Goal: Task Accomplishment & Management: Manage account settings

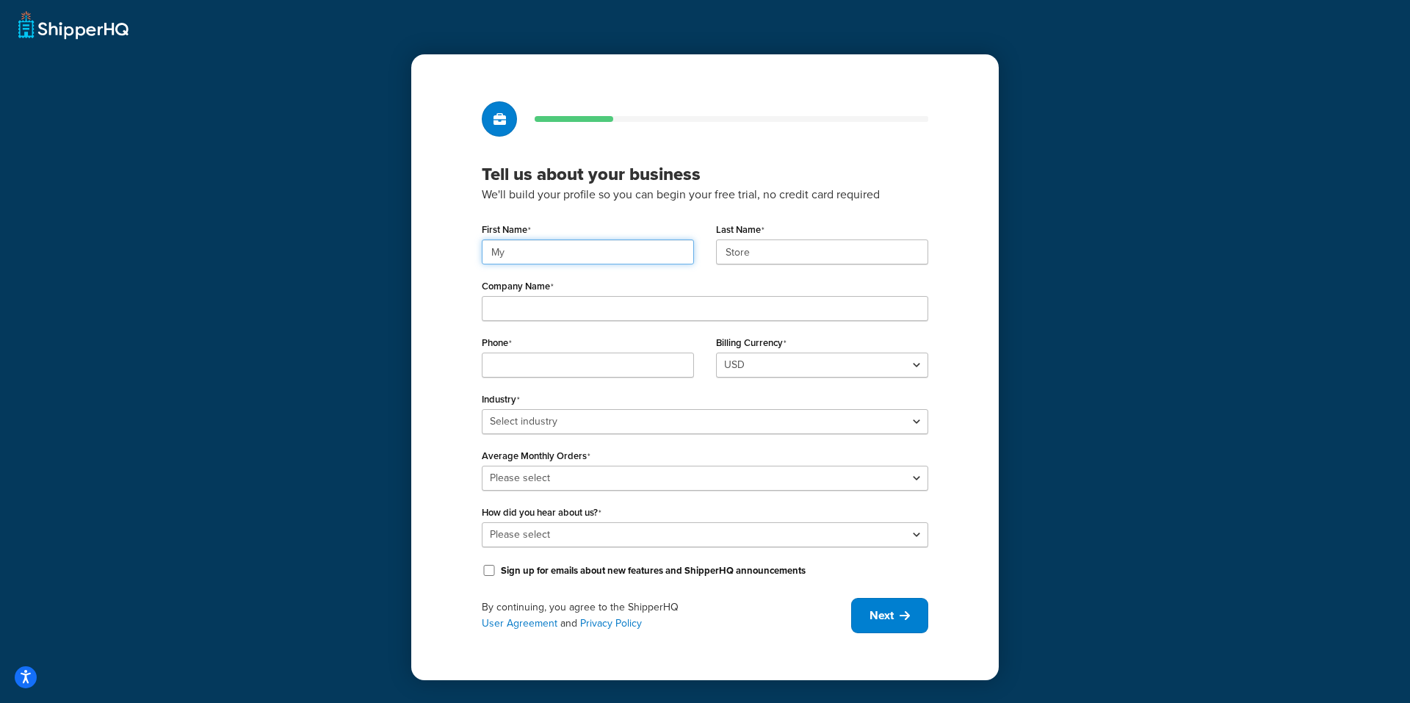
click at [585, 253] on input "My" at bounding box center [588, 251] width 212 height 25
click at [758, 250] on input "Store" at bounding box center [822, 251] width 212 height 25
click at [581, 300] on input "Company Name" at bounding box center [705, 308] width 447 height 25
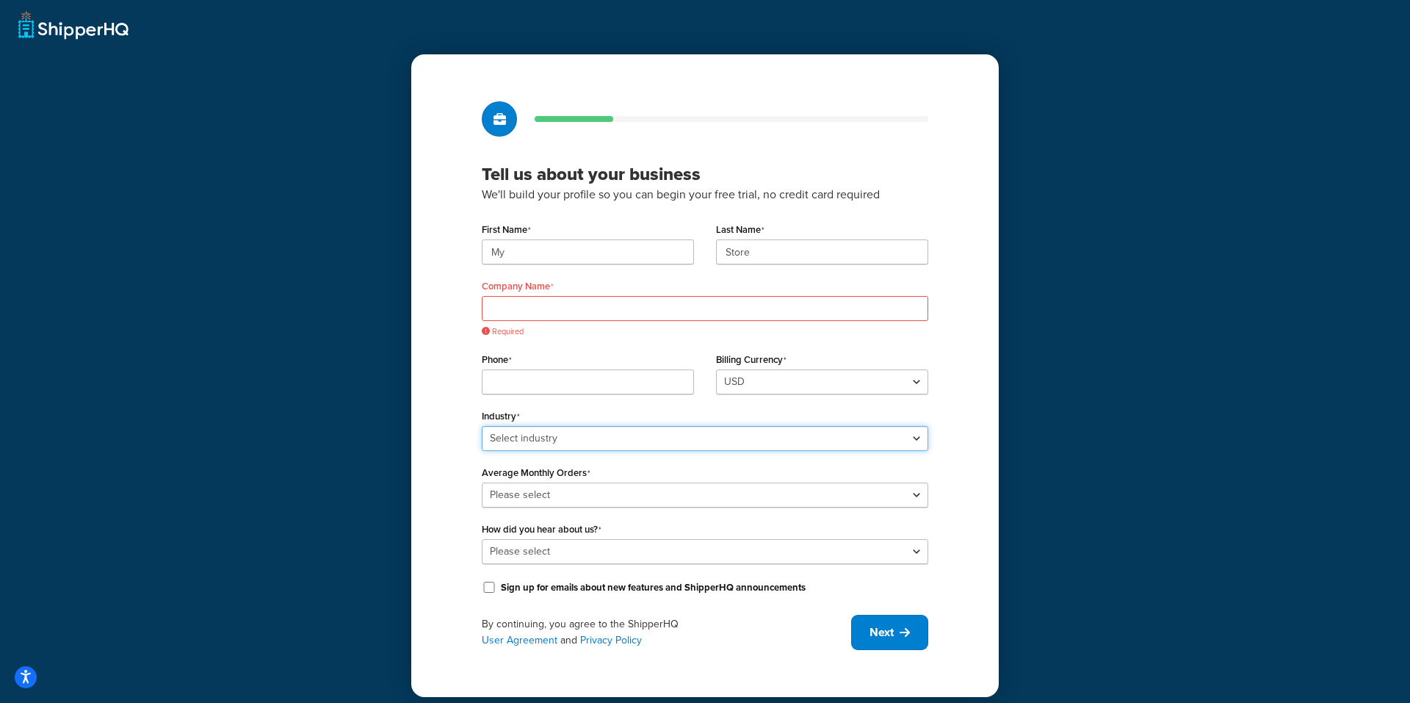
click at [617, 426] on select "Select industry Automotive Adult Agriculture Alcohol, Tobacco & CBD Arts & Craf…" at bounding box center [705, 438] width 447 height 25
select select "25"
click at [482, 426] on select "Select industry Automotive Adult Agriculture Alcohol, Tobacco & CBD Arts & Craf…" at bounding box center [705, 438] width 447 height 25
click at [790, 372] on select "USD" at bounding box center [822, 381] width 212 height 25
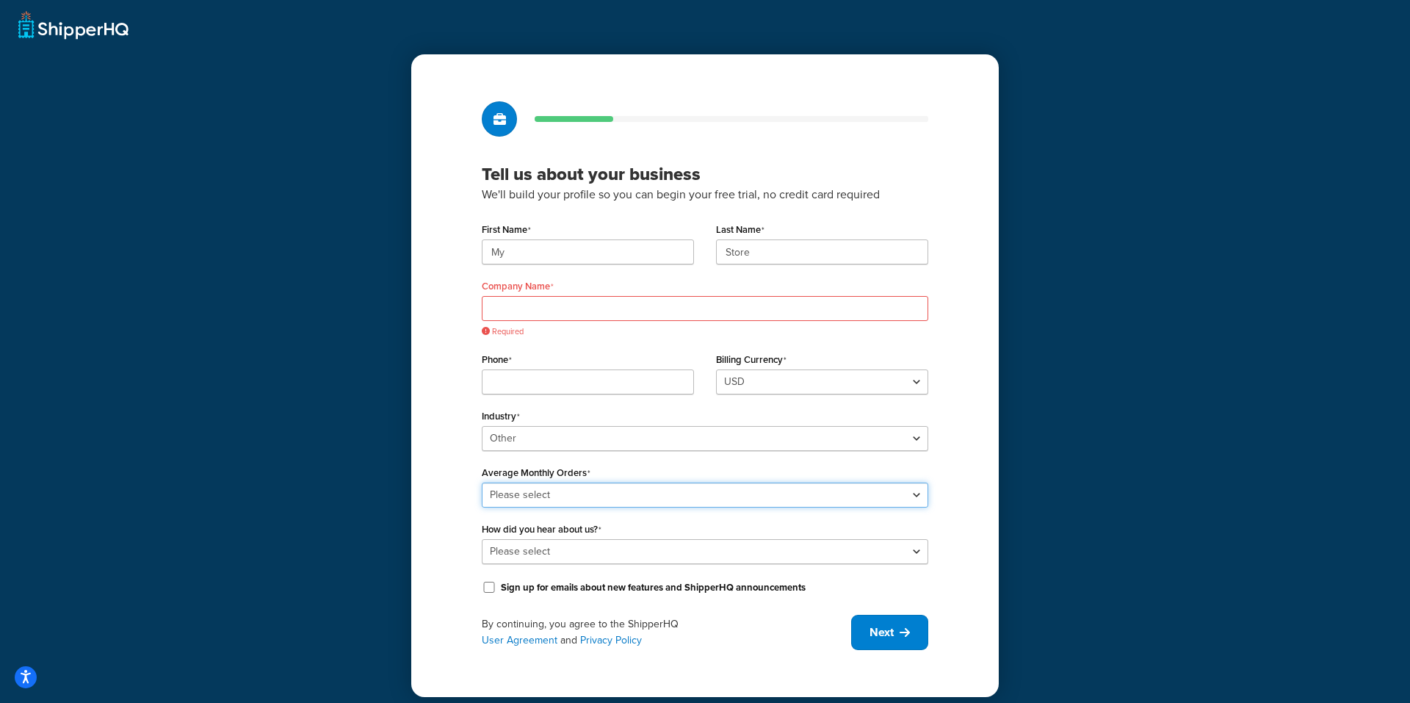
click at [566, 495] on select "Please select 0-500 501-1,000 1,001-10,000 10,001-20,000 Over 20,000" at bounding box center [705, 495] width 447 height 25
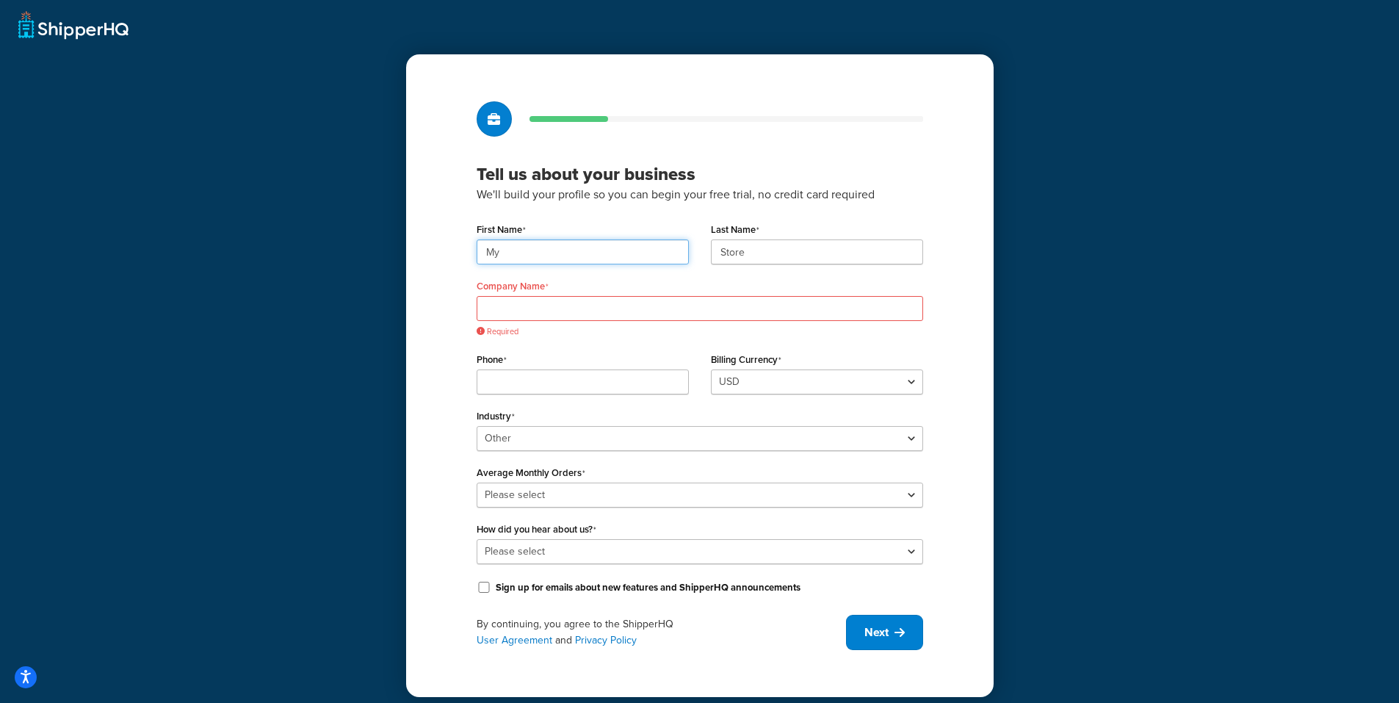
click at [554, 245] on input "My" at bounding box center [583, 251] width 212 height 25
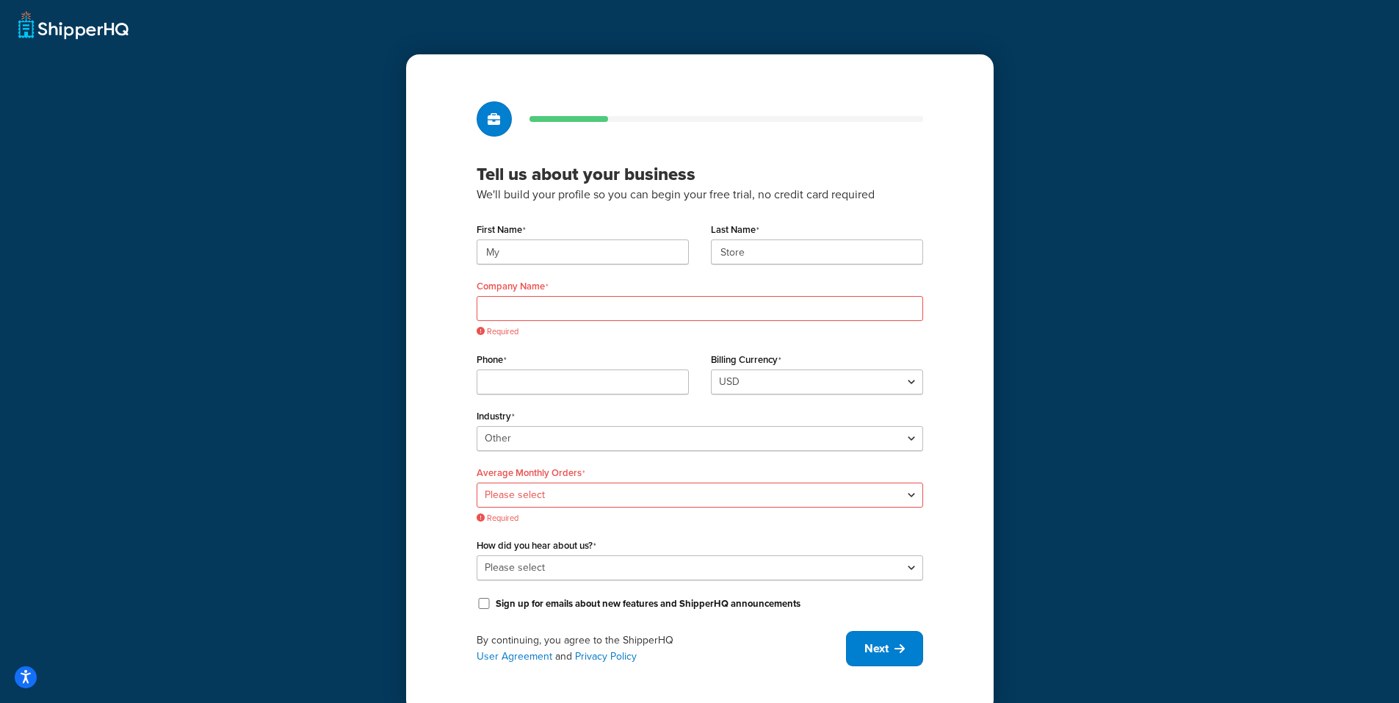
click at [522, 289] on label "Company Name" at bounding box center [513, 287] width 72 height 12
click at [522, 296] on input "Company Name" at bounding box center [700, 308] width 447 height 25
click at [532, 311] on input "Company Name" at bounding box center [700, 308] width 447 height 25
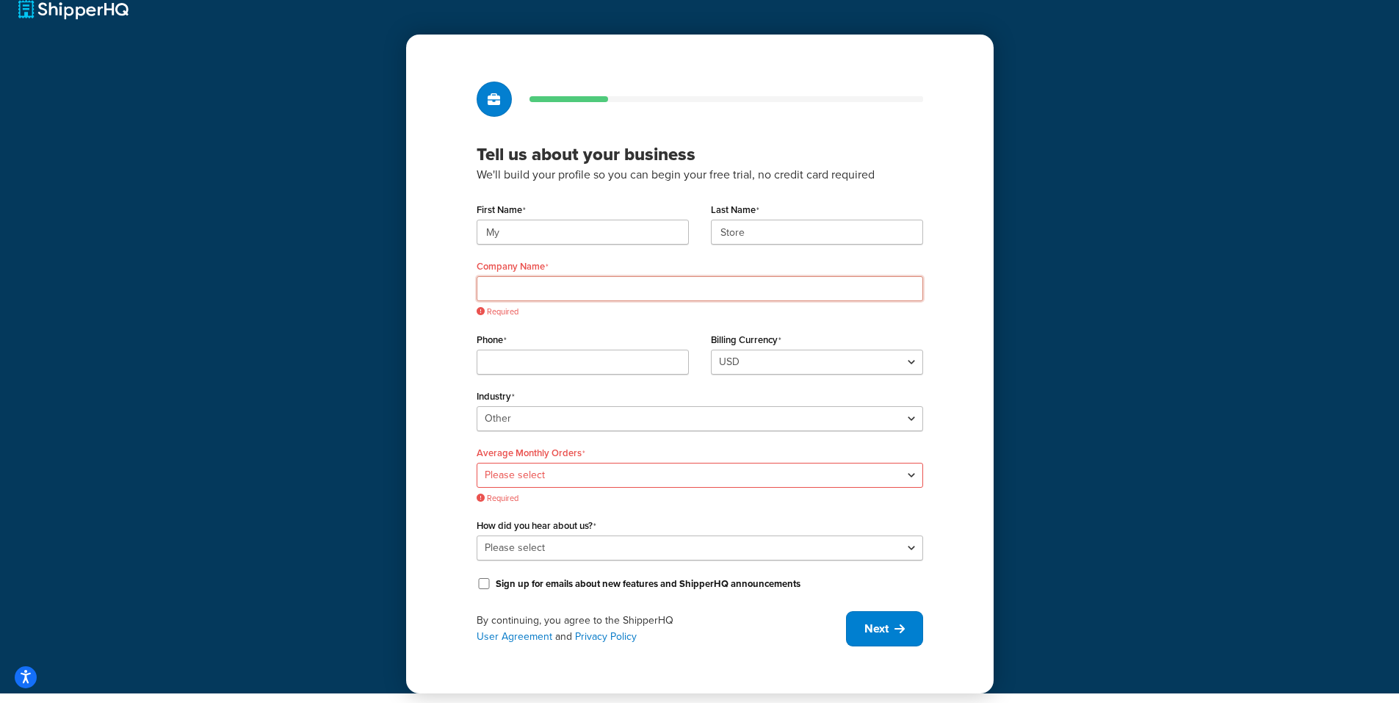
scroll to position [25, 0]
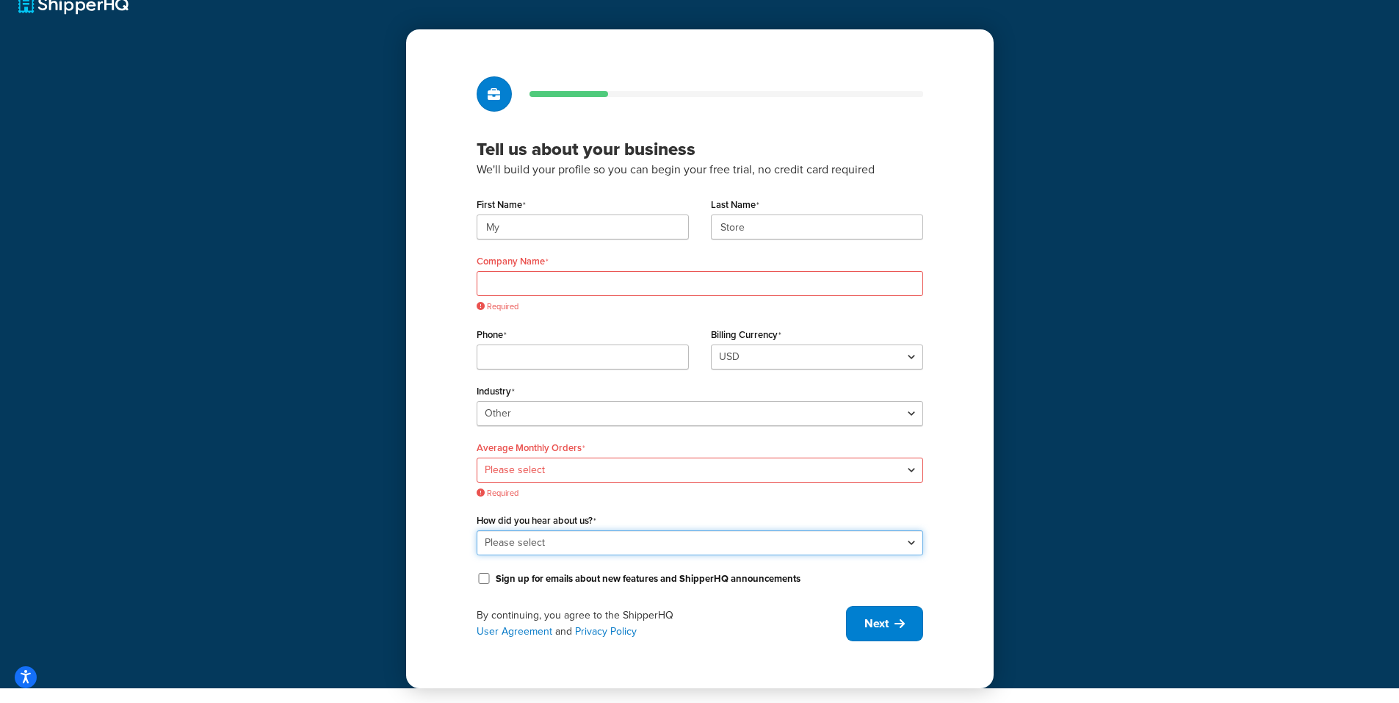
click at [564, 532] on select "Please select Online Search App Store or Marketplace Listing Referred by Agency…" at bounding box center [700, 542] width 447 height 25
select select "2"
click at [477, 530] on select "Please select Online Search App Store or Marketplace Listing Referred by Agency…" at bounding box center [700, 542] width 447 height 25
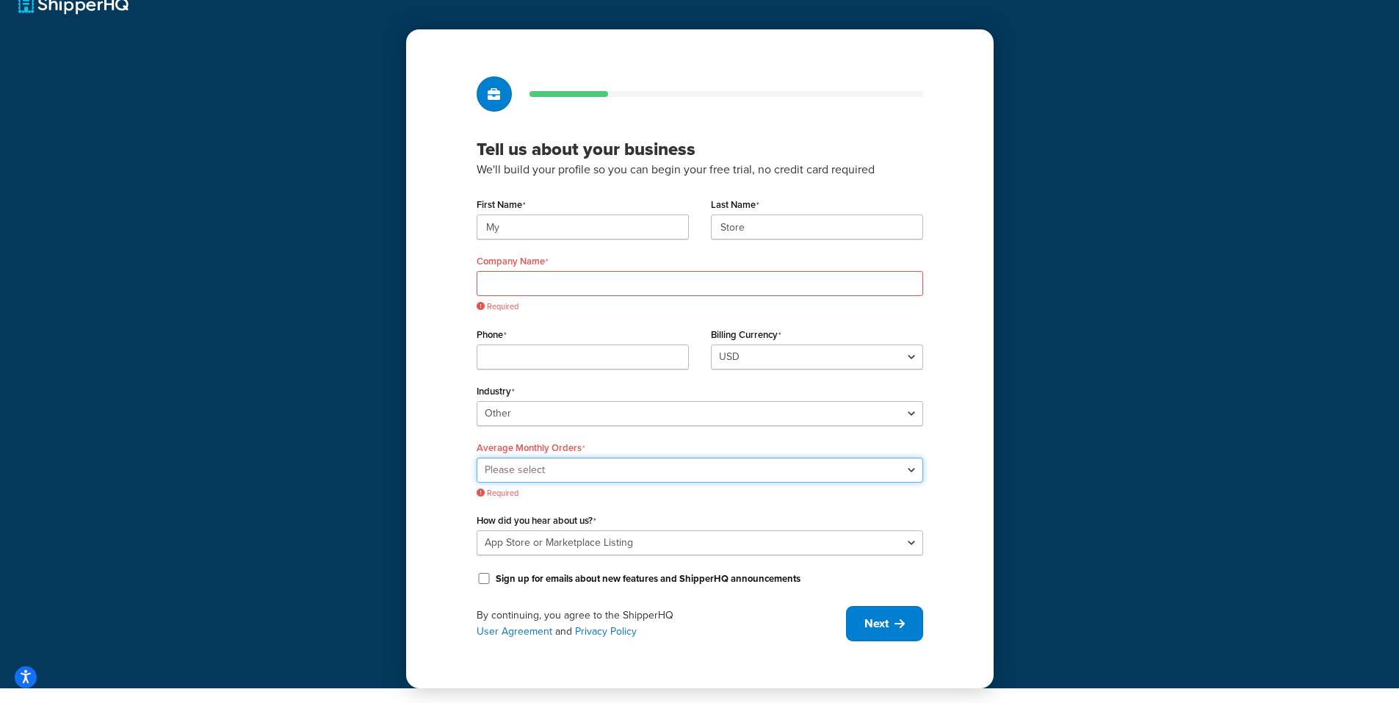
click at [546, 465] on select "Please select 0-500 501-1,000 1,001-10,000 10,001-20,000 Over 20,000" at bounding box center [700, 470] width 447 height 25
click at [482, 482] on select "Please select 0-500 501-1,000 1,001-10,000 10,001-20,000 Over 20,000" at bounding box center [700, 470] width 447 height 25
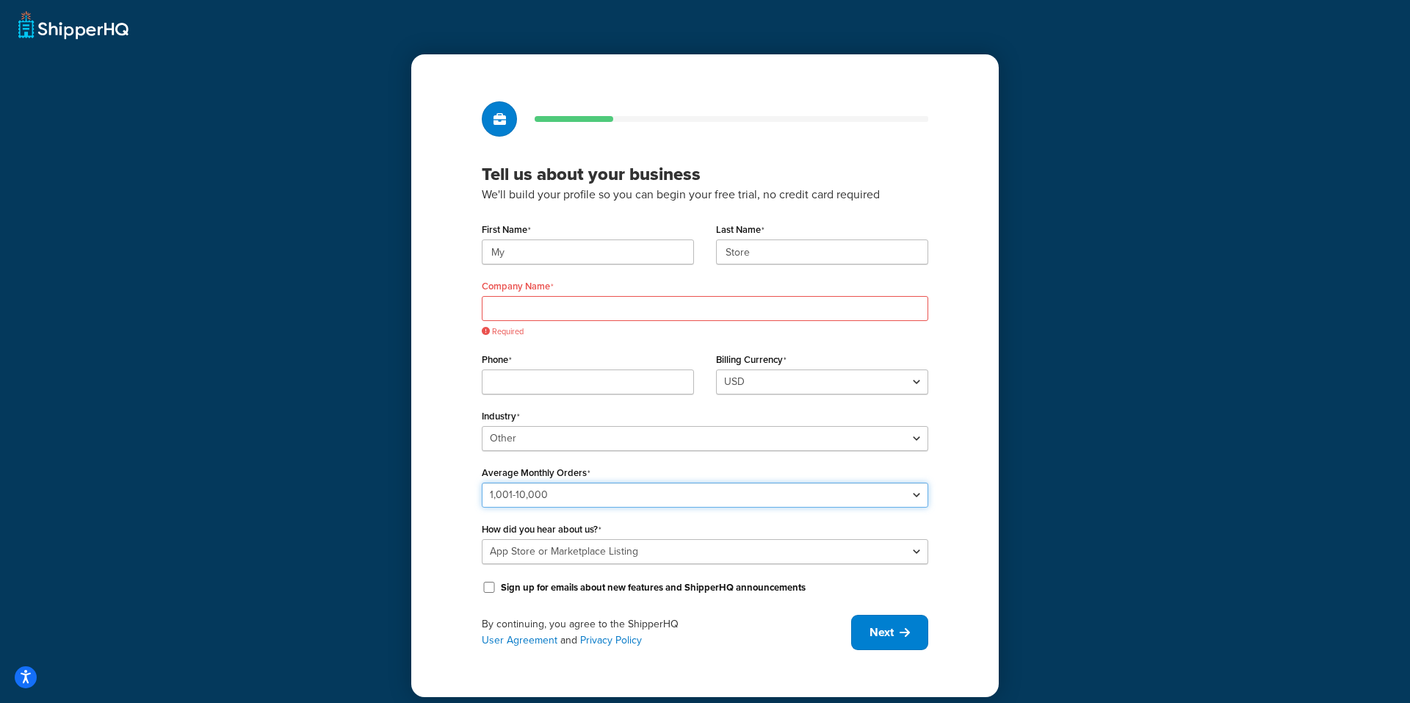
click at [554, 491] on select "Please select 0-500 501-1,000 1,001-10,000 10,001-20,000 Over 20,000" at bounding box center [705, 495] width 447 height 25
select select "2"
click at [482, 483] on select "Please select 0-500 501-1,000 1,001-10,000 10,001-20,000 Over 20,000" at bounding box center [705, 495] width 447 height 25
click at [541, 375] on input "Phone" at bounding box center [588, 381] width 212 height 25
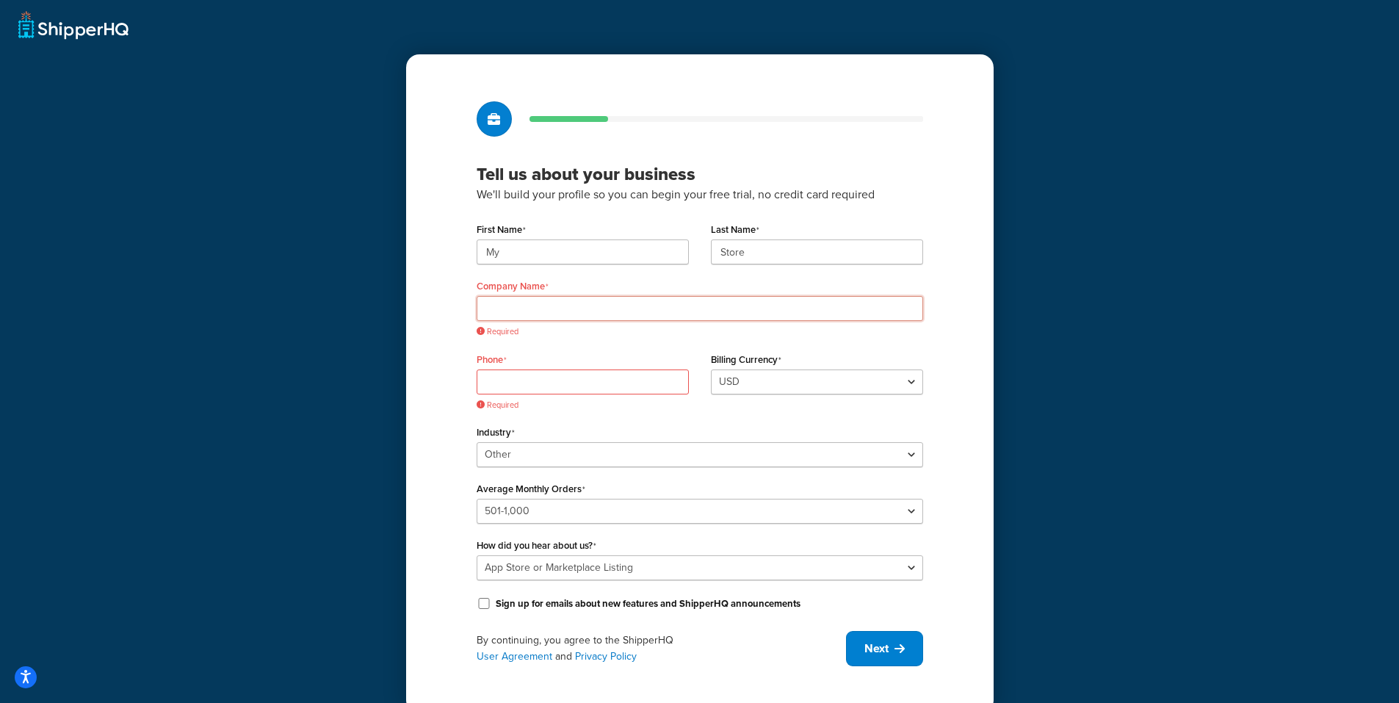
click at [595, 310] on input "Company Name" at bounding box center [700, 308] width 447 height 25
click at [1118, 370] on div "Tell us about your business We'll build your profile so you can begin your free…" at bounding box center [699, 356] width 1399 height 713
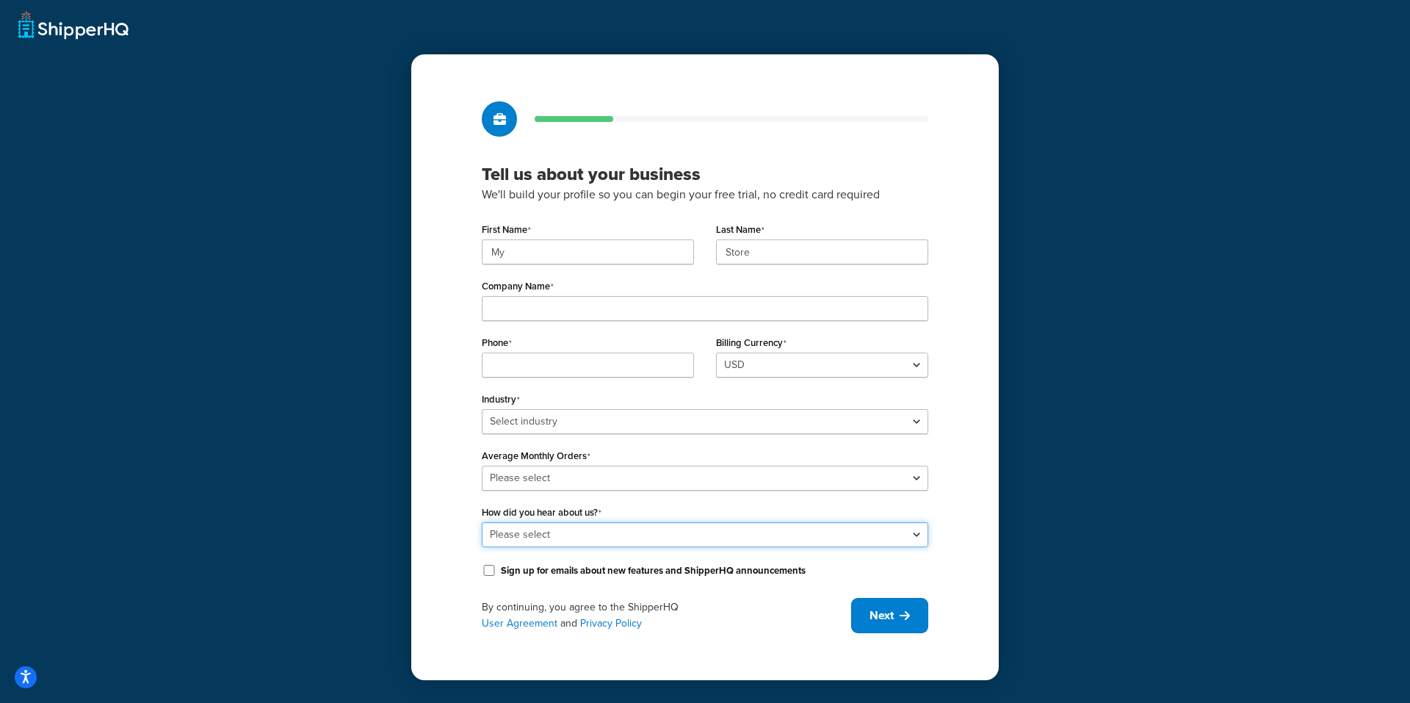
click at [593, 533] on select "Please select Online Search App Store or Marketplace Listing Referred by Agency…" at bounding box center [705, 534] width 447 height 25
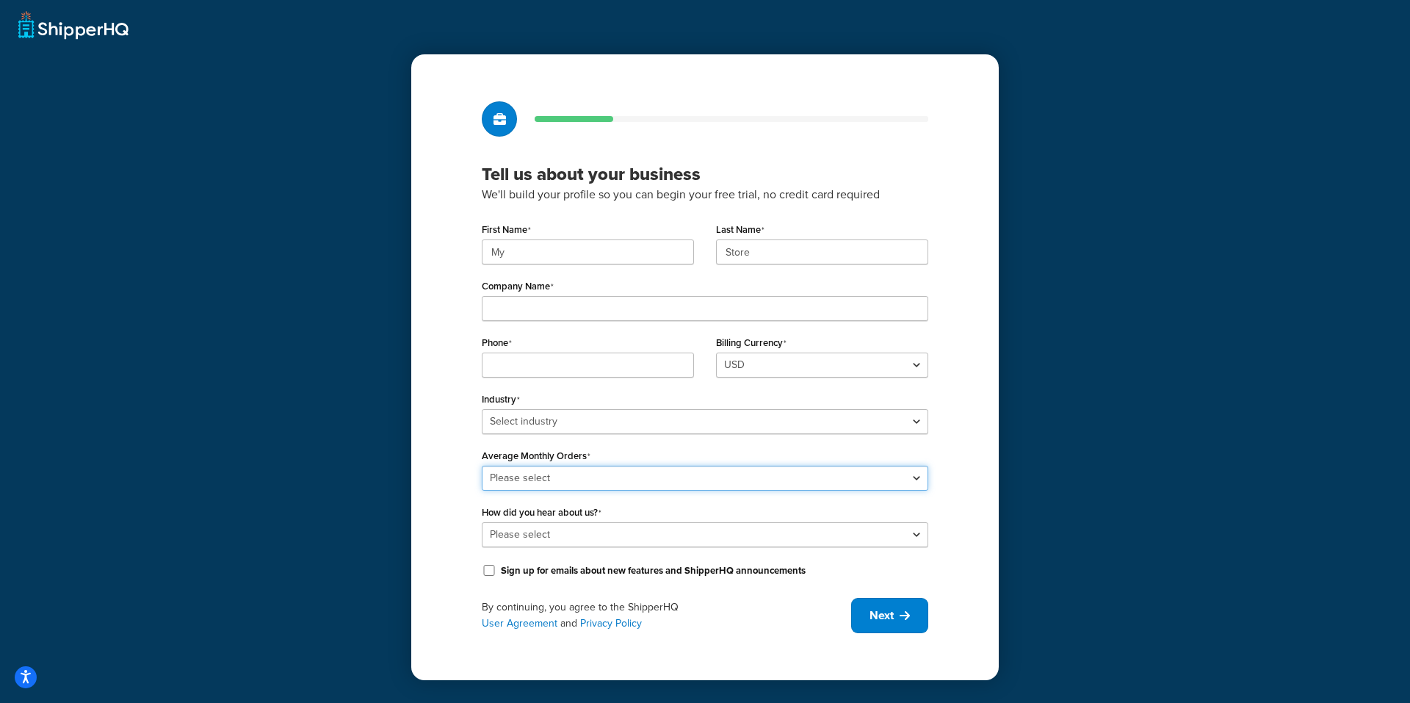
click at [582, 467] on select "Please select 0-500 501-1,000 1,001-10,000 10,001-20,000 Over 20,000" at bounding box center [705, 478] width 447 height 25
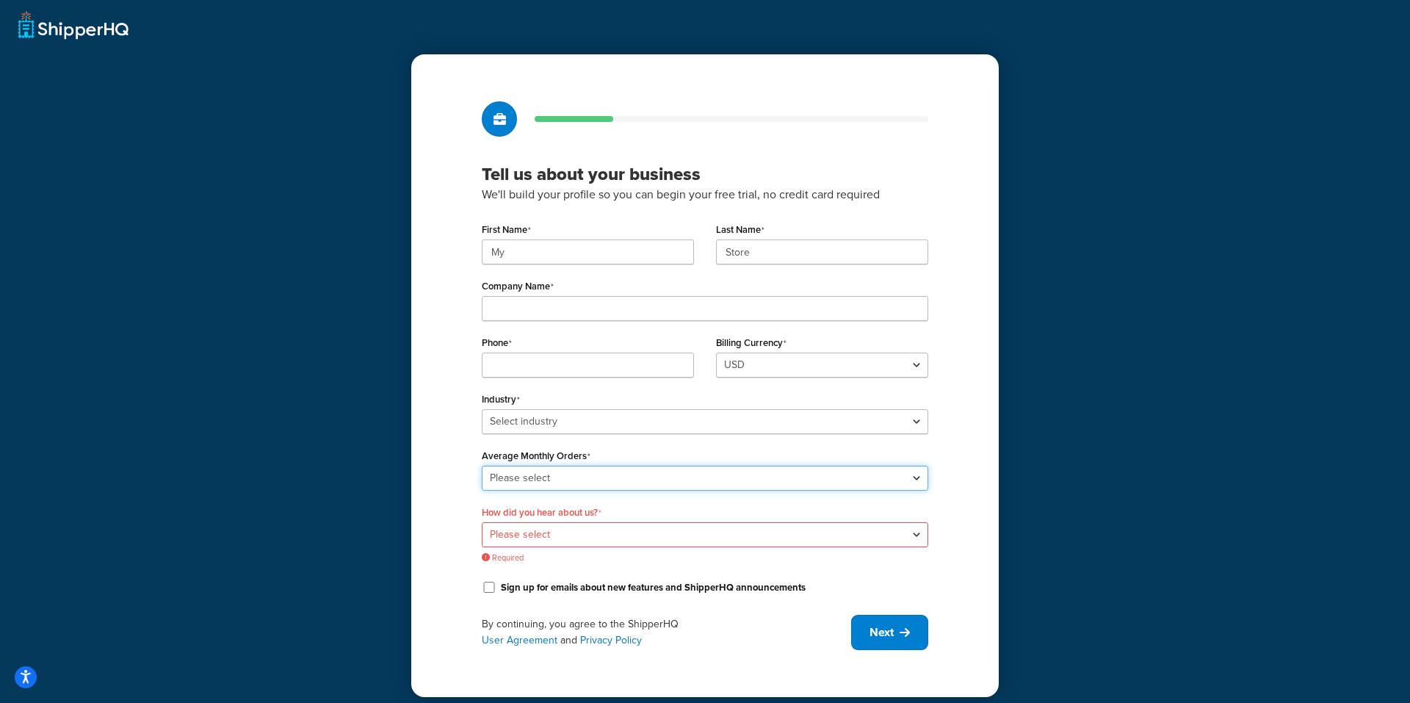
click at [582, 467] on select "Please select 0-500 501-1,000 1,001-10,000 10,001-20,000 Over 20,000" at bounding box center [705, 478] width 447 height 25
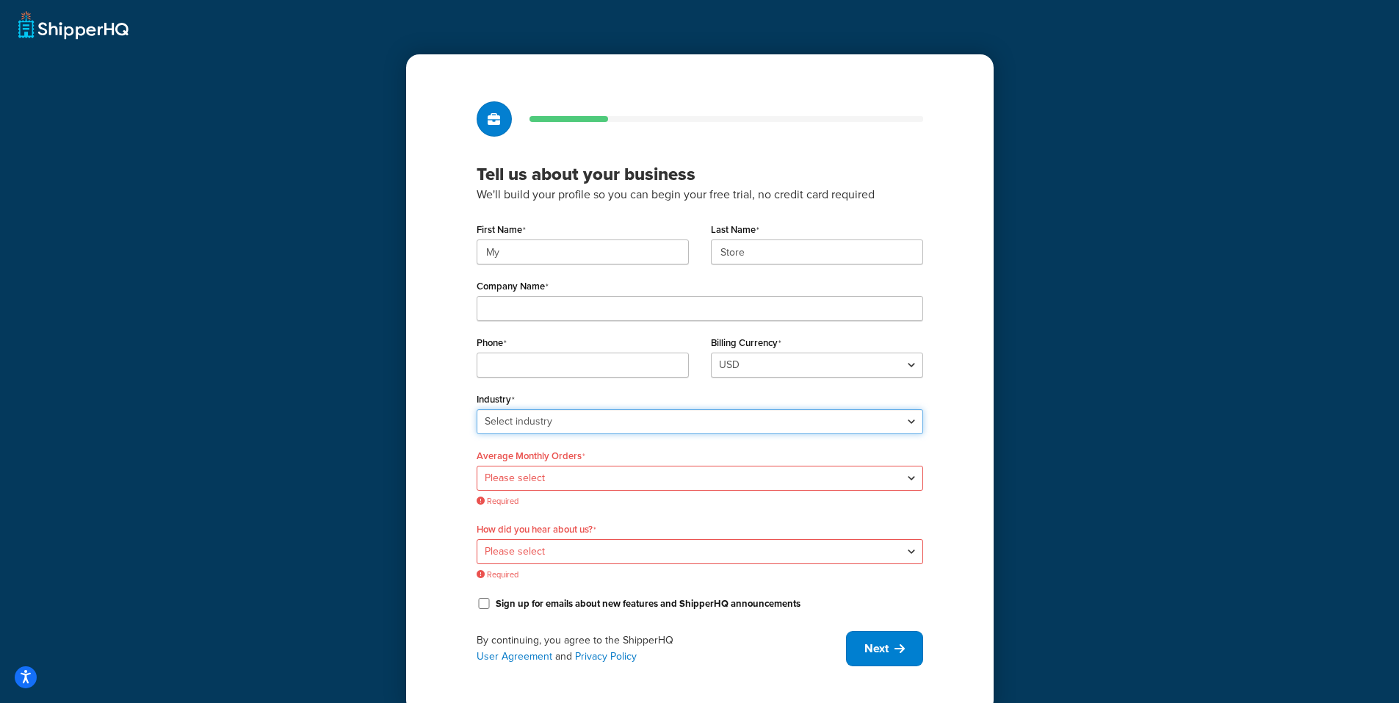
click at [580, 422] on select "Select industry Automotive Adult Agriculture Alcohol, Tobacco & CBD Arts & Craf…" at bounding box center [700, 421] width 447 height 25
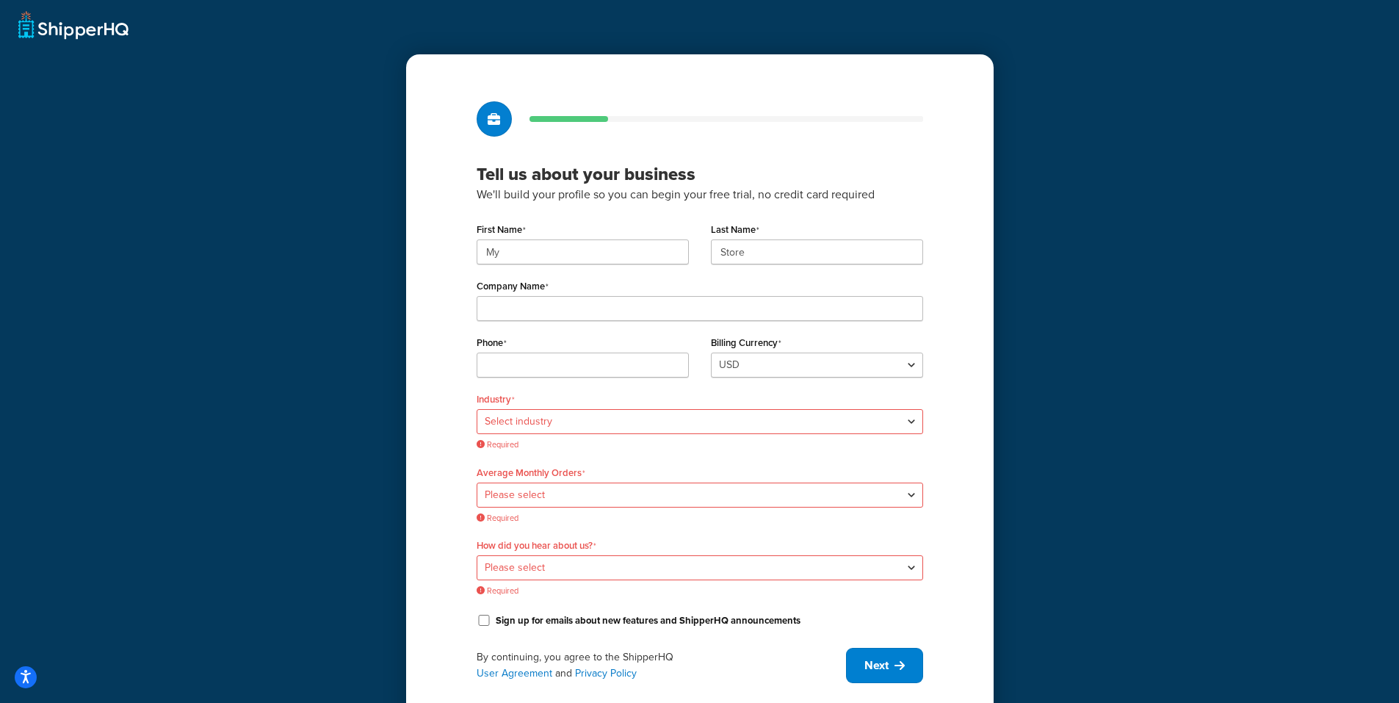
scroll to position [42, 0]
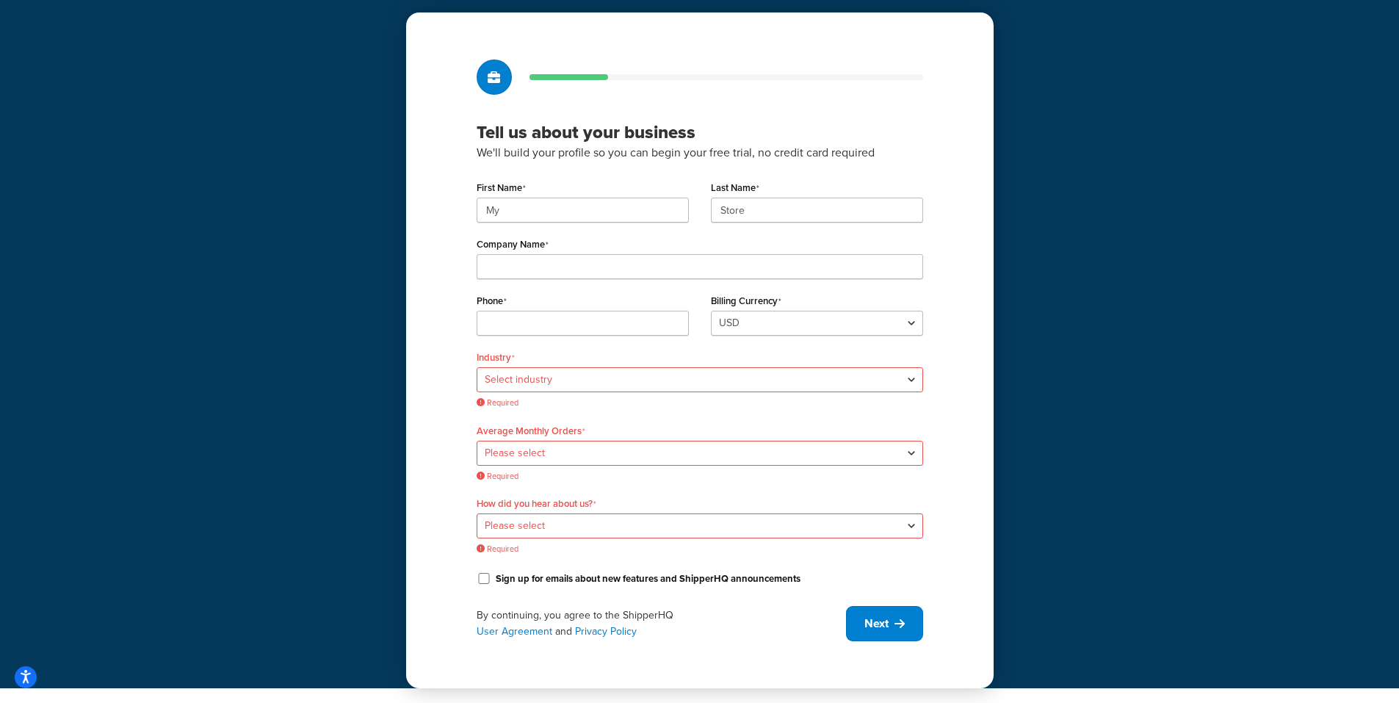
click at [558, 223] on div "First Name My" at bounding box center [583, 205] width 234 height 57
click at [565, 214] on input "My" at bounding box center [583, 210] width 212 height 25
click at [472, 68] on div "Tell us about your business We'll build your profile so you can begin your free…" at bounding box center [700, 349] width 588 height 675
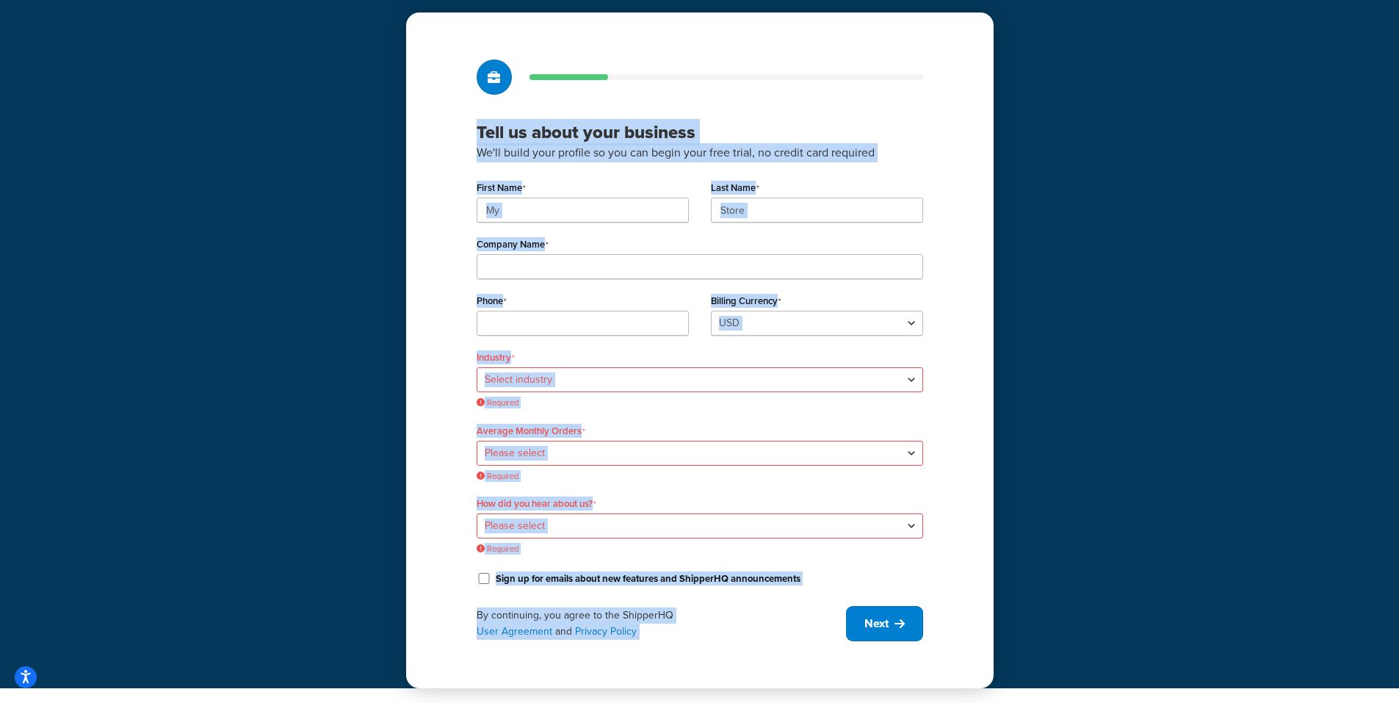
scroll to position [0, 0]
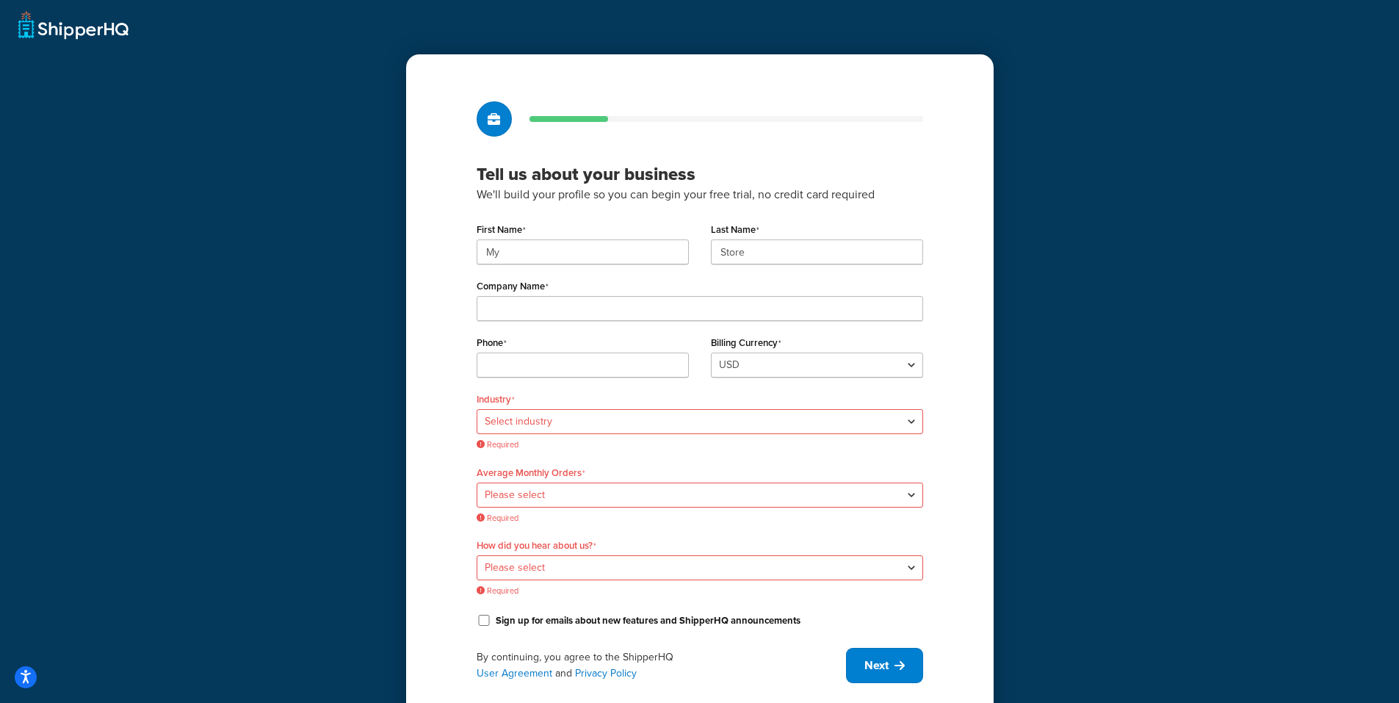
drag, startPoint x: 494, startPoint y: 73, endPoint x: 881, endPoint y: 128, distance: 391.7
click at [881, 128] on div at bounding box center [700, 118] width 447 height 35
click at [845, 145] on div "Tell us about your business We'll build your profile so you can begin your free…" at bounding box center [700, 391] width 588 height 675
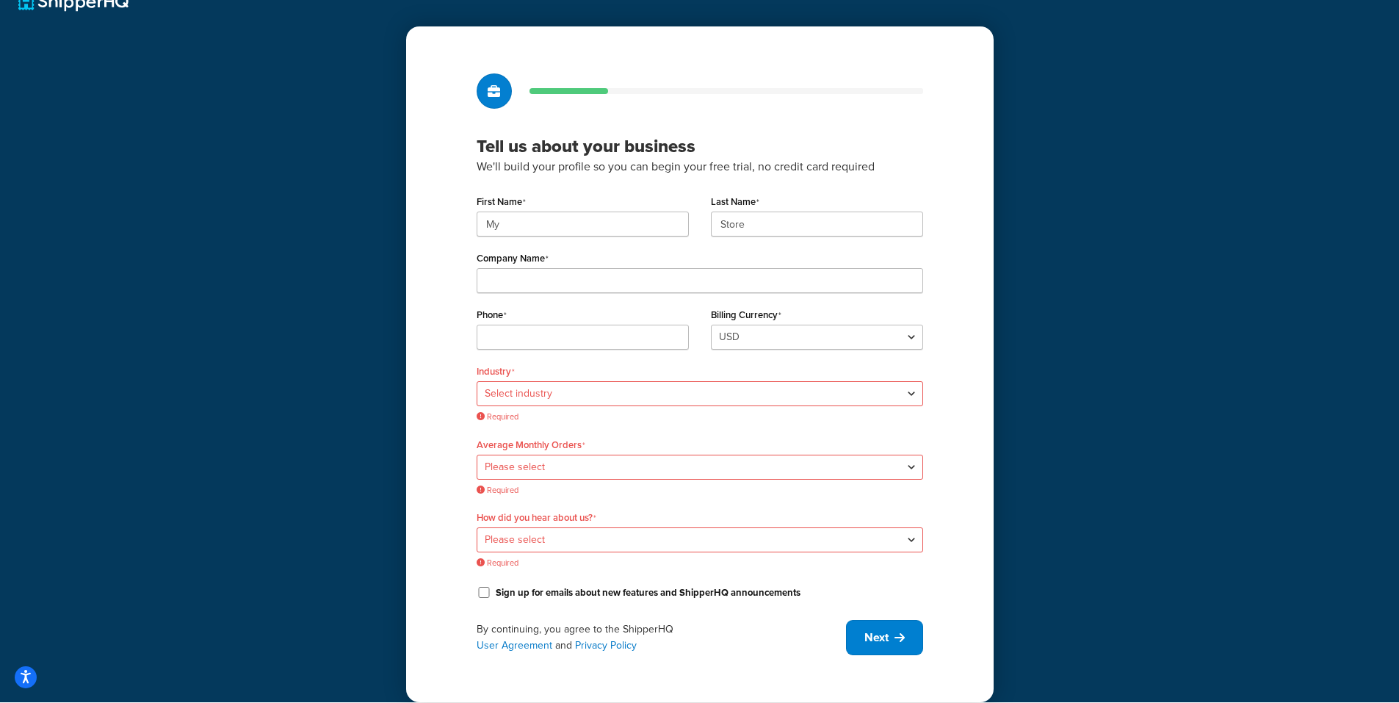
scroll to position [42, 0]
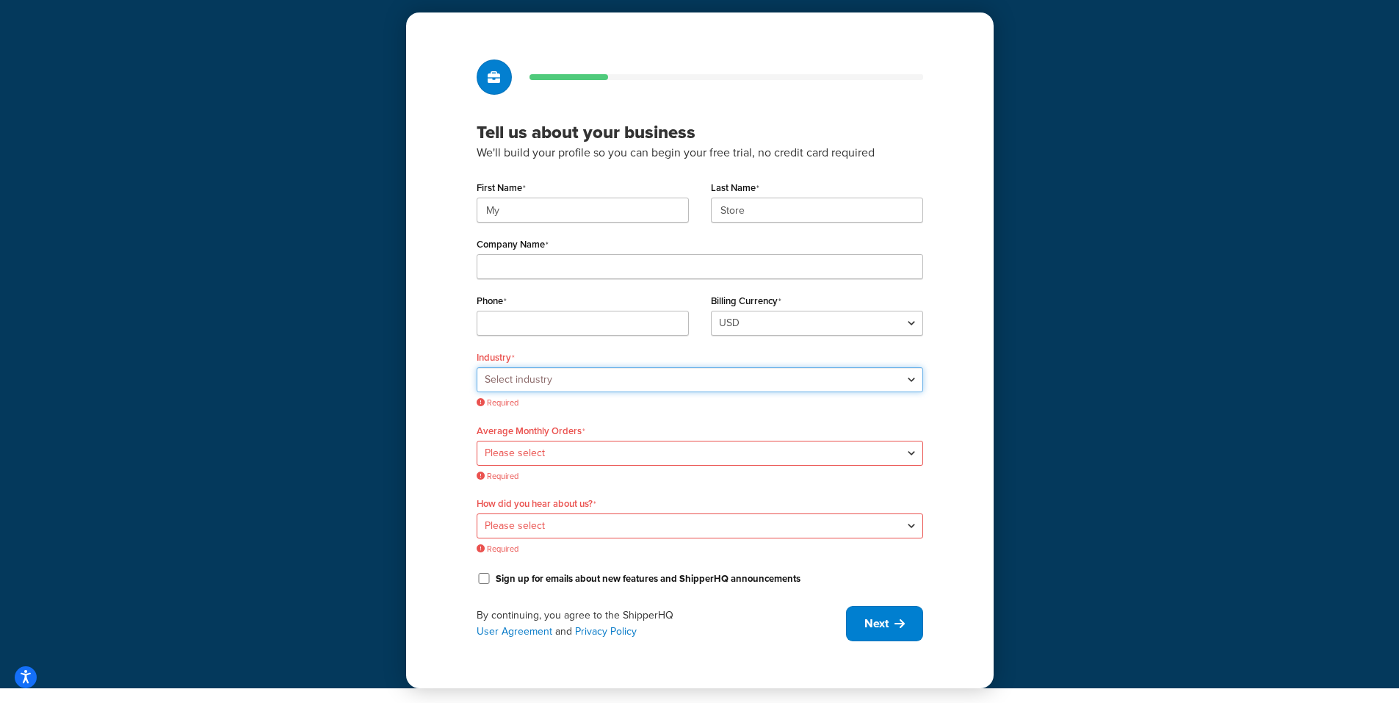
click at [557, 376] on select "Select industry Automotive Adult Agriculture Alcohol, Tobacco & CBD Arts & Craf…" at bounding box center [700, 379] width 447 height 25
select select "25"
click at [477, 384] on select "Select industry Automotive Adult Agriculture Alcohol, Tobacco & CBD Arts & Craf…" at bounding box center [700, 379] width 447 height 25
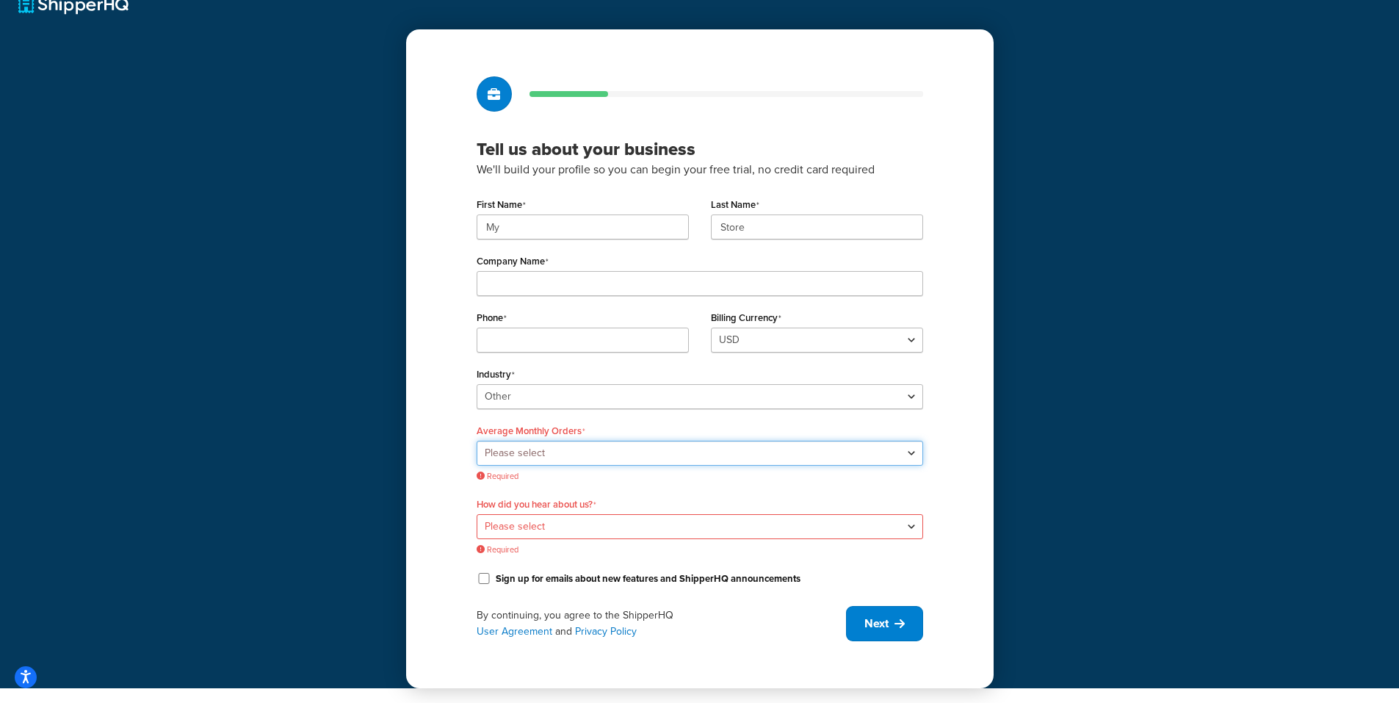
click at [541, 454] on select "Please select 0-500 501-1,000 1,001-10,000 10,001-20,000 Over 20,000" at bounding box center [700, 453] width 447 height 25
select select "1"
click at [482, 466] on select "Please select 0-500 501-1,000 1,001-10,000 10,001-20,000 Over 20,000" at bounding box center [700, 453] width 447 height 25
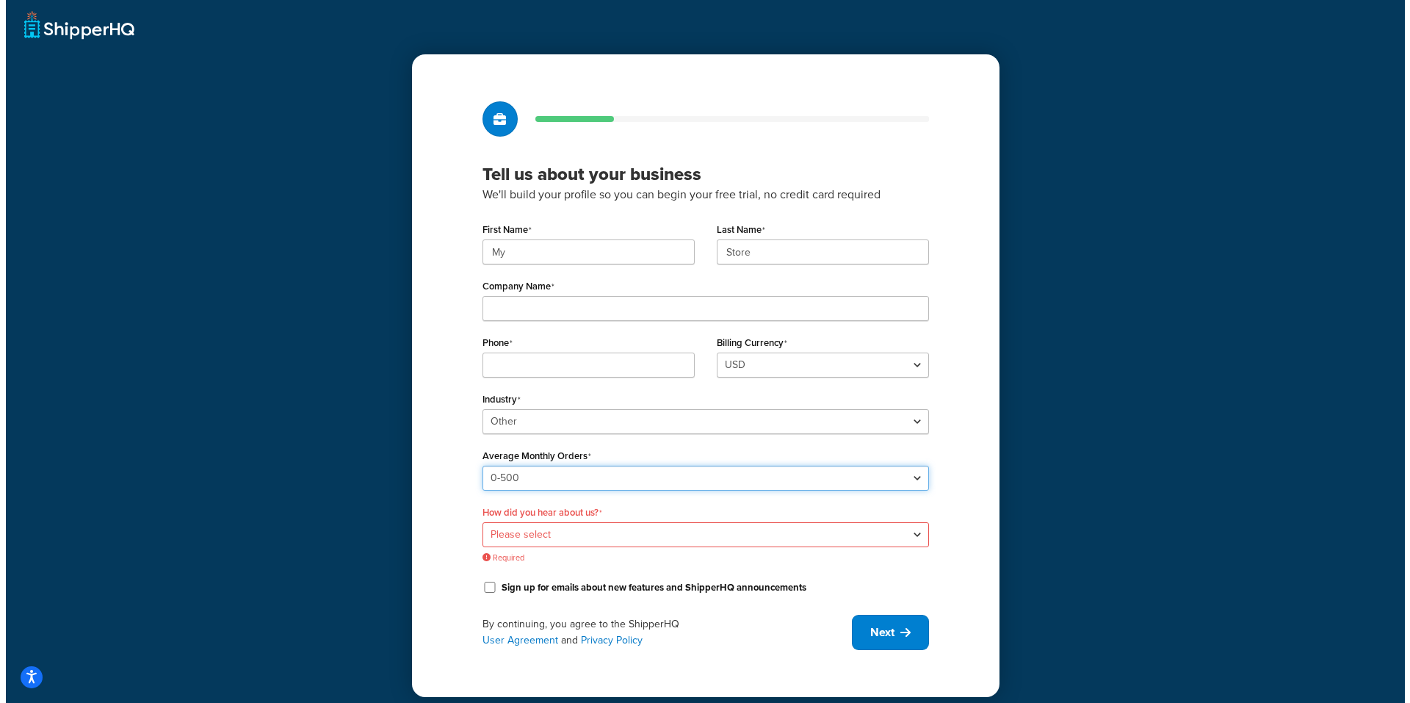
scroll to position [0, 0]
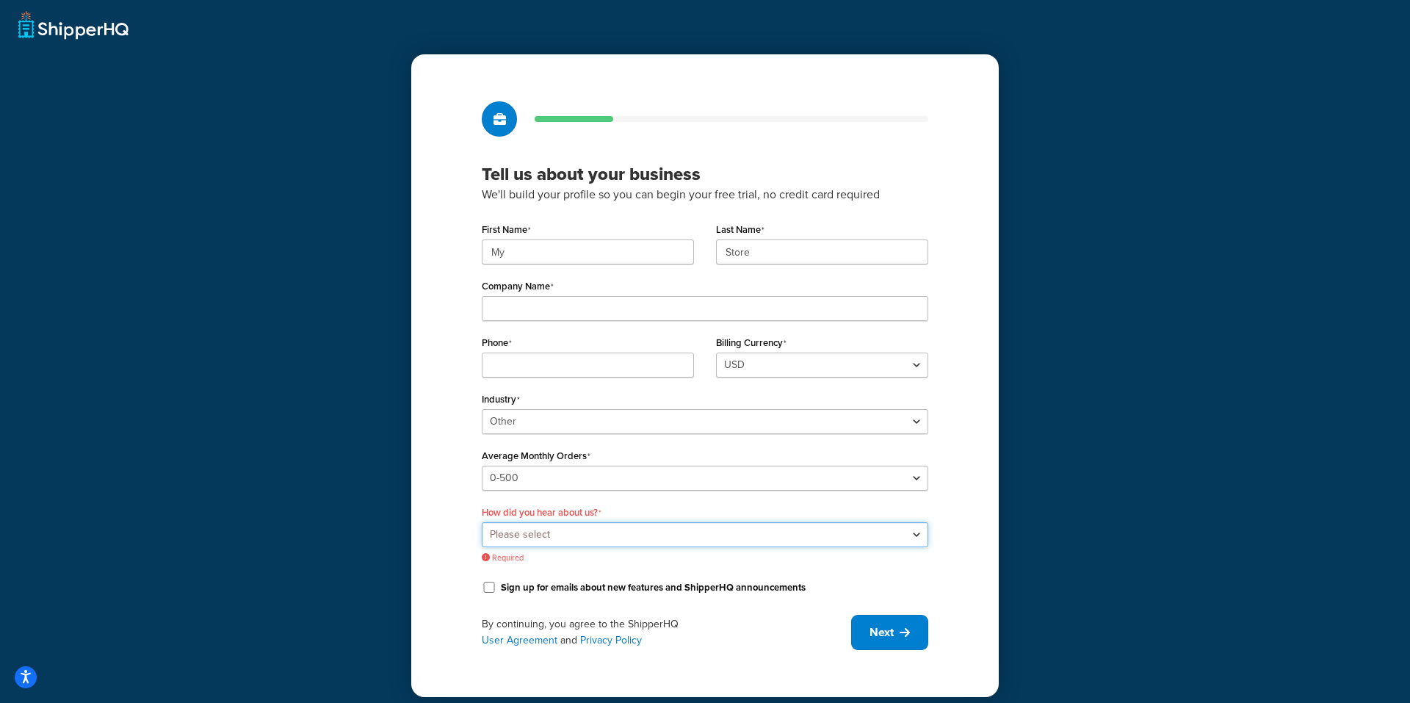
click at [515, 537] on select "Please select Online Search App Store or Marketplace Listing Referred by Agency…" at bounding box center [705, 534] width 447 height 25
select select "2"
click at [482, 522] on select "Please select Online Search App Store or Marketplace Listing Referred by Agency…" at bounding box center [705, 534] width 447 height 25
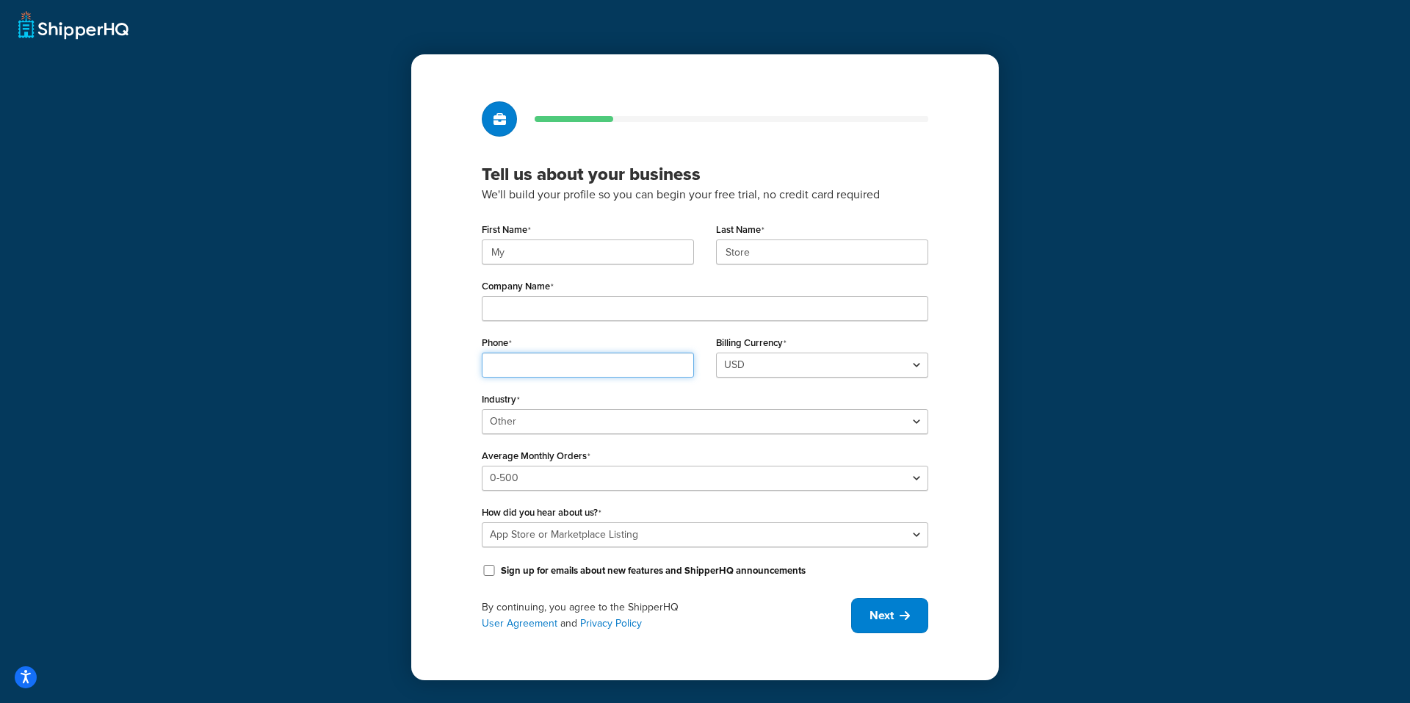
click at [532, 358] on input "Phone" at bounding box center [588, 365] width 212 height 25
click at [1027, 186] on div "Tell us about your business We'll build your profile so you can begin your free…" at bounding box center [705, 351] width 1410 height 703
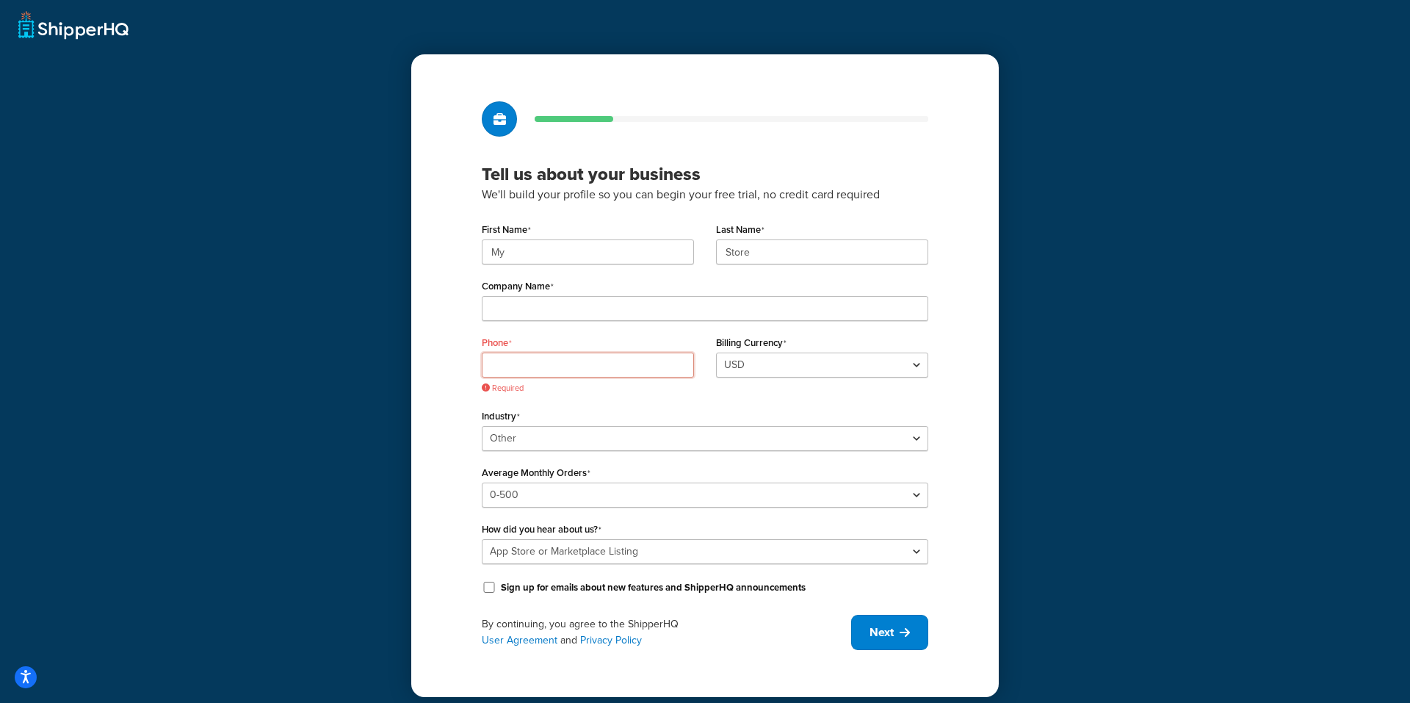
click at [554, 360] on input "Phone" at bounding box center [588, 365] width 212 height 25
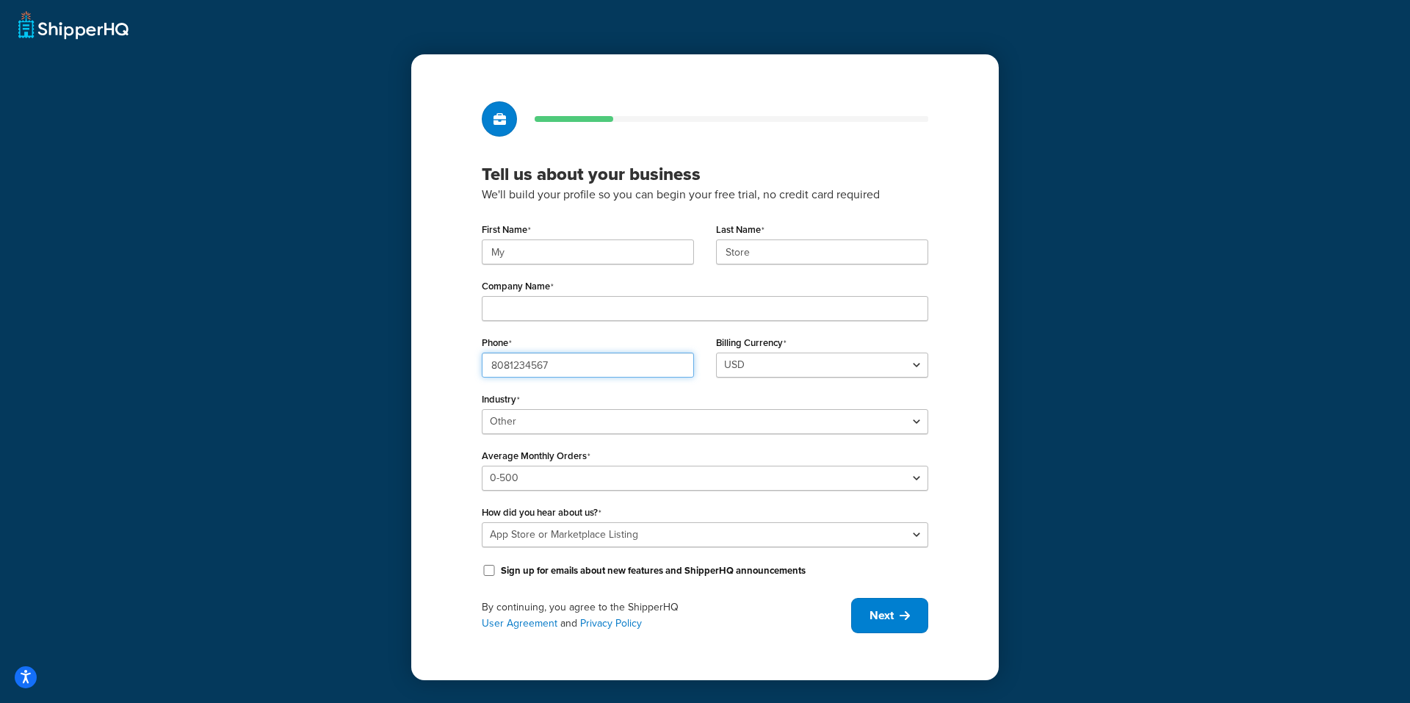
drag, startPoint x: 559, startPoint y: 366, endPoint x: 242, endPoint y: 336, distance: 318.0
click at [242, 341] on div "Tell us about your business We'll build your profile so you can begin your free…" at bounding box center [705, 351] width 1410 height 703
type input "8082987246"
click at [577, 313] on input "Company Name" at bounding box center [705, 308] width 447 height 25
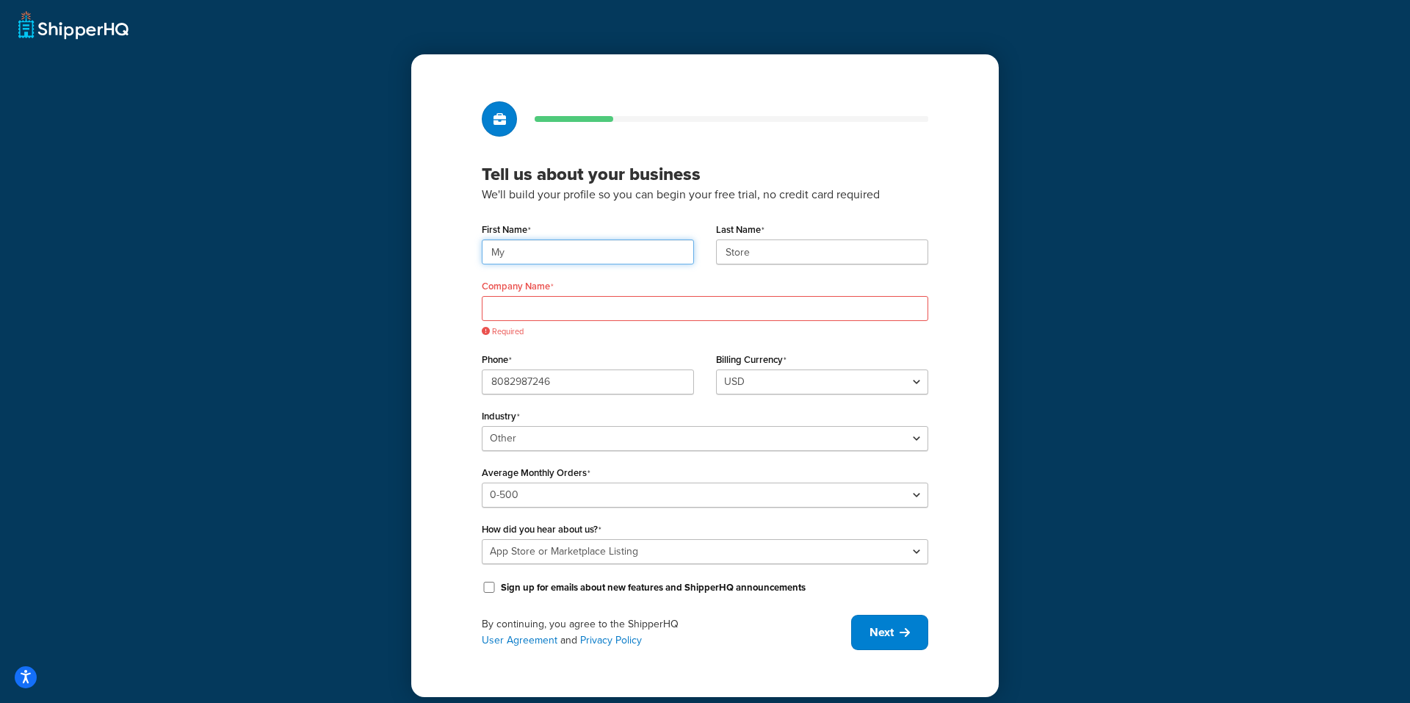
drag, startPoint x: 558, startPoint y: 256, endPoint x: 334, endPoint y: 242, distance: 224.4
click at [334, 242] on div "Tell us about your business We'll build your profile so you can begin your free…" at bounding box center [705, 351] width 1410 height 703
type input "Colin"
drag, startPoint x: 834, startPoint y: 253, endPoint x: 814, endPoint y: 261, distance: 21.8
click at [814, 261] on input "Store" at bounding box center [822, 251] width 212 height 25
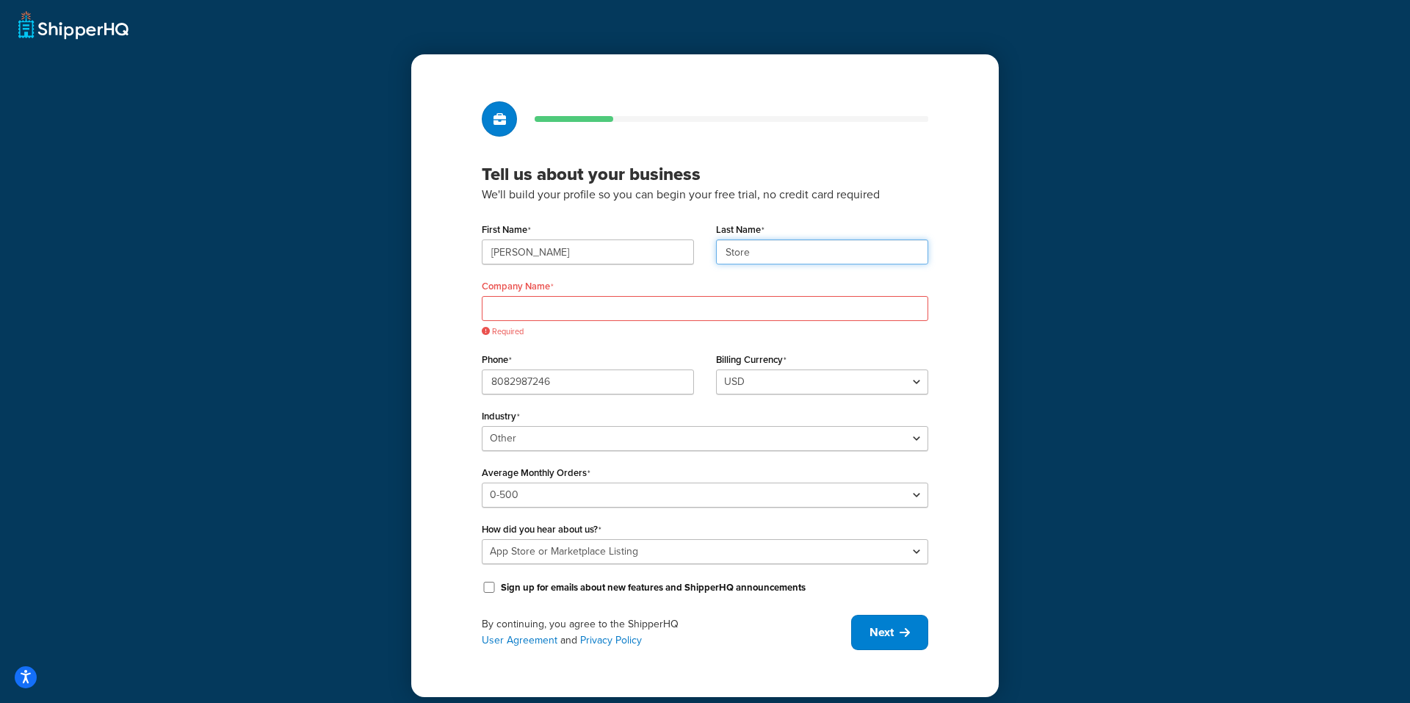
drag, startPoint x: 814, startPoint y: 261, endPoint x: 574, endPoint y: 250, distance: 240.4
click at [574, 250] on div "First Name Colin Last Name Store" at bounding box center [705, 247] width 469 height 57
type input "Asbill"
click at [651, 273] on div "First Name Colin" at bounding box center [588, 247] width 234 height 57
click at [635, 300] on input "Company Name" at bounding box center [705, 308] width 447 height 25
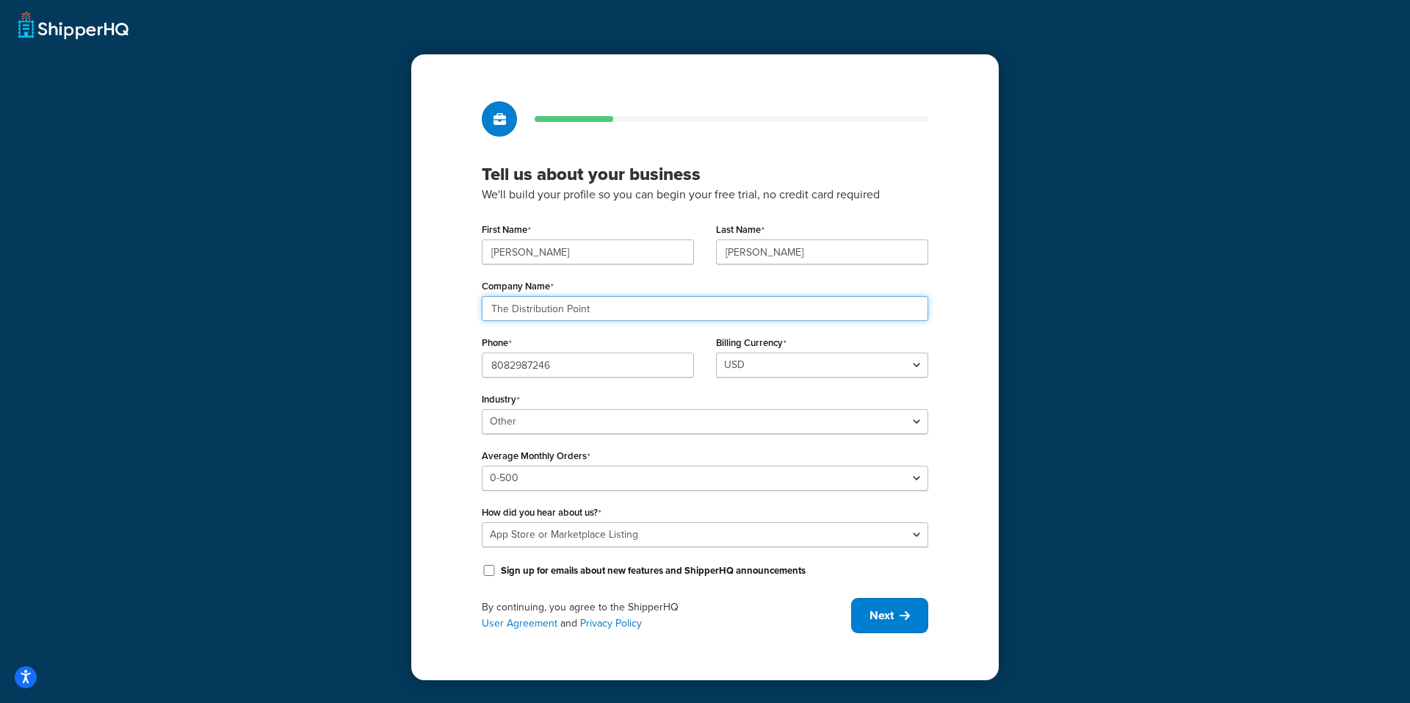
type input "The Distribution Point"
drag, startPoint x: 572, startPoint y: 245, endPoint x: 119, endPoint y: 279, distance: 454.4
click at [119, 279] on div "Tell us about your business We'll build your profile so you can begin your free…" at bounding box center [705, 351] width 1410 height 703
type input "My"
drag, startPoint x: 781, startPoint y: 252, endPoint x: 554, endPoint y: 200, distance: 232.7
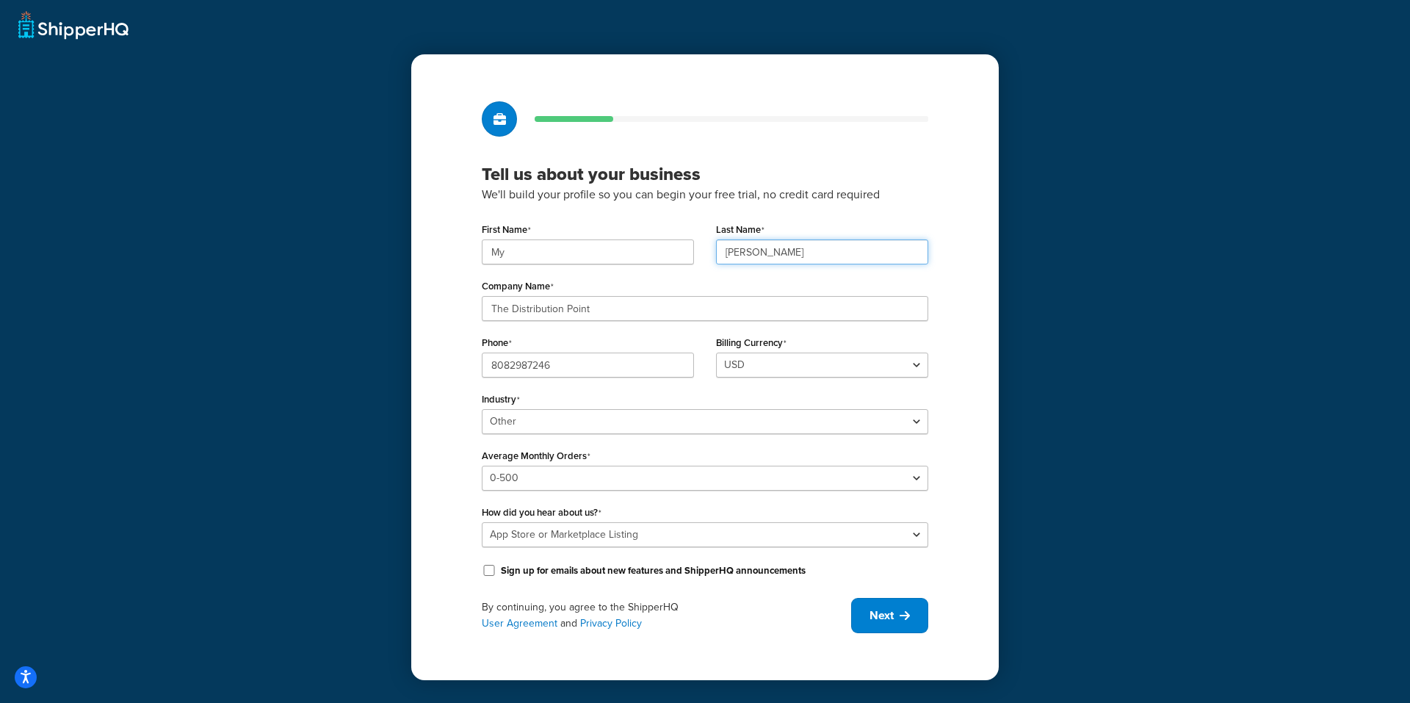
click at [550, 201] on div "Tell us about your business We'll build your profile so you can begin your free…" at bounding box center [705, 367] width 588 height 626
type input "Store"
click at [1021, 267] on div "Tell us about your business We'll build your profile so you can begin your free…" at bounding box center [705, 351] width 1410 height 703
click at [859, 601] on button "Next" at bounding box center [889, 615] width 77 height 35
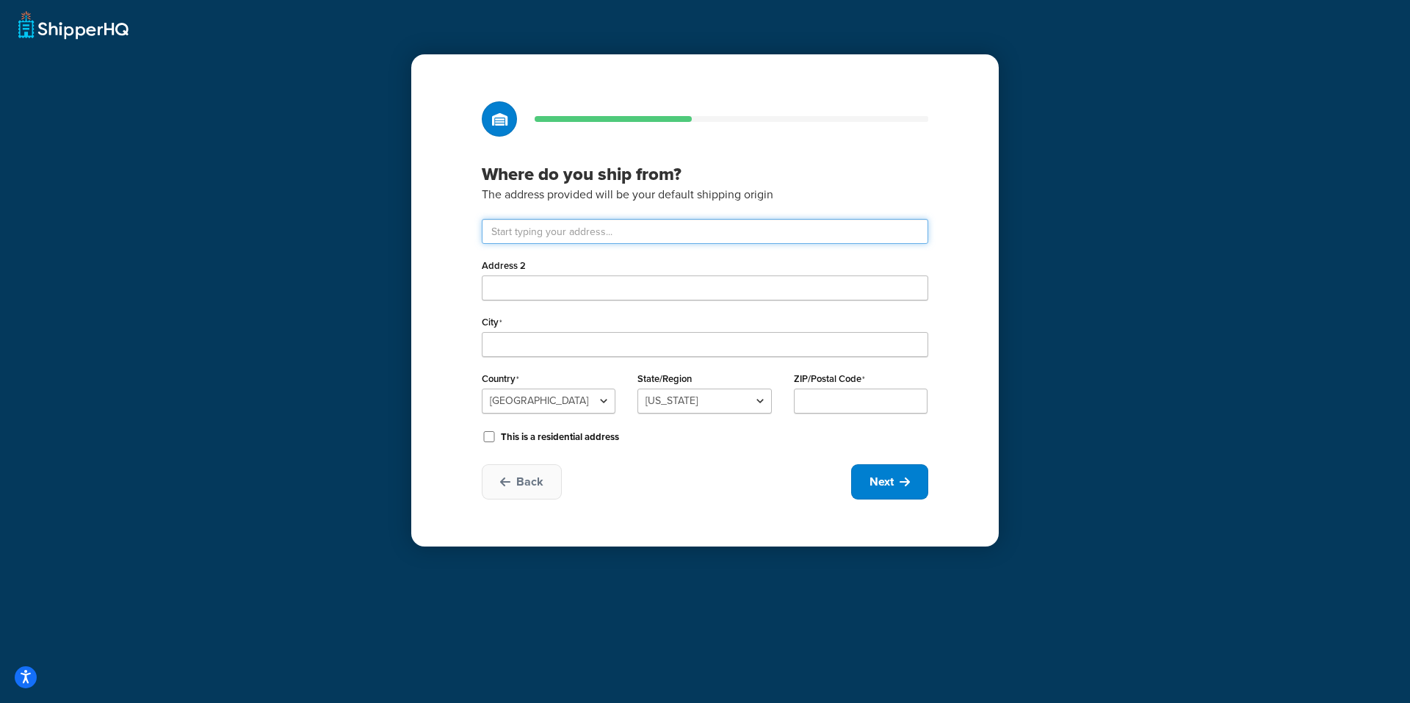
click at [600, 227] on input "text" at bounding box center [705, 231] width 447 height 25
click at [1107, 216] on div "Where do you ship from? The address provided will be your default shipping orig…" at bounding box center [705, 351] width 1410 height 703
click at [536, 231] on input "text" at bounding box center [705, 231] width 447 height 25
type input "3242 Moody Pkwy"
type input "Moody"
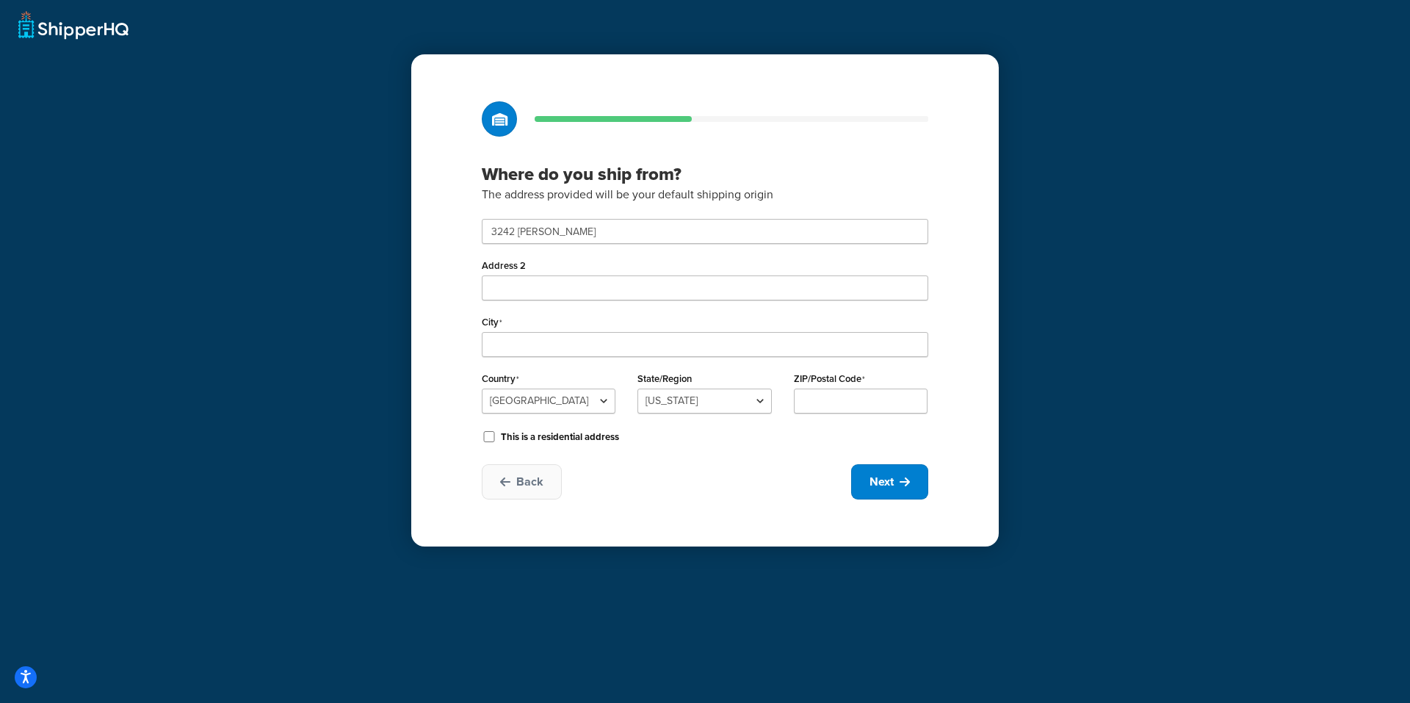
type input "35004"
click at [905, 492] on button "Next" at bounding box center [889, 481] width 77 height 35
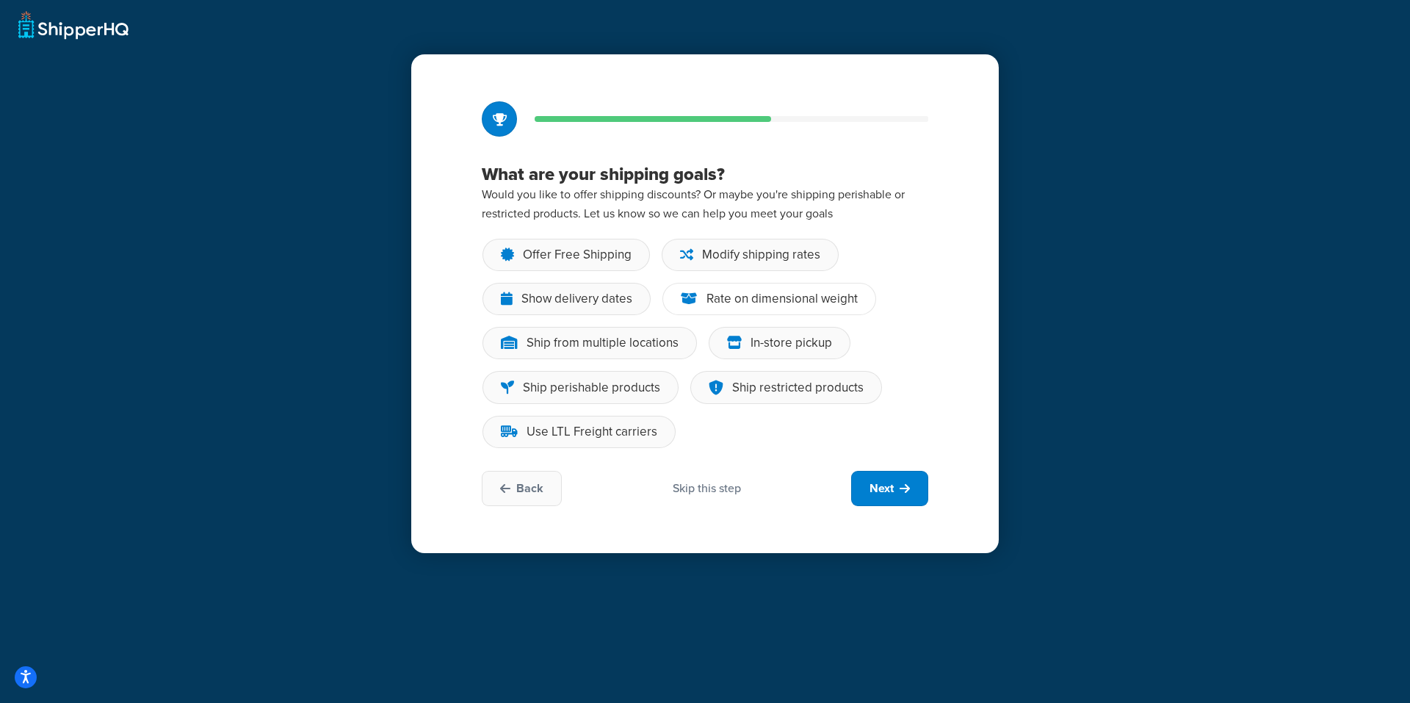
click at [722, 301] on div "Rate on dimensional weight" at bounding box center [781, 299] width 151 height 15
click at [0, 0] on input "Rate on dimensional weight" at bounding box center [0, 0] width 0 height 0
click at [874, 482] on span "Next" at bounding box center [882, 488] width 24 height 16
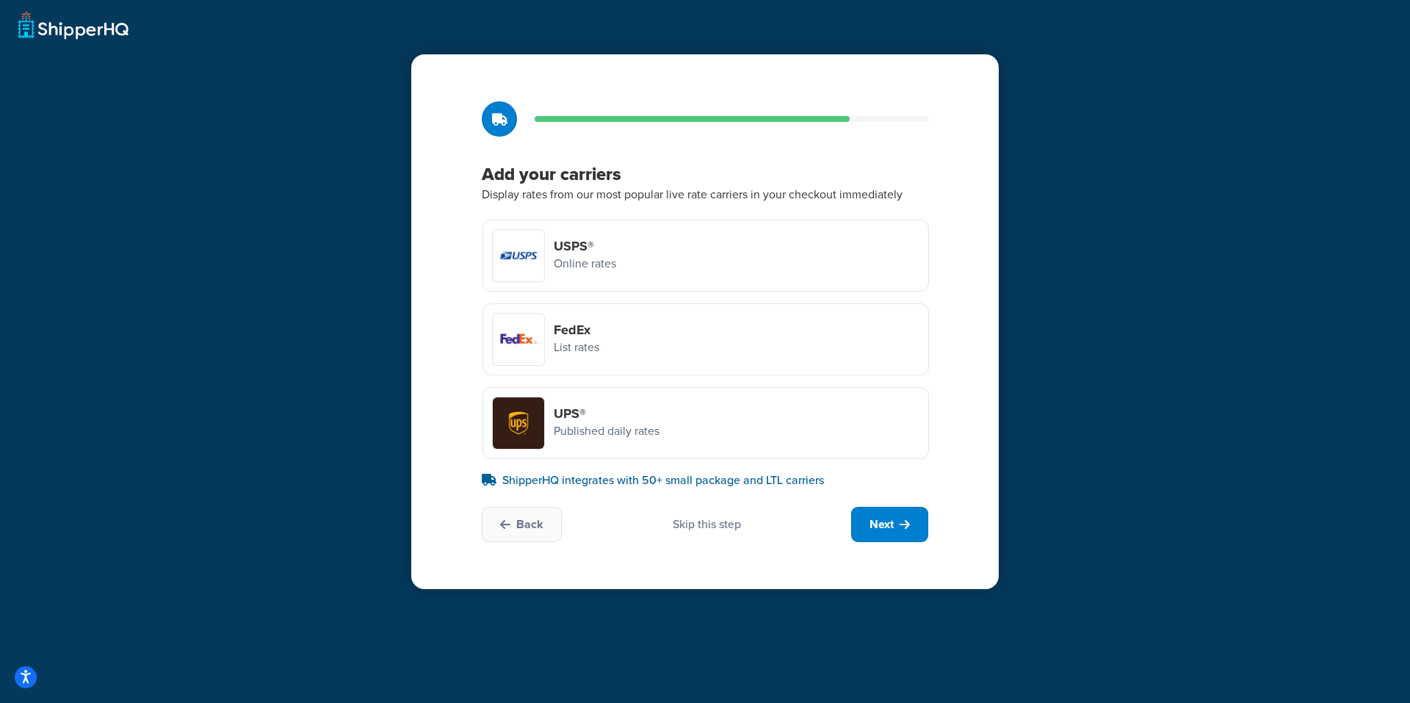
click at [545, 333] on div "FedEx List rates" at bounding box center [545, 339] width 107 height 53
click at [0, 0] on input "FedEx List rates" at bounding box center [0, 0] width 0 height 0
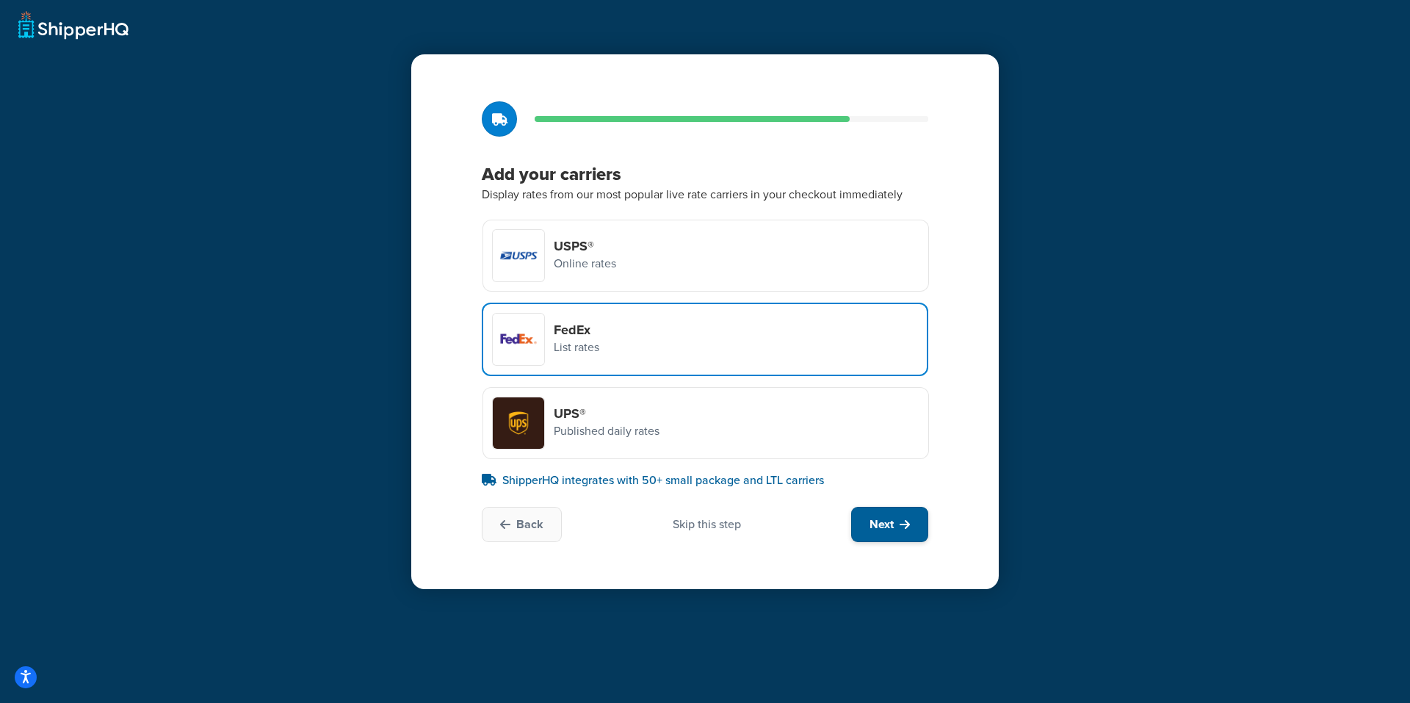
click at [889, 532] on span "Next" at bounding box center [882, 524] width 24 height 16
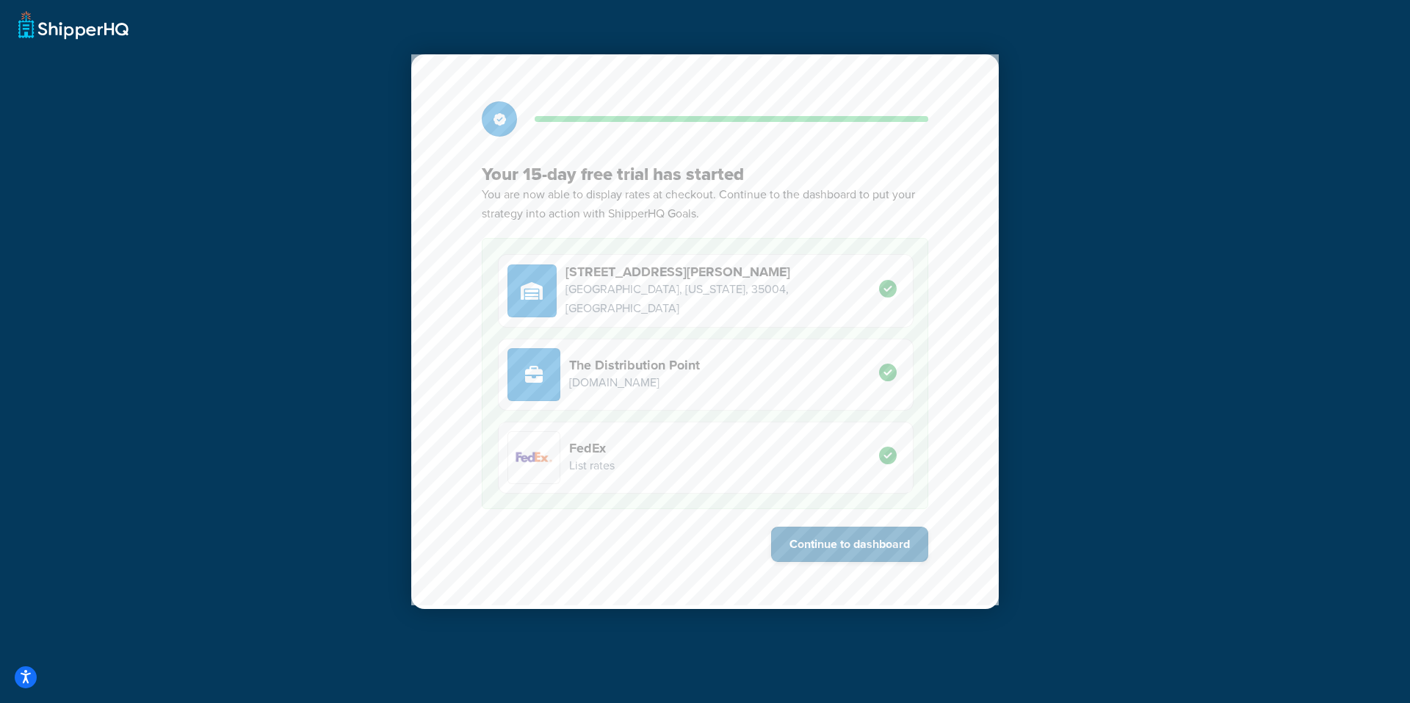
click at [848, 549] on button "Continue to dashboard" at bounding box center [849, 544] width 157 height 35
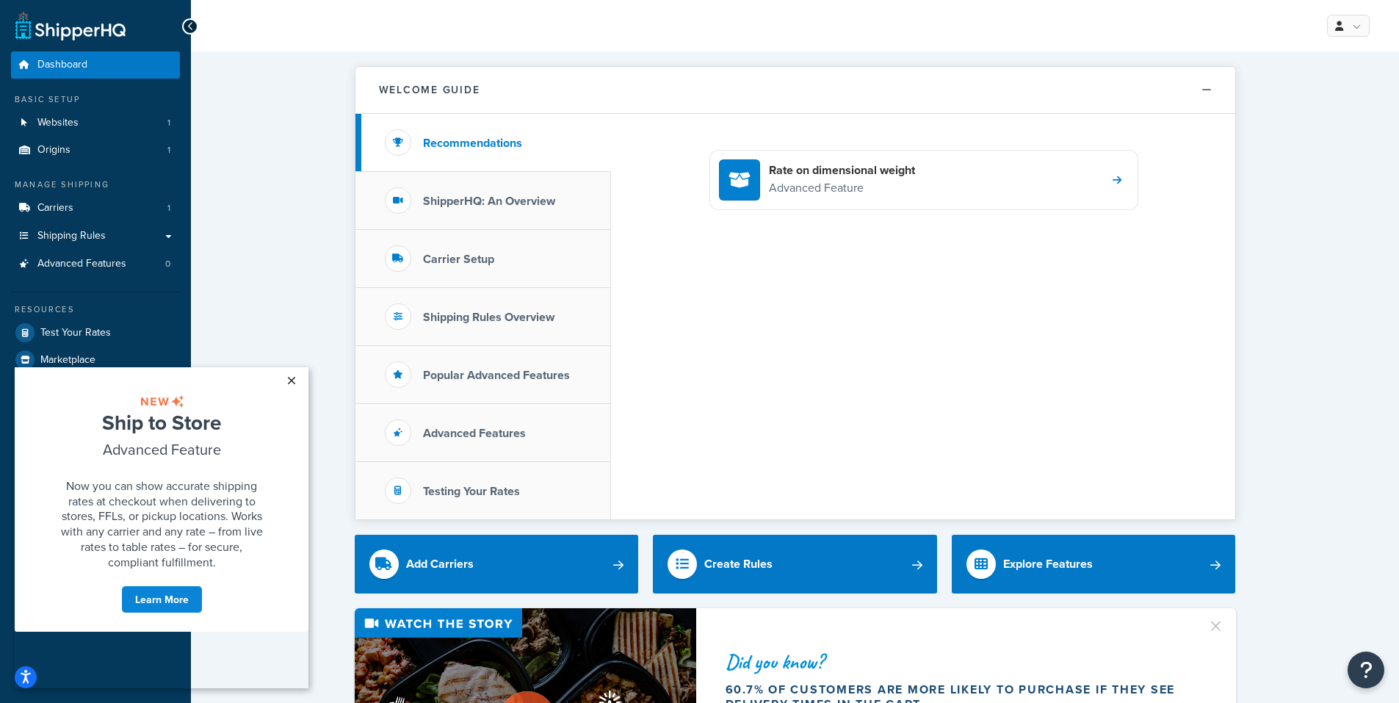
drag, startPoint x: 293, startPoint y: 379, endPoint x: 1424, endPoint y: 569, distance: 1146.9
click at [293, 379] on link "×" at bounding box center [291, 380] width 26 height 26
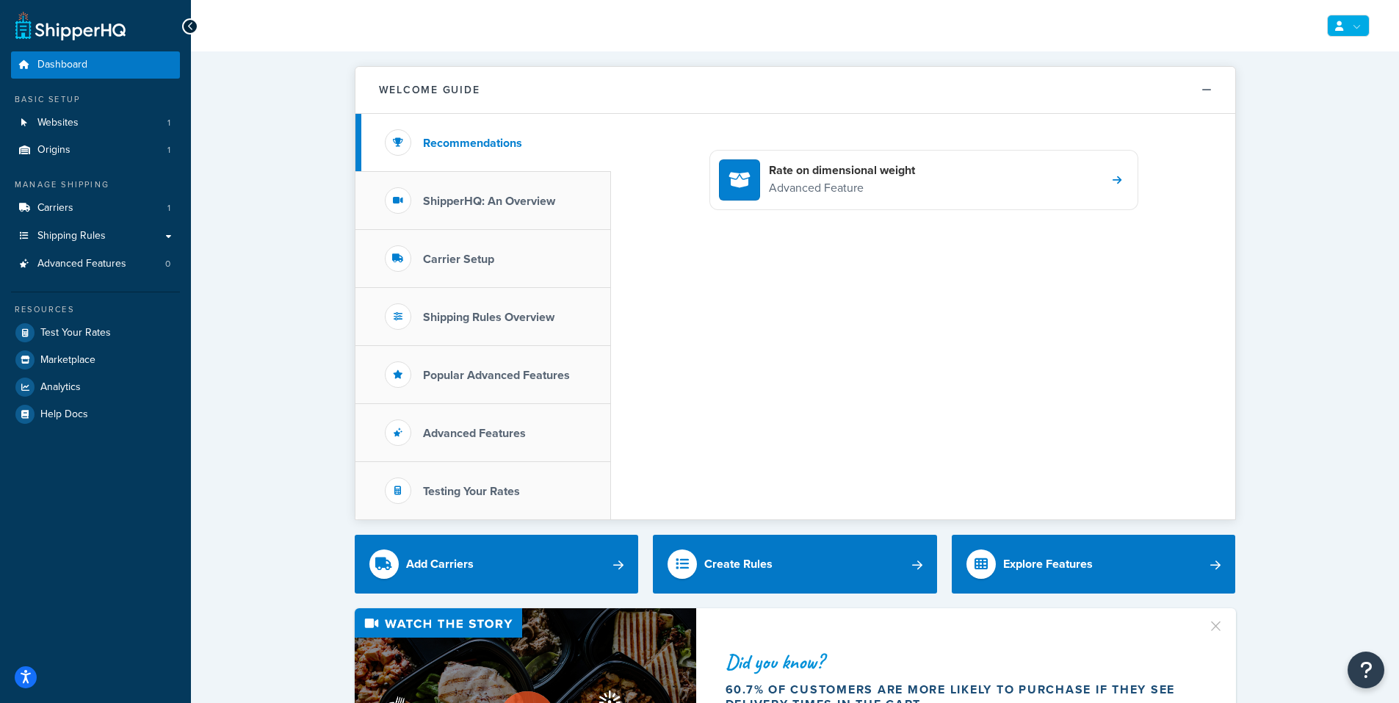
click at [1350, 33] on link at bounding box center [1348, 26] width 43 height 22
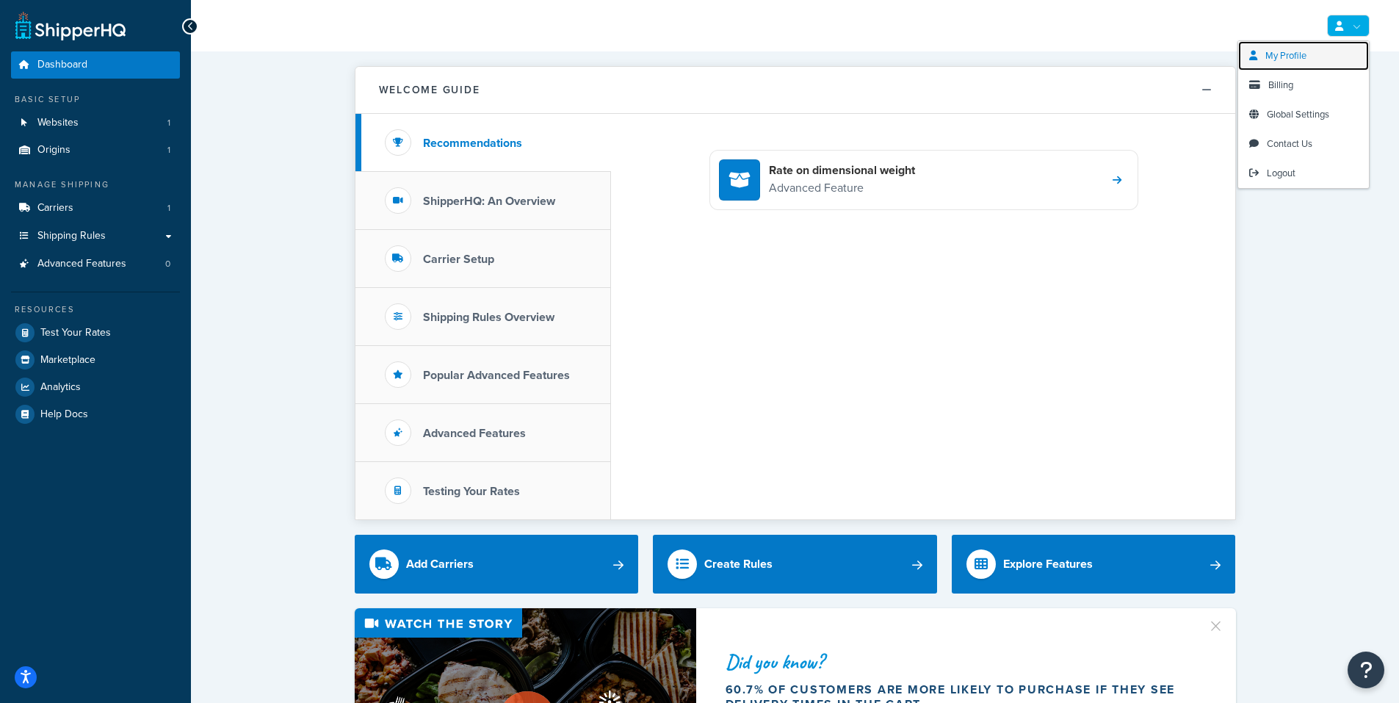
click at [1290, 57] on span "My Profile" at bounding box center [1285, 55] width 41 height 14
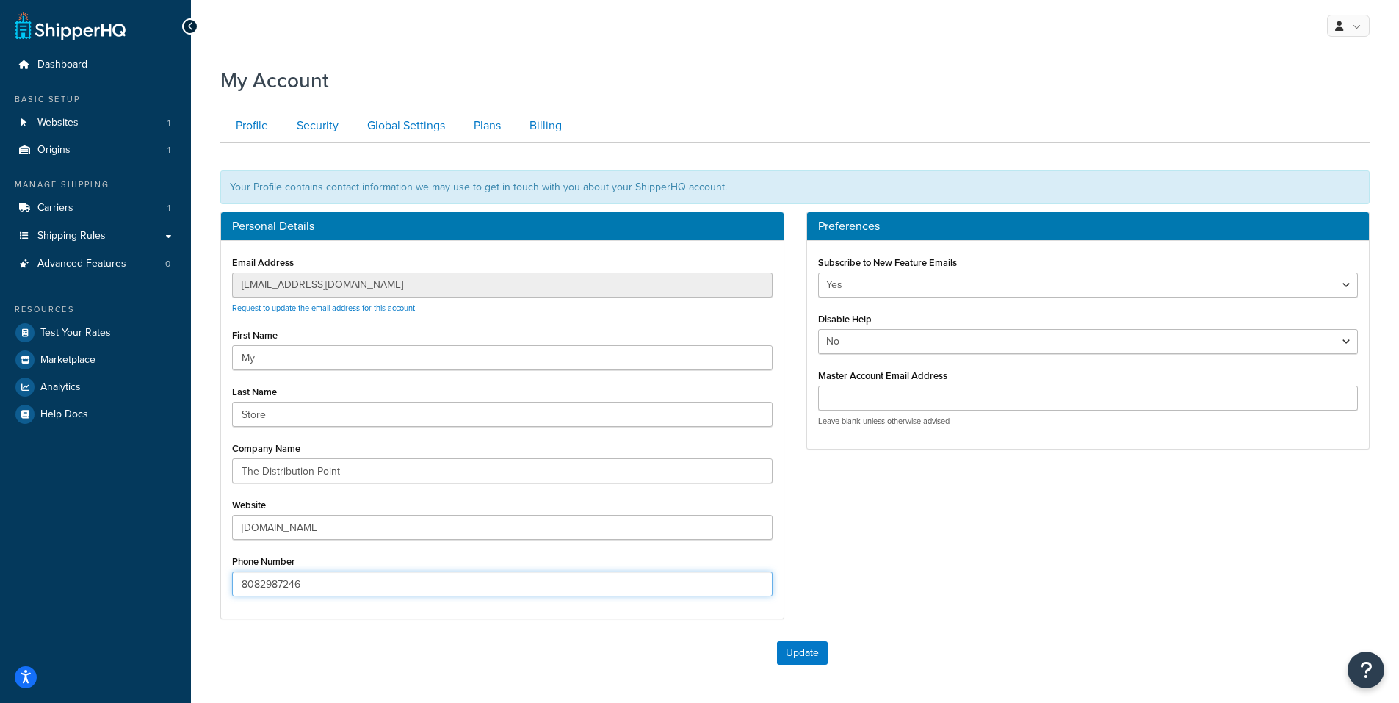
drag, startPoint x: 333, startPoint y: 579, endPoint x: 94, endPoint y: 559, distance: 240.3
click at [94, 559] on div "Dashboard Basic Setup Websites 1 Origins 1 Manage Shipping Carriers 1 Shipping …" at bounding box center [699, 416] width 1399 height 833
click at [785, 654] on button "Update" at bounding box center [802, 653] width 51 height 24
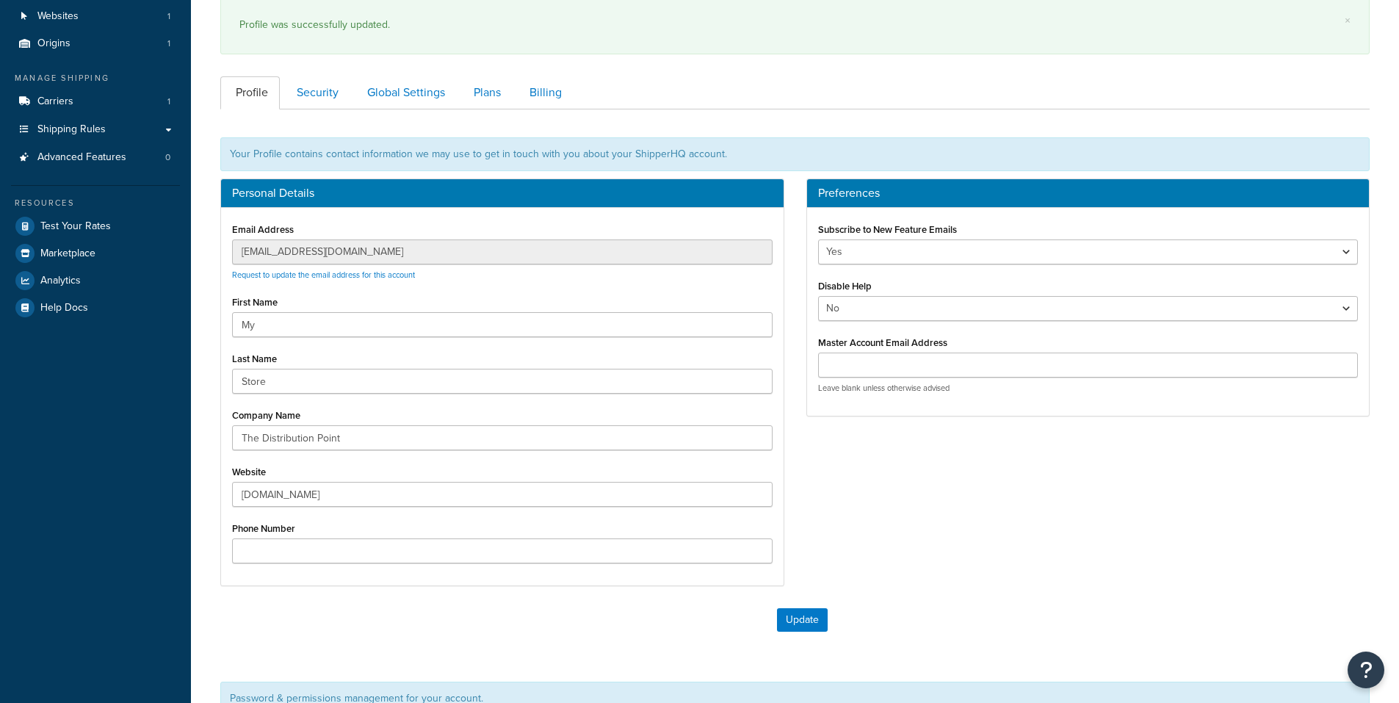
scroll to position [220, 0]
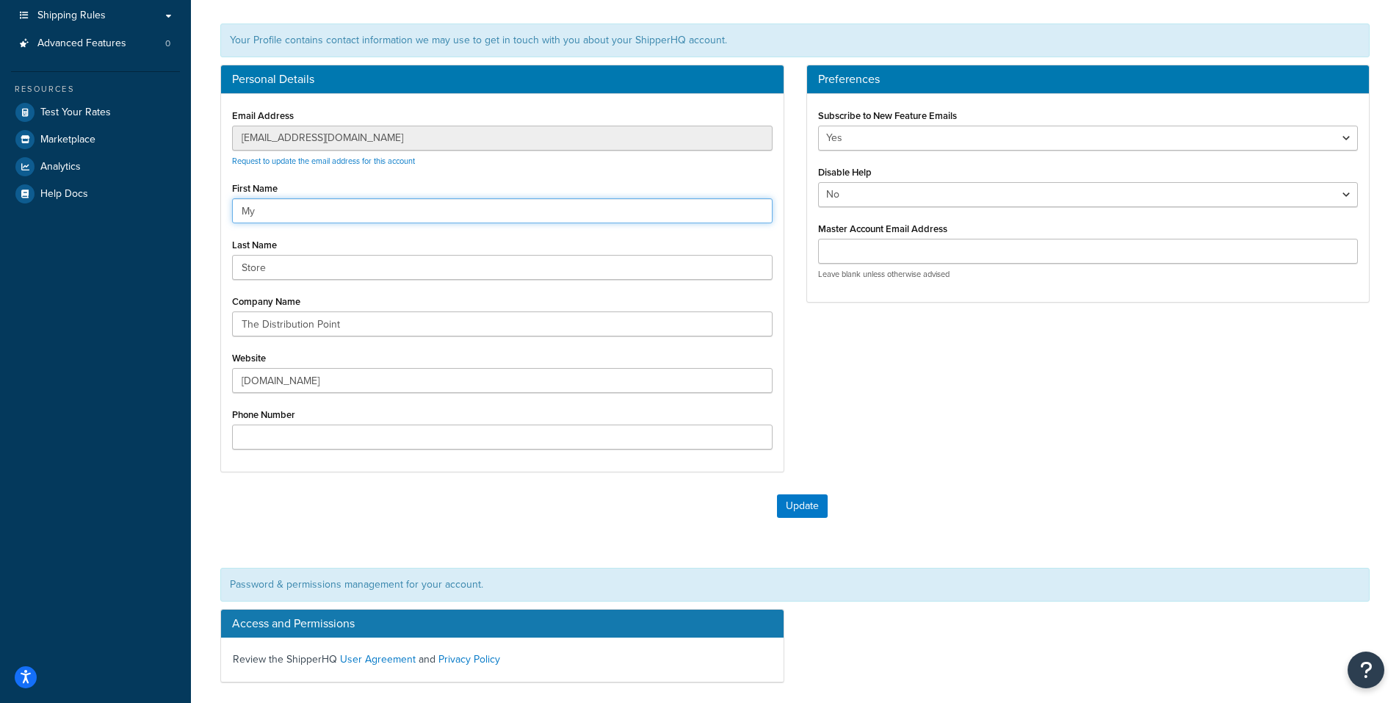
drag, startPoint x: 296, startPoint y: 202, endPoint x: -23, endPoint y: 153, distance: 322.4
click at [0, 153] on html "Press Alt+1 for screen-reader mode, Alt+0 to cancel Accessibility Screen-Reader…" at bounding box center [699, 320] width 1399 height 1080
type input "[PERSON_NAME]"
drag, startPoint x: 325, startPoint y: 271, endPoint x: 195, endPoint y: 256, distance: 131.6
click at [195, 256] on div "My Account × Profile was successfully updated. Contact Us Send Us A Message Con…" at bounding box center [795, 330] width 1208 height 984
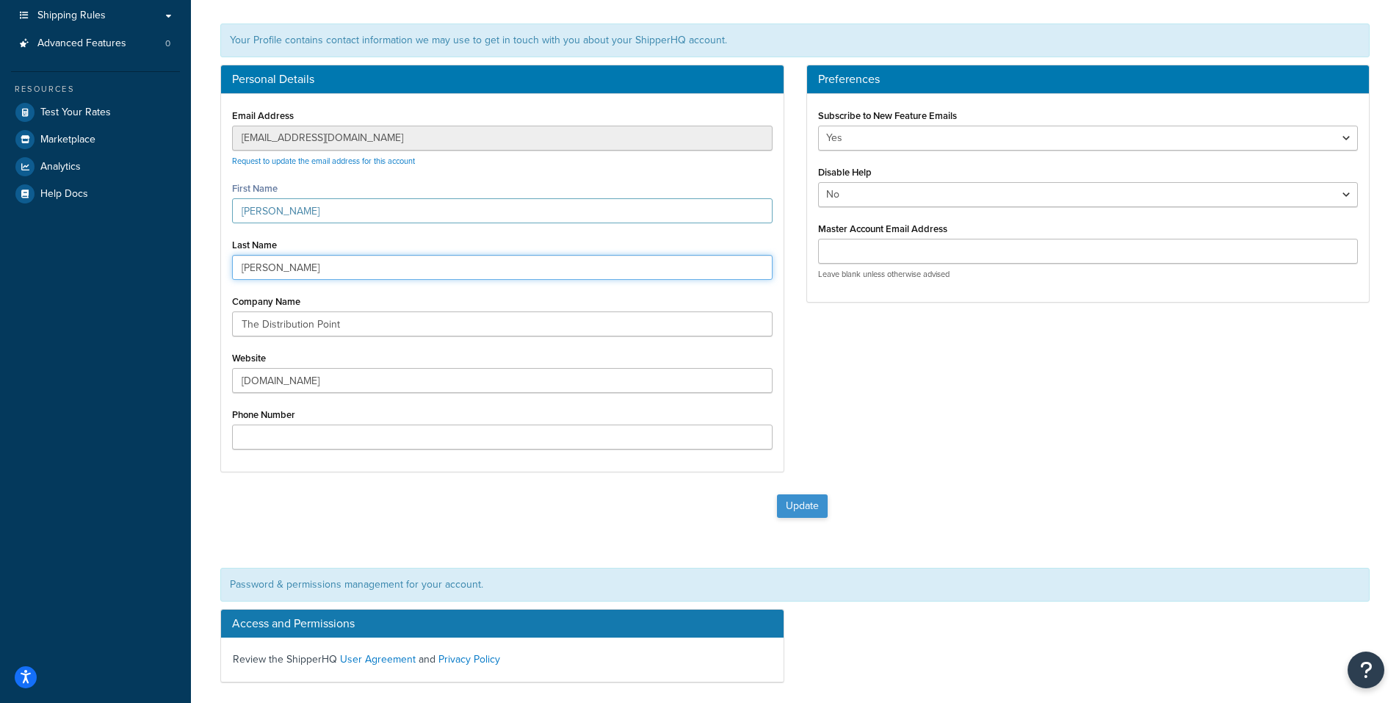
type input "[PERSON_NAME]"
click at [808, 498] on button "Update" at bounding box center [802, 506] width 51 height 24
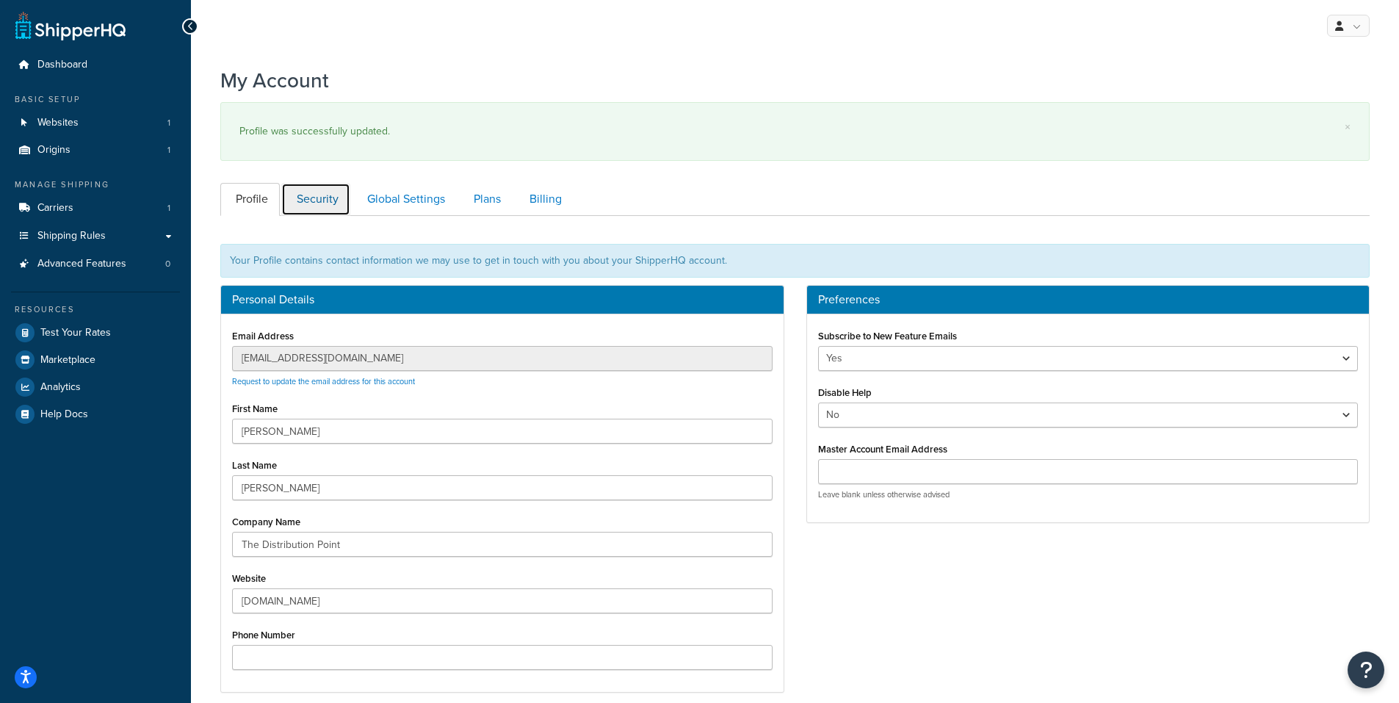
click at [303, 195] on link "Security" at bounding box center [315, 199] width 69 height 33
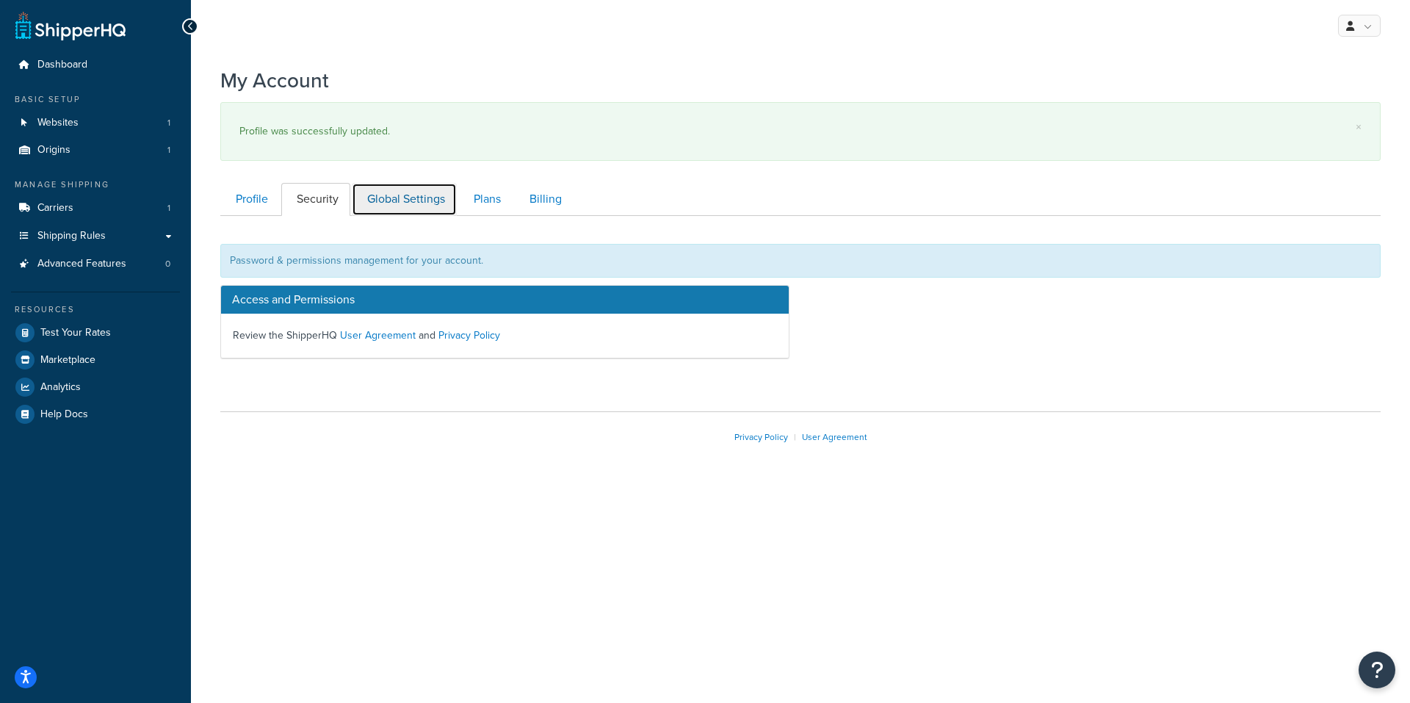
click at [399, 206] on link "Global Settings" at bounding box center [404, 199] width 105 height 33
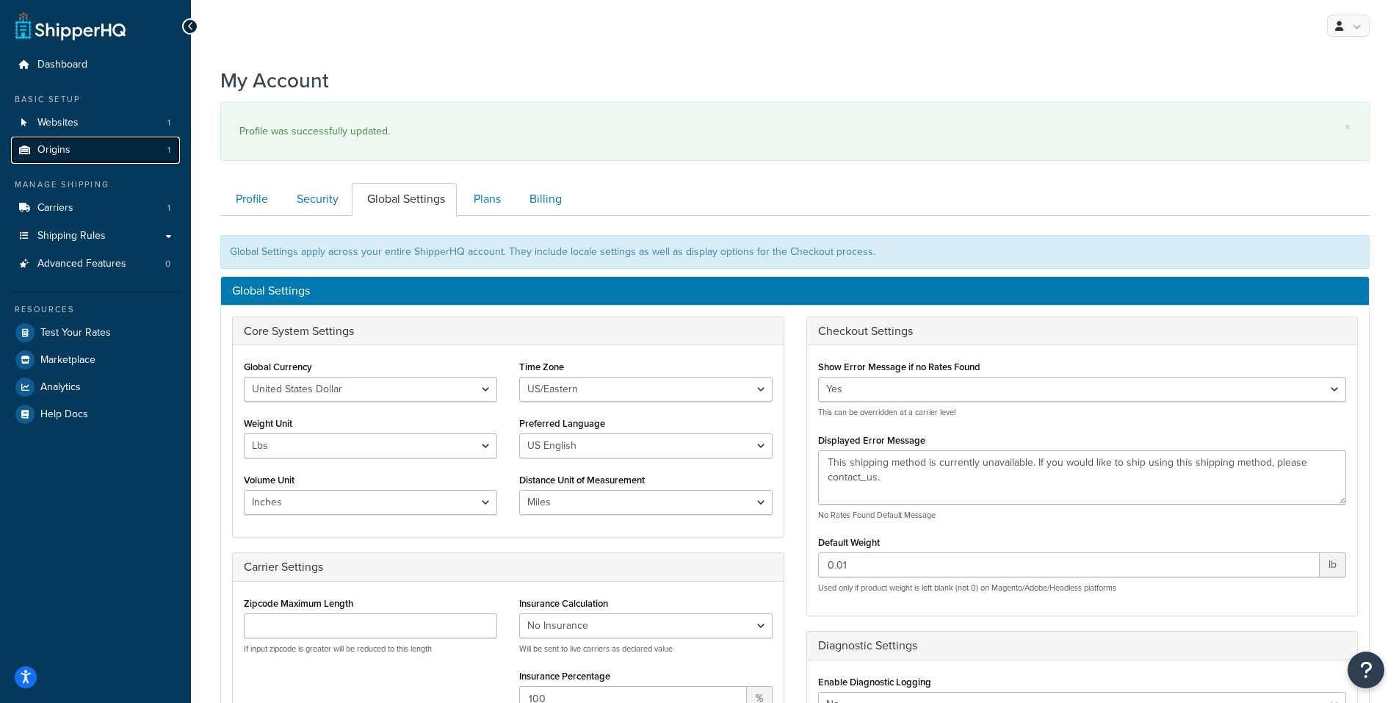
click at [90, 145] on link "Origins 1" at bounding box center [95, 150] width 169 height 27
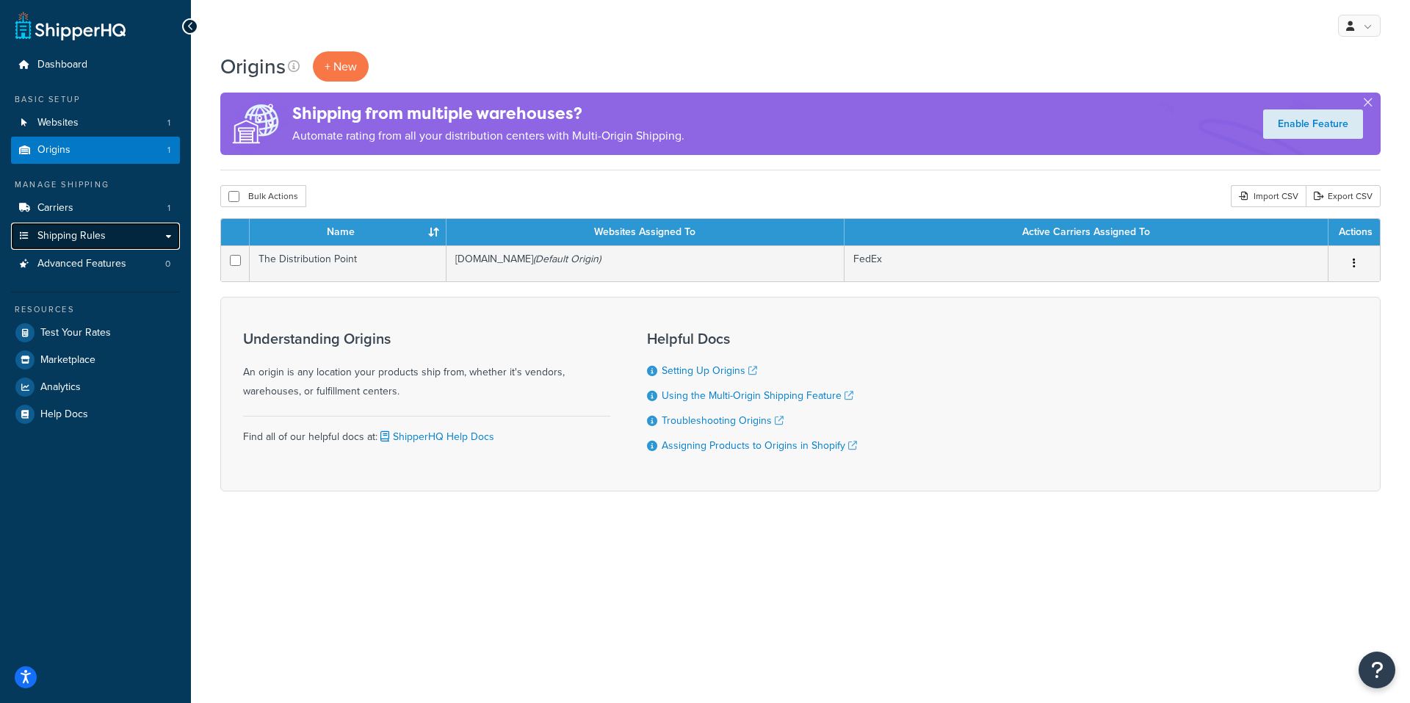
click at [165, 239] on link "Shipping Rules" at bounding box center [95, 236] width 169 height 27
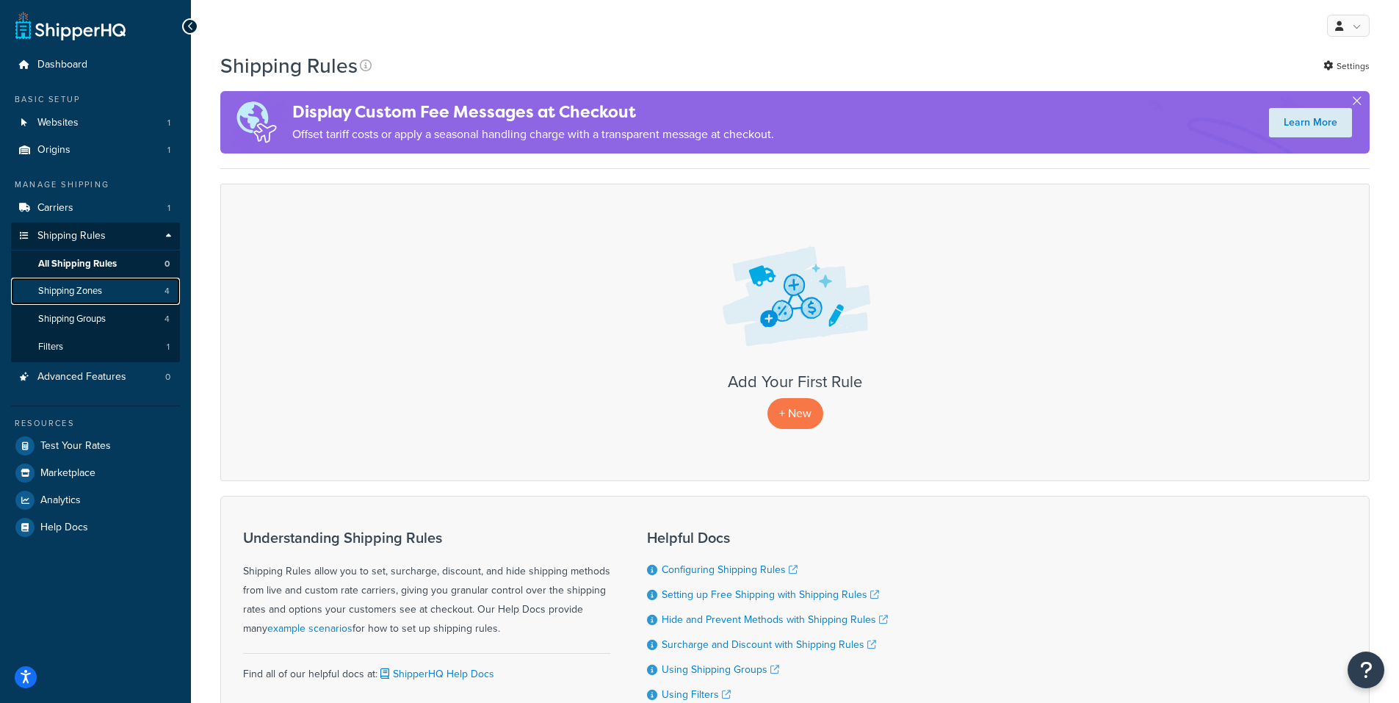
click at [104, 295] on link "Shipping Zones 4" at bounding box center [95, 291] width 169 height 27
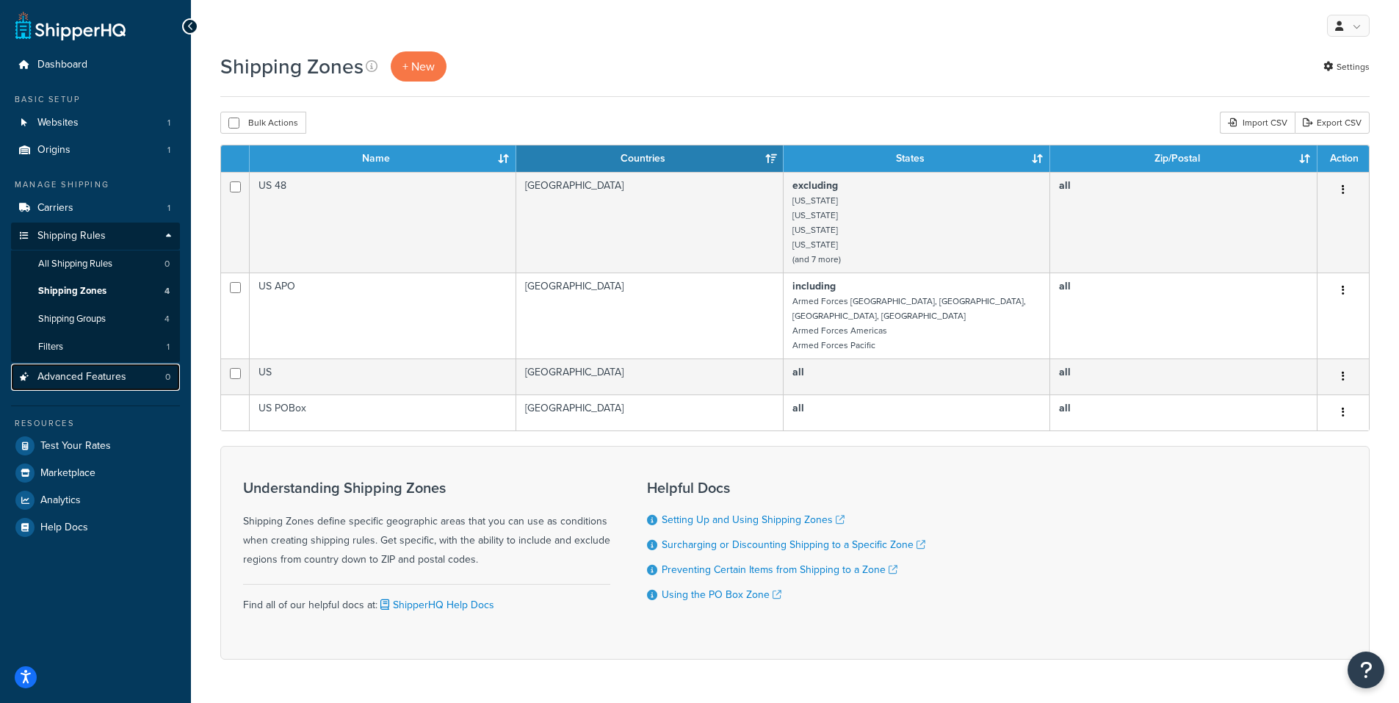
click at [82, 380] on span "Advanced Features" at bounding box center [81, 377] width 89 height 12
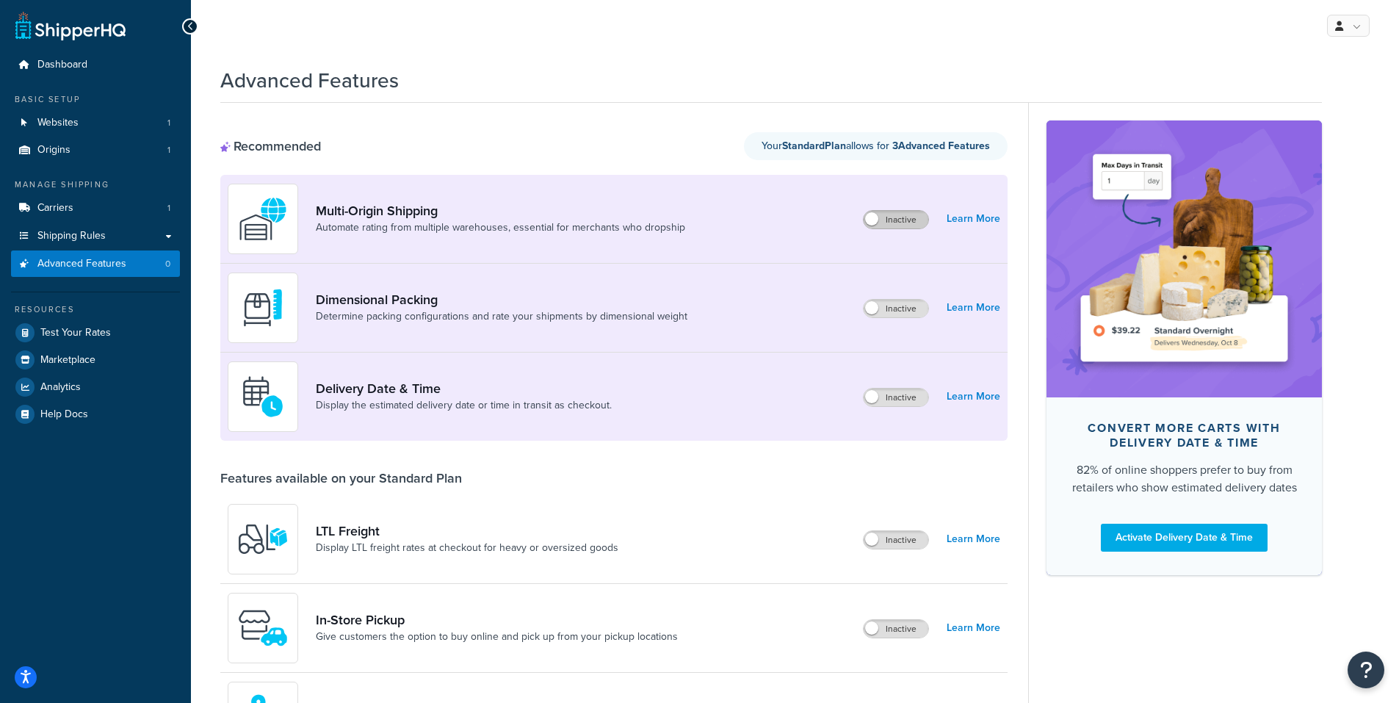
click at [894, 222] on label "Inactive" at bounding box center [896, 220] width 65 height 18
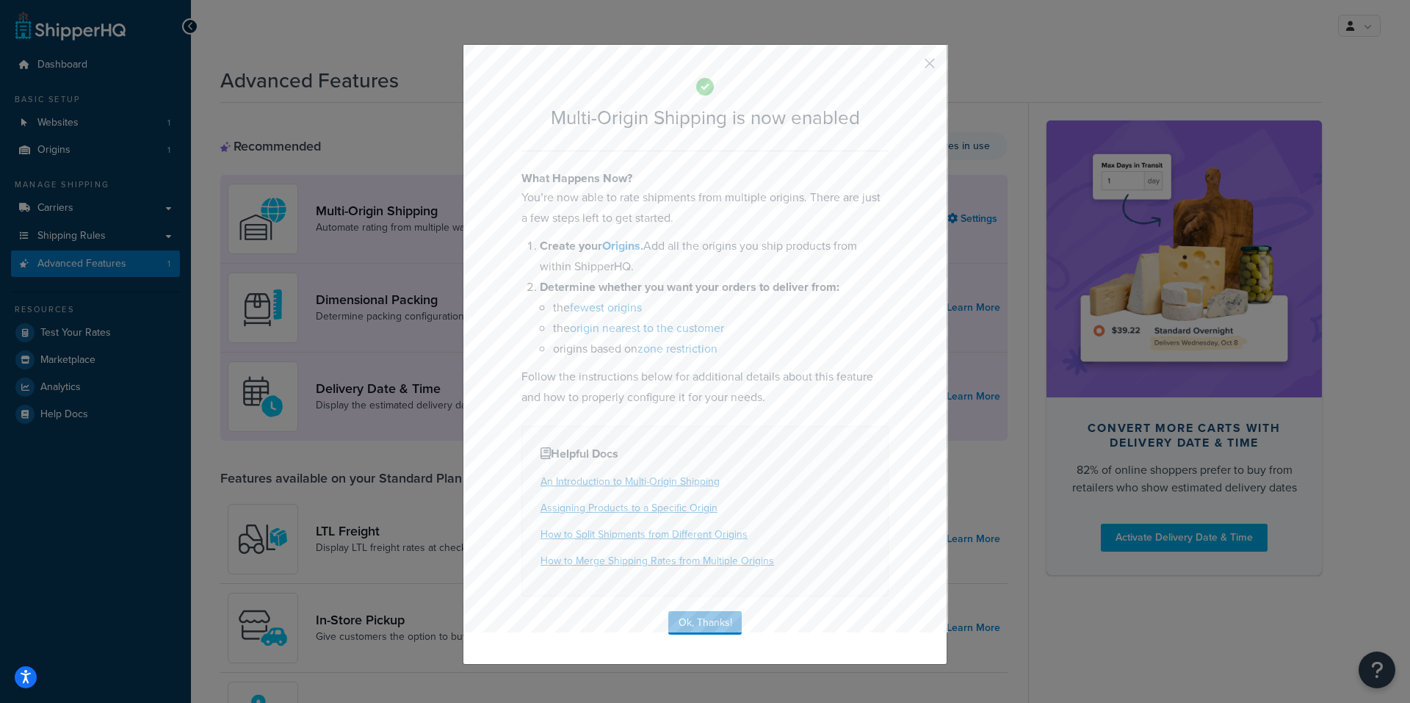
click at [910, 67] on button "button" at bounding box center [908, 69] width 4 height 4
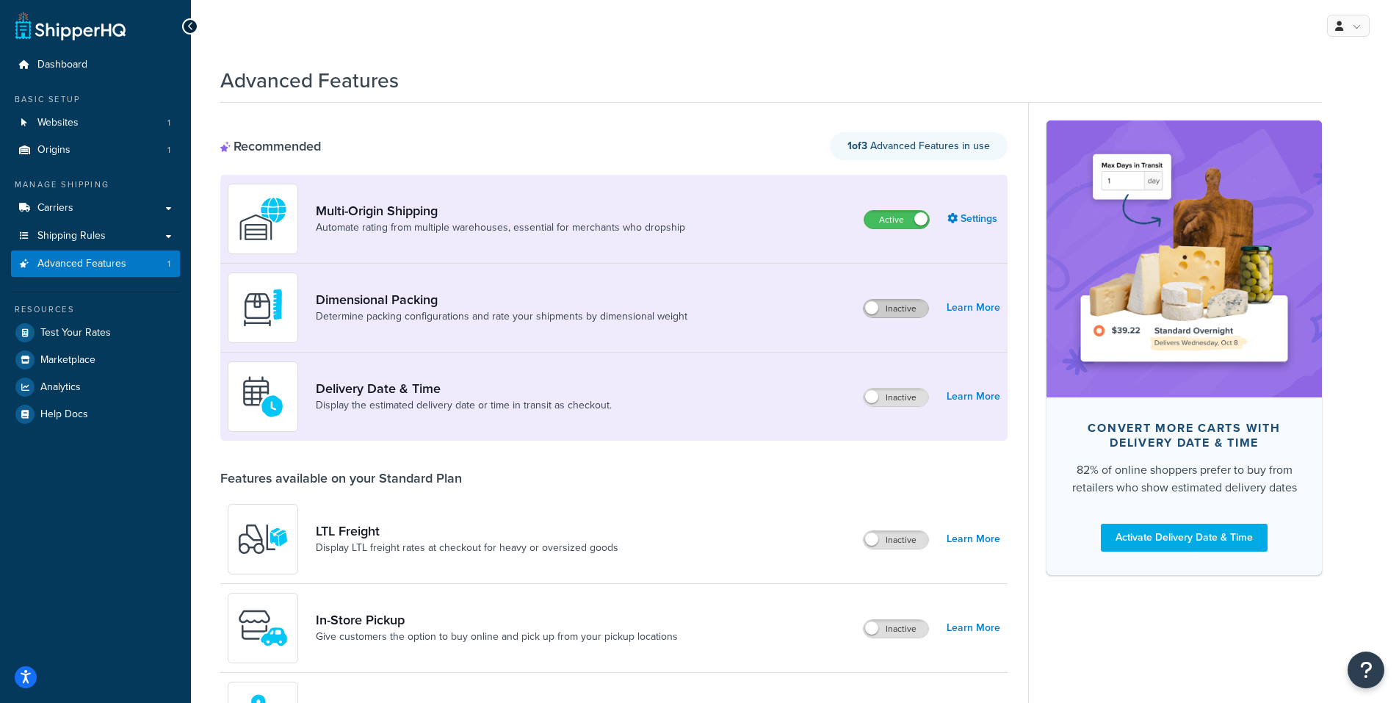
click at [894, 309] on label "Inactive" at bounding box center [896, 309] width 65 height 18
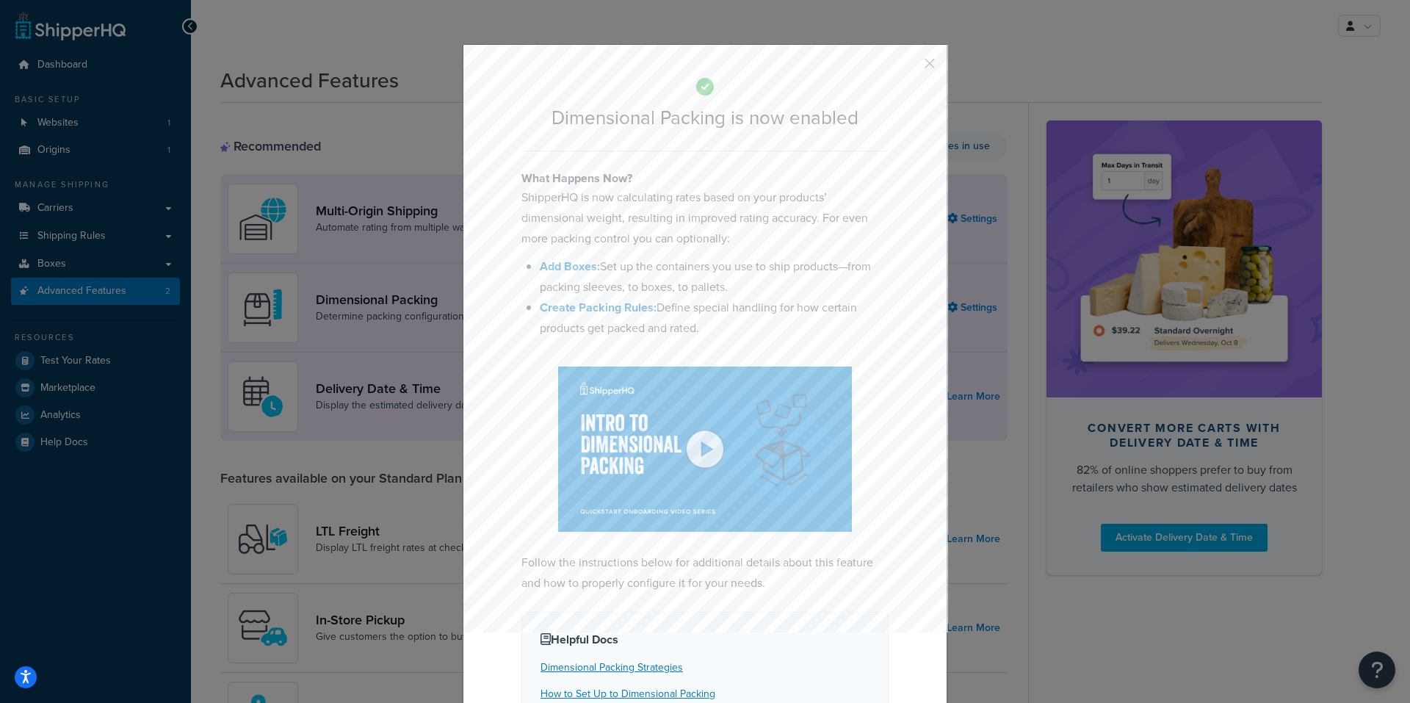
click at [914, 64] on div "Dimensional Packing is now enabled What Happens Now? ShipperHQ is now calculati…" at bounding box center [705, 434] width 485 height 780
click at [910, 67] on button "button" at bounding box center [908, 69] width 4 height 4
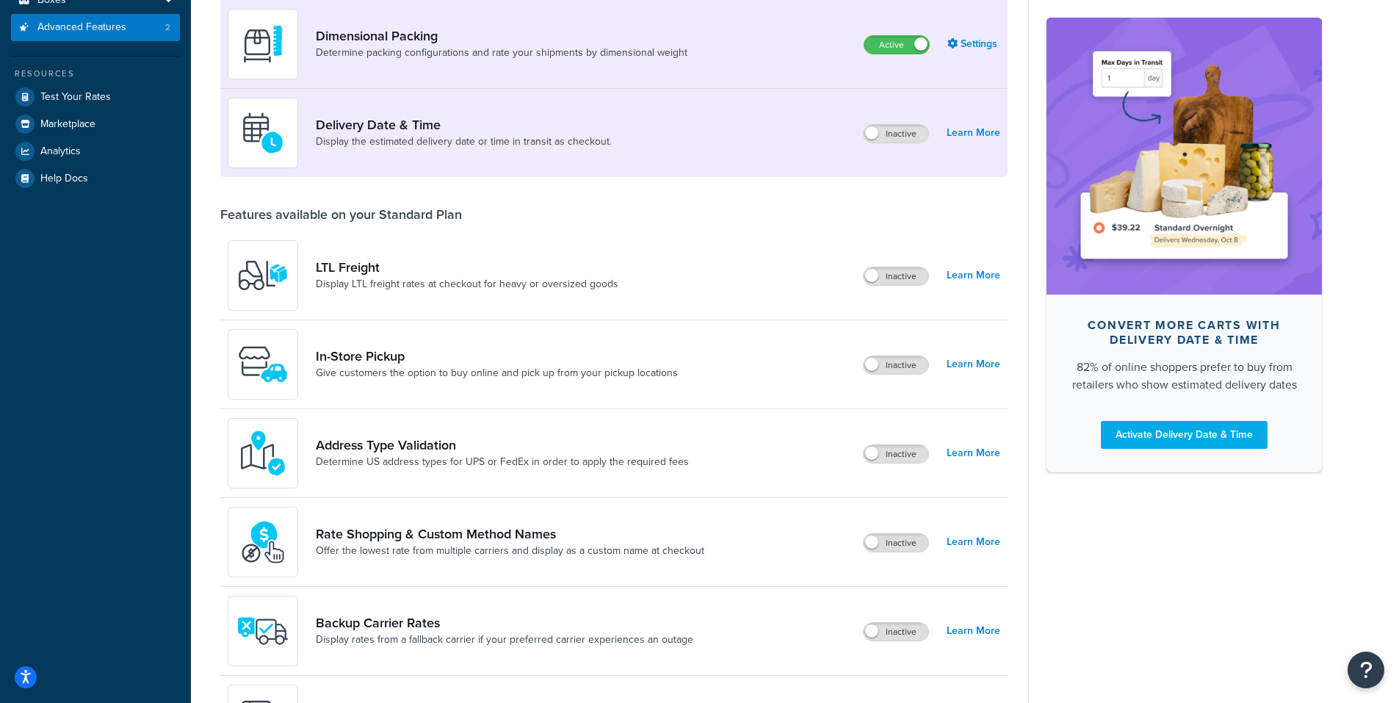
scroll to position [294, 0]
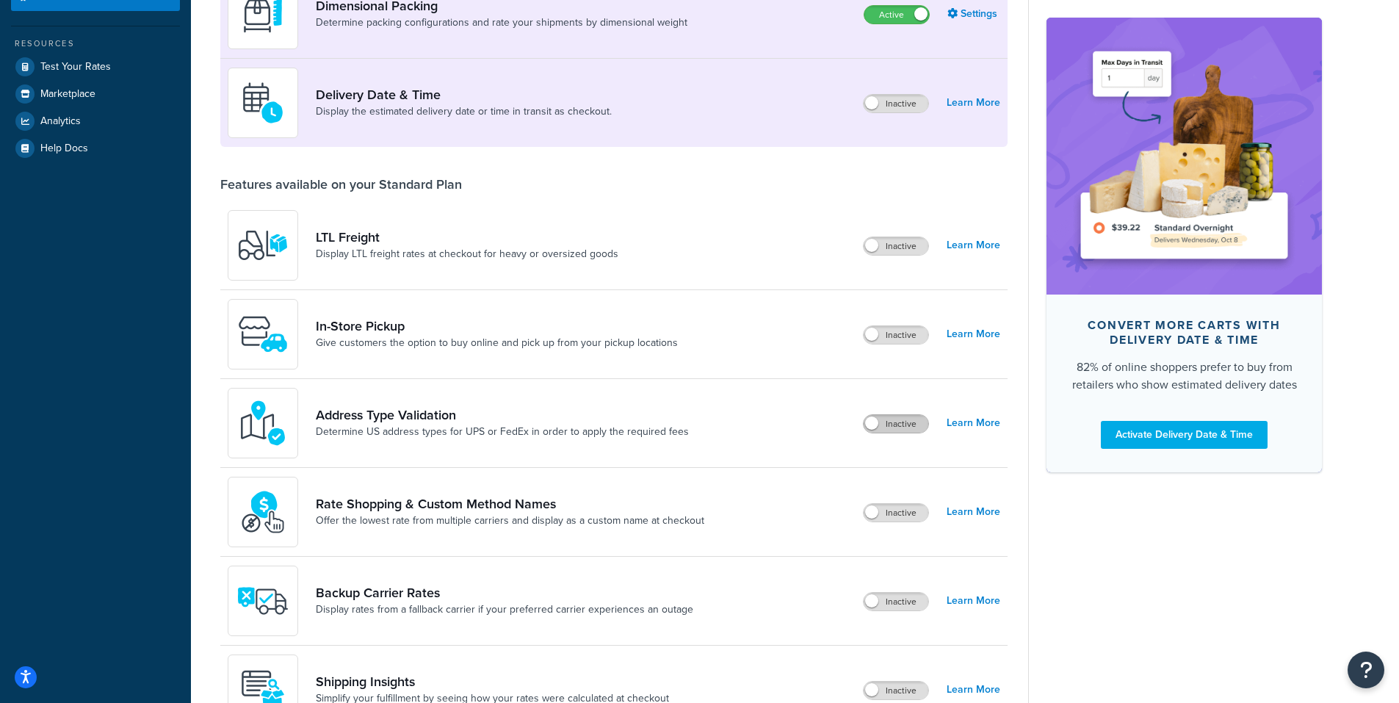
click at [892, 416] on label "Inactive" at bounding box center [896, 424] width 65 height 18
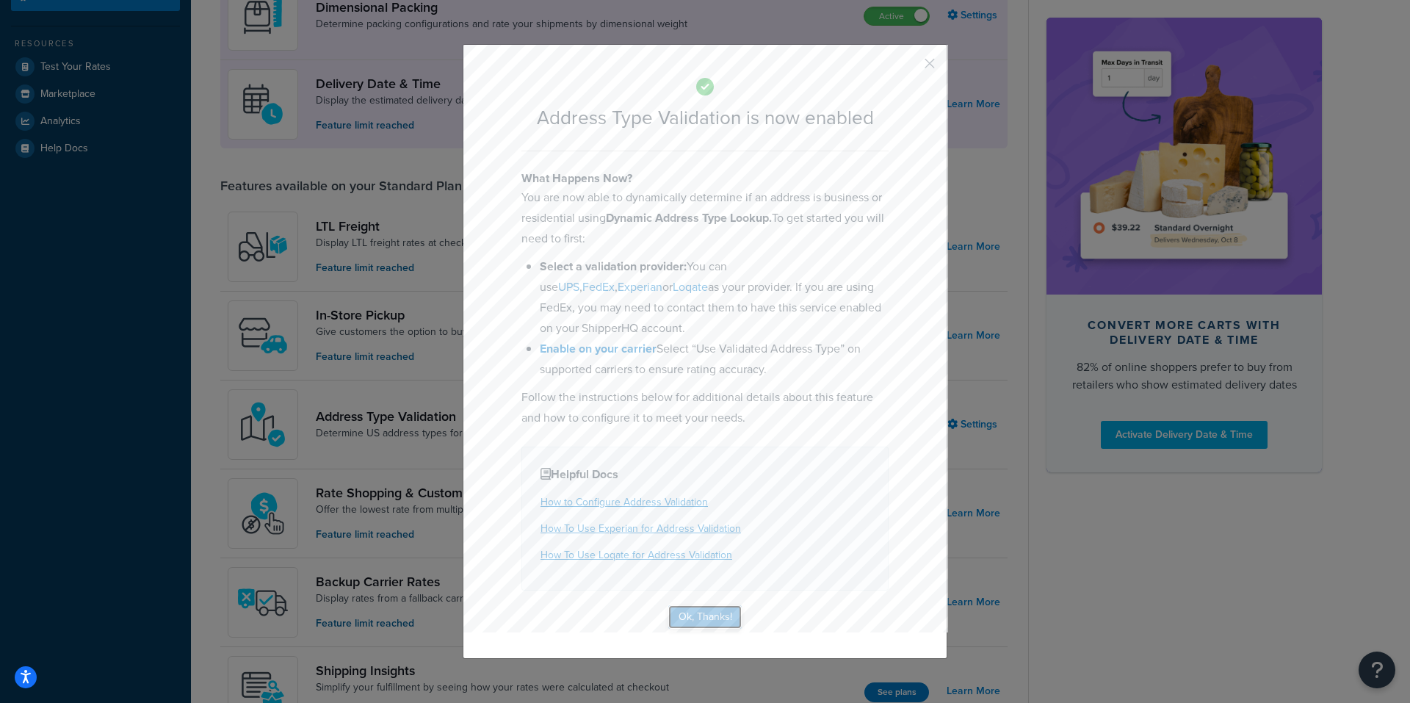
click at [714, 616] on button "Ok, Thanks!" at bounding box center [704, 617] width 73 height 24
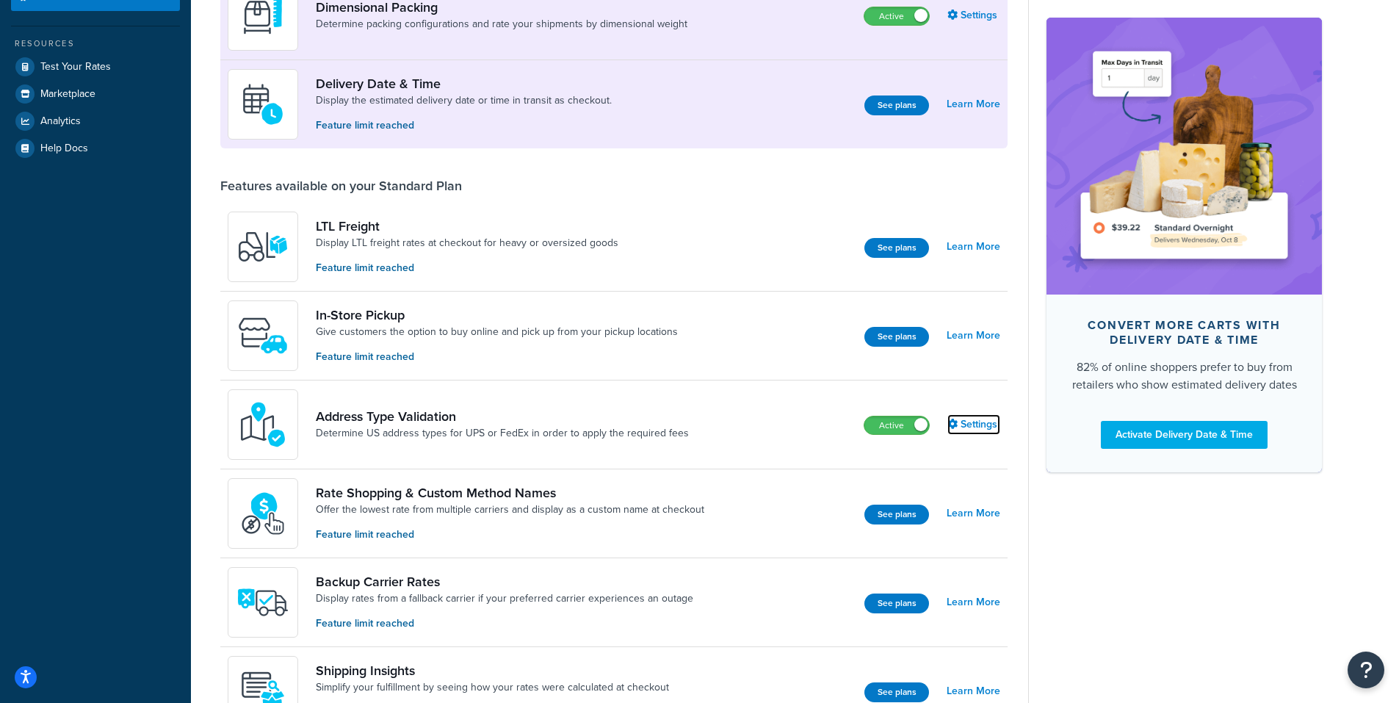
click at [979, 424] on link "Settings" at bounding box center [973, 424] width 53 height 21
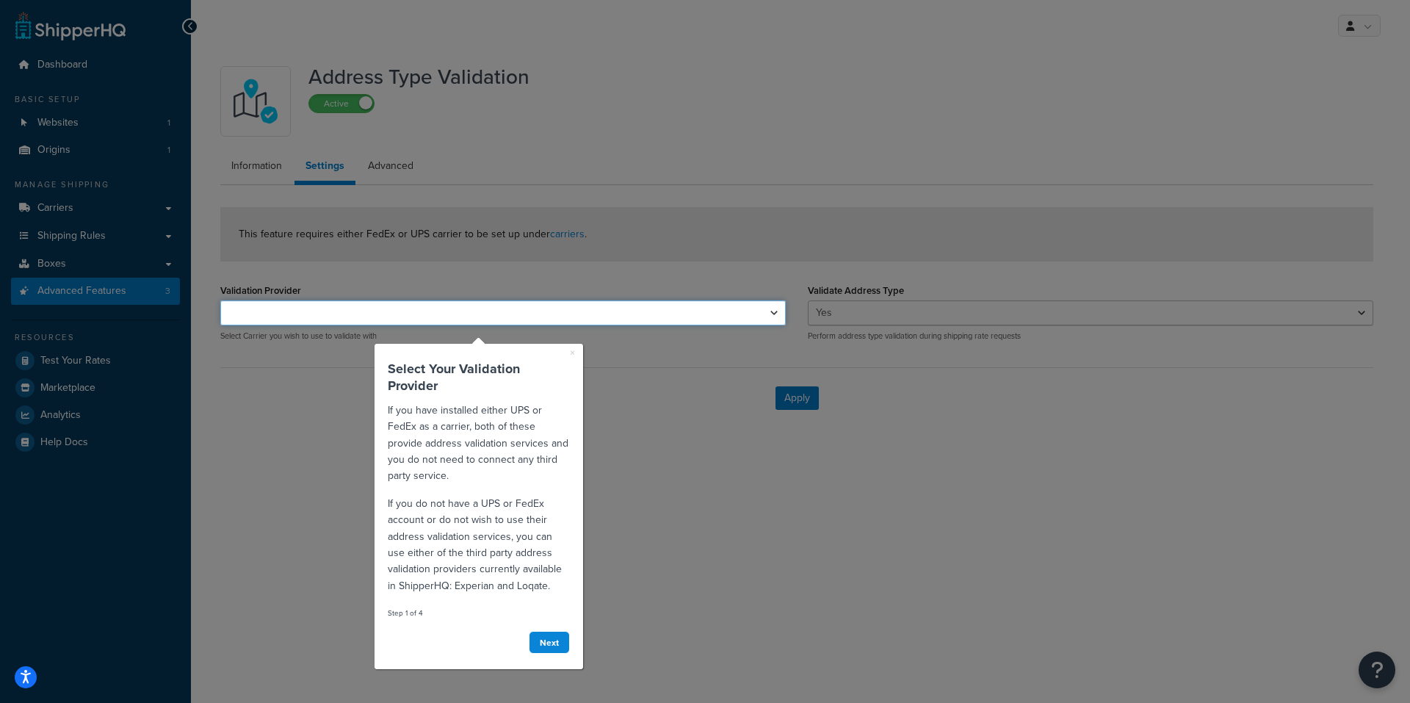
click at [533, 317] on select "FedEx" at bounding box center [502, 312] width 565 height 25
select select "165549"
click at [220, 300] on select "FedEx" at bounding box center [502, 312] width 565 height 25
click at [539, 643] on link "Next" at bounding box center [549, 642] width 41 height 23
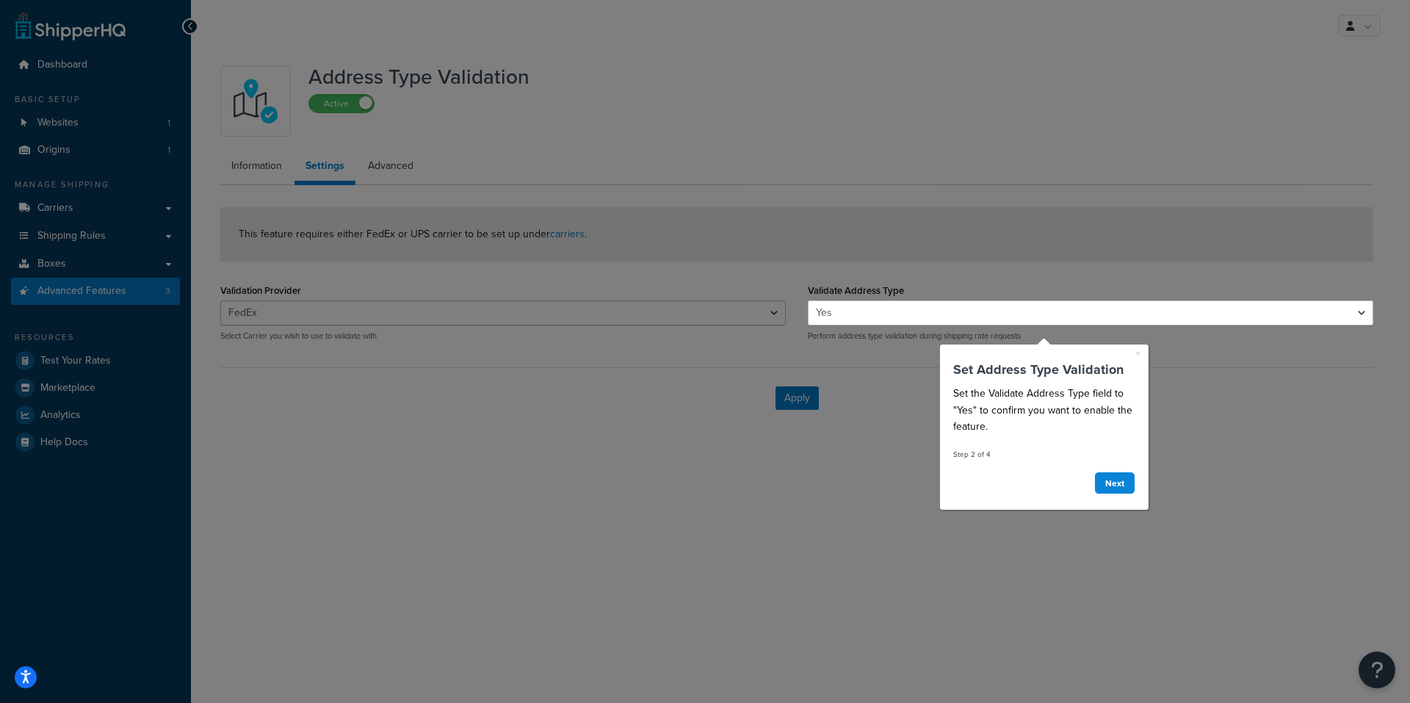
click at [878, 315] on select "Yes No" at bounding box center [1090, 312] width 565 height 25
click at [1116, 477] on link "Next" at bounding box center [1114, 482] width 41 height 23
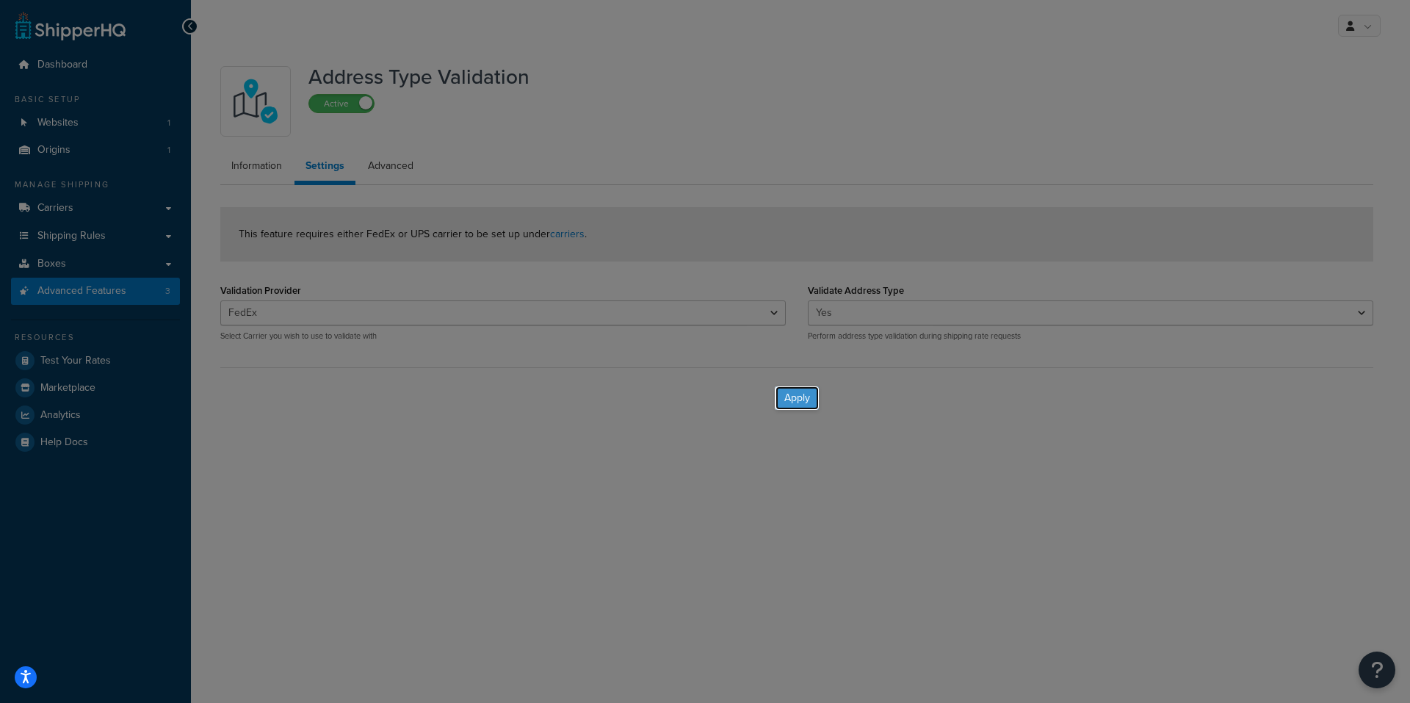
click at [794, 392] on button "Apply" at bounding box center [797, 398] width 43 height 24
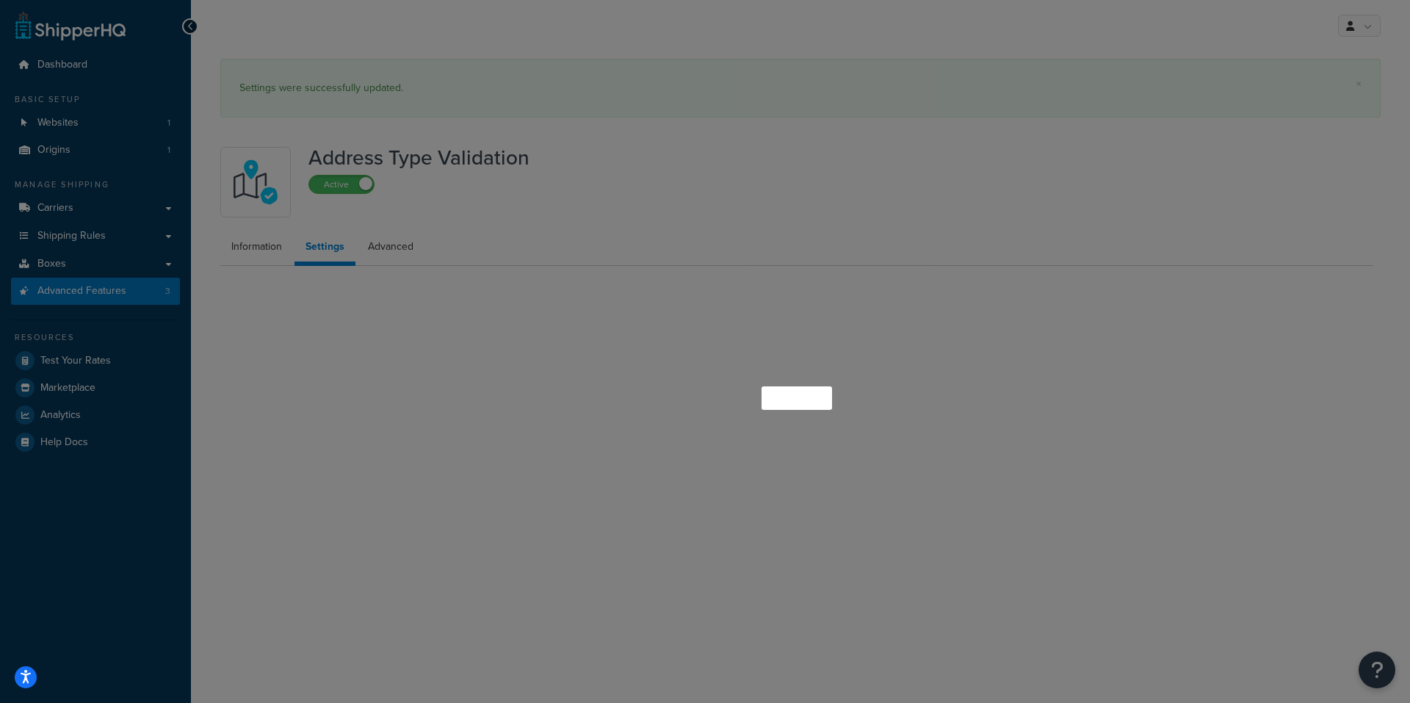
select select "165549"
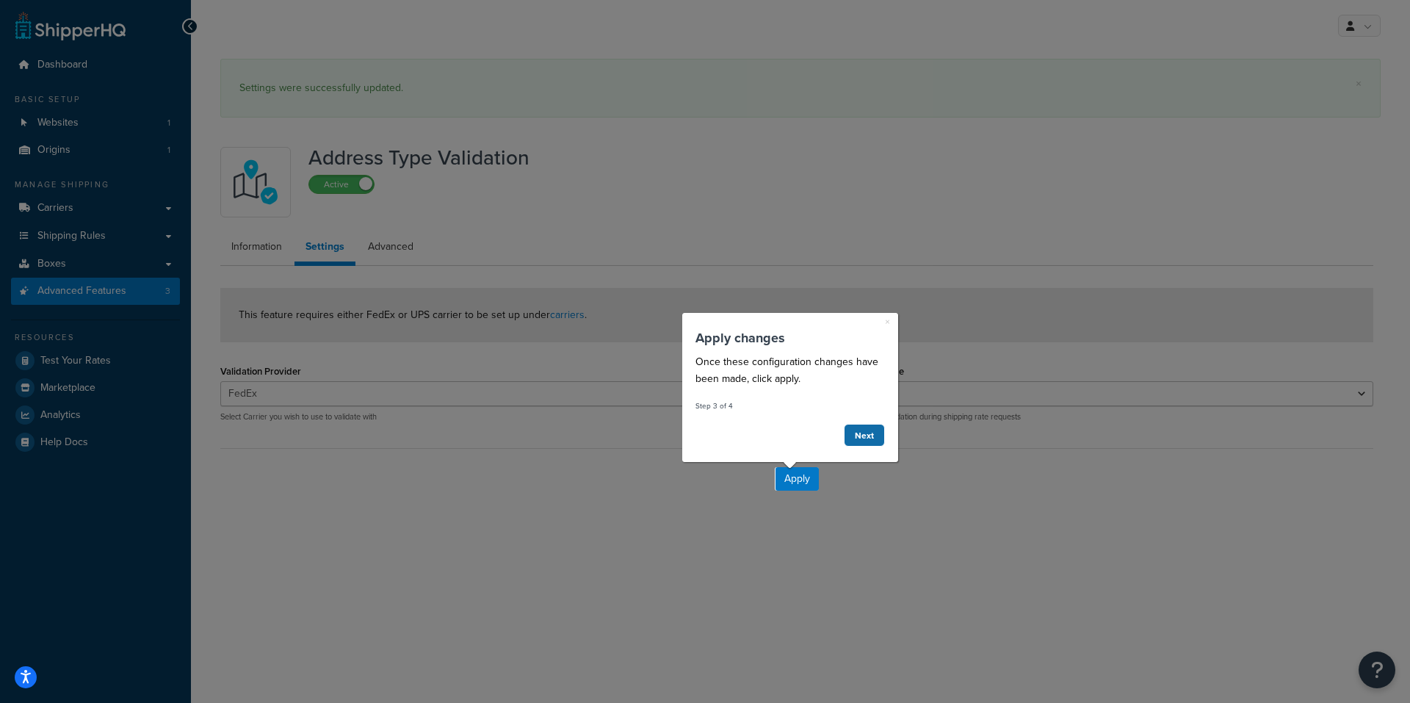
click at [858, 430] on link "Next" at bounding box center [863, 435] width 41 height 23
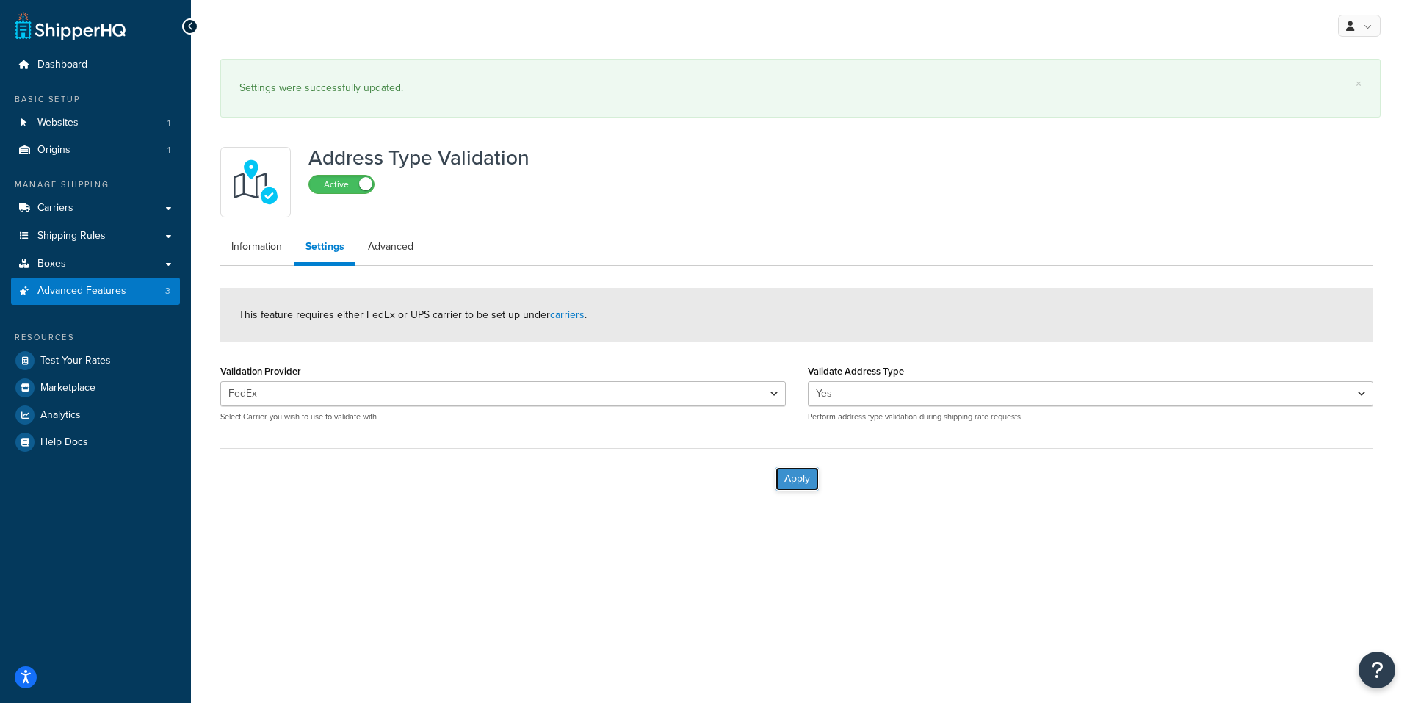
click at [806, 485] on button "Apply" at bounding box center [797, 479] width 43 height 24
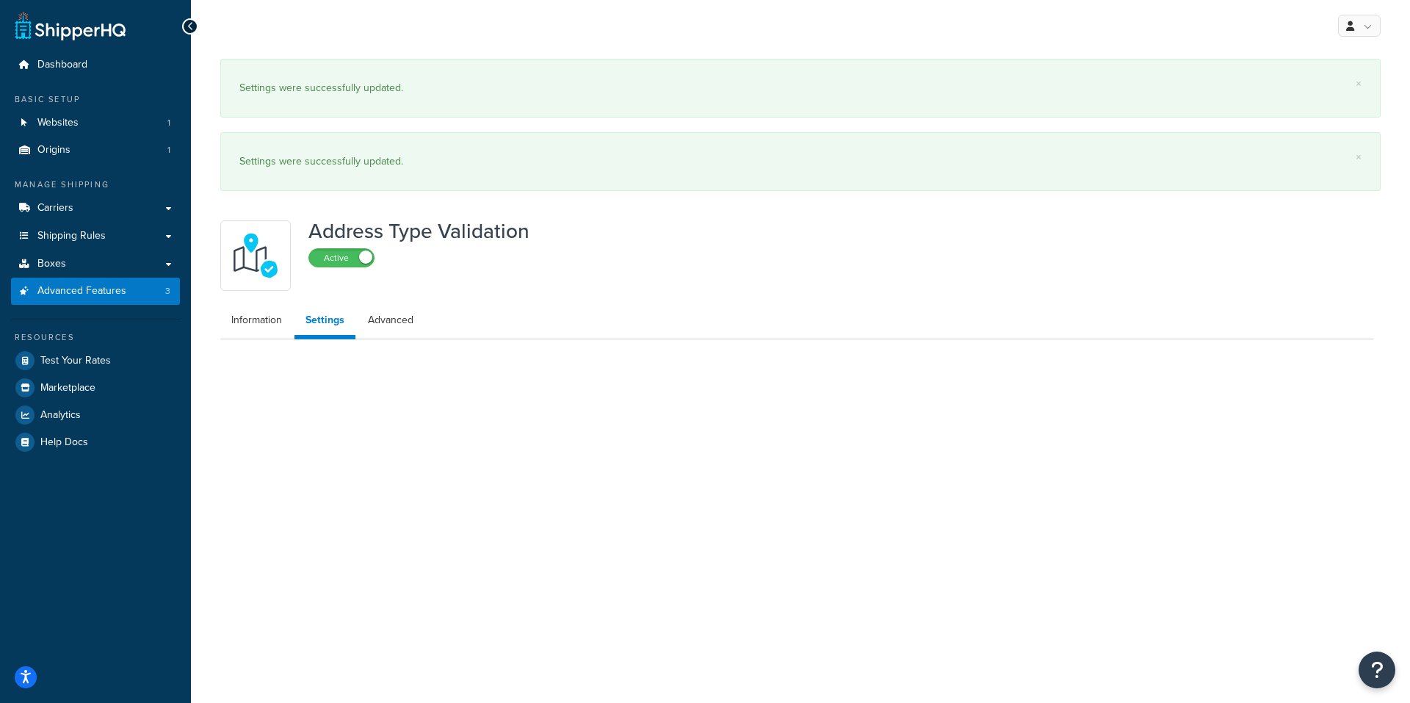
select select "165549"
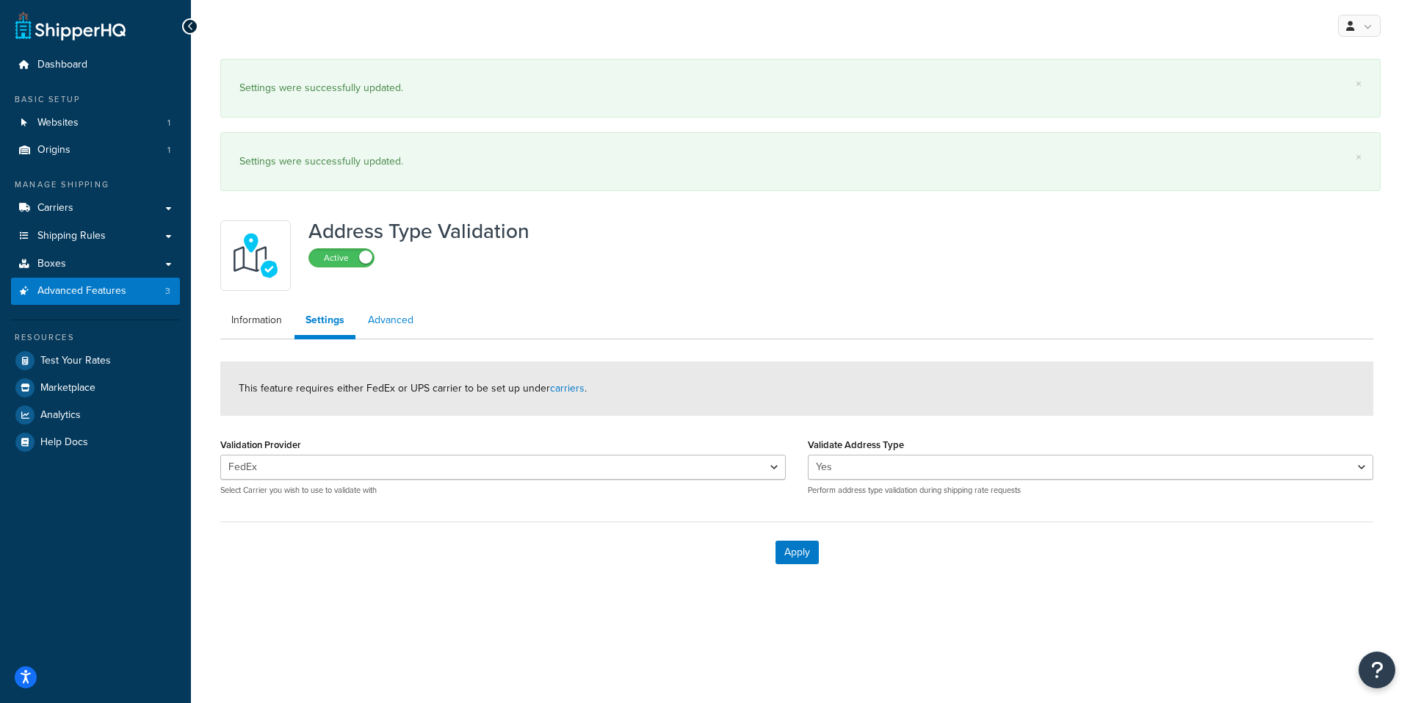
click at [402, 305] on div "Address Type Validation Active Information Settings Advanced This feature requi…" at bounding box center [796, 397] width 1175 height 369
click at [398, 320] on link "Advanced" at bounding box center [391, 320] width 68 height 29
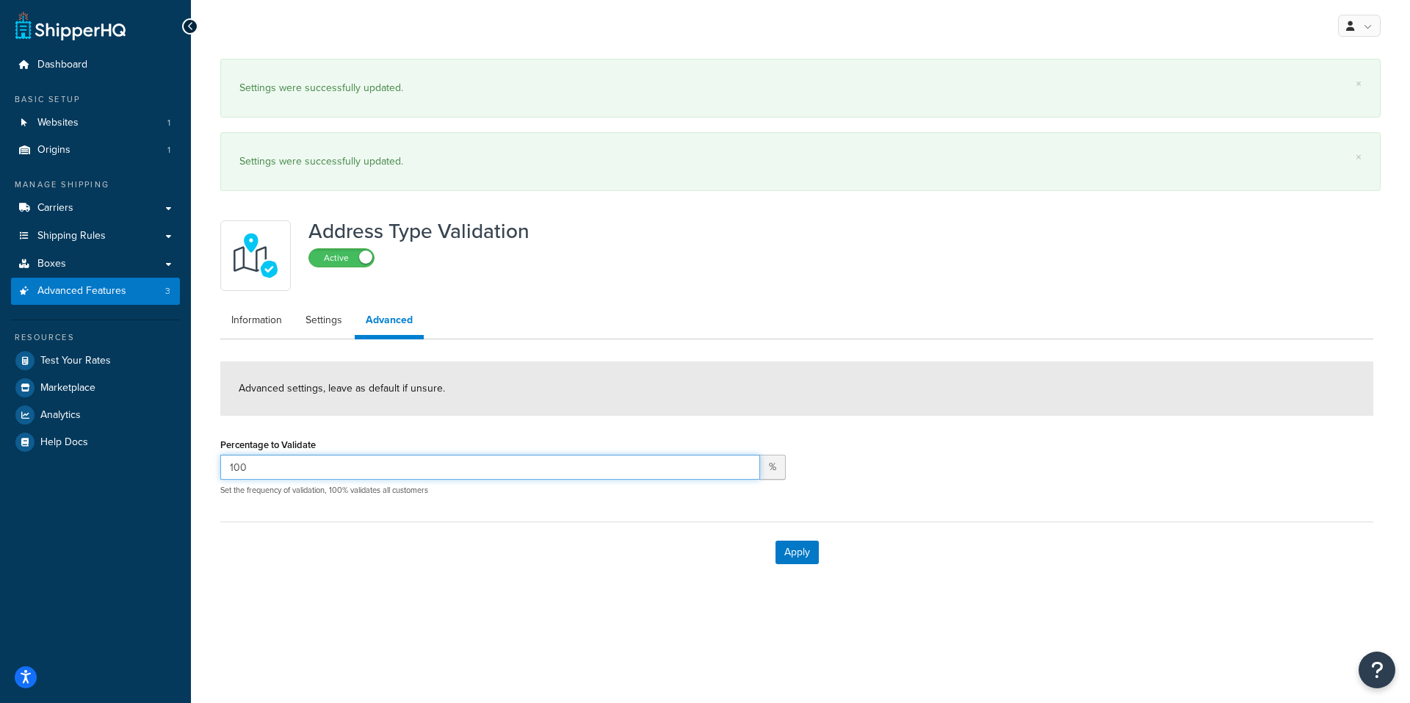
click at [337, 468] on input "100" at bounding box center [490, 467] width 540 height 25
click at [76, 254] on link "Boxes" at bounding box center [95, 263] width 169 height 27
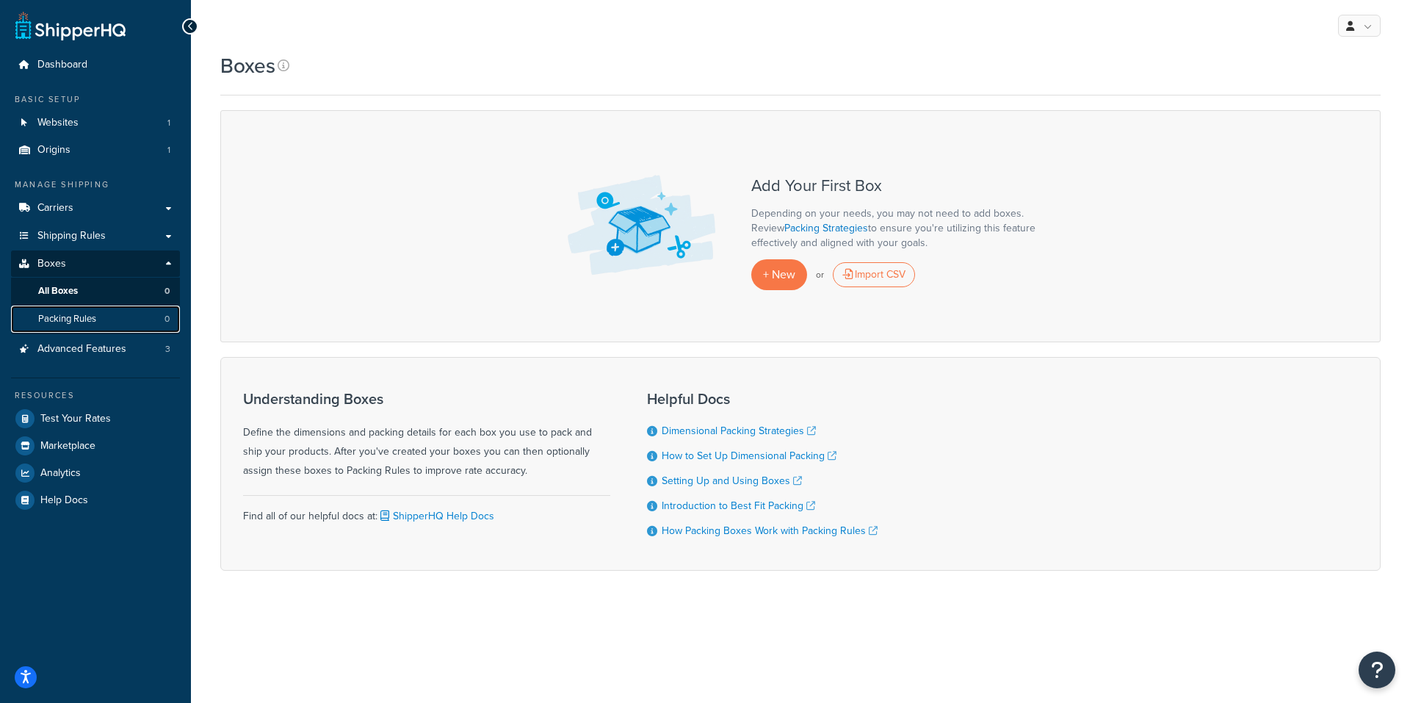
click at [110, 324] on link "Packing Rules 0" at bounding box center [95, 319] width 169 height 27
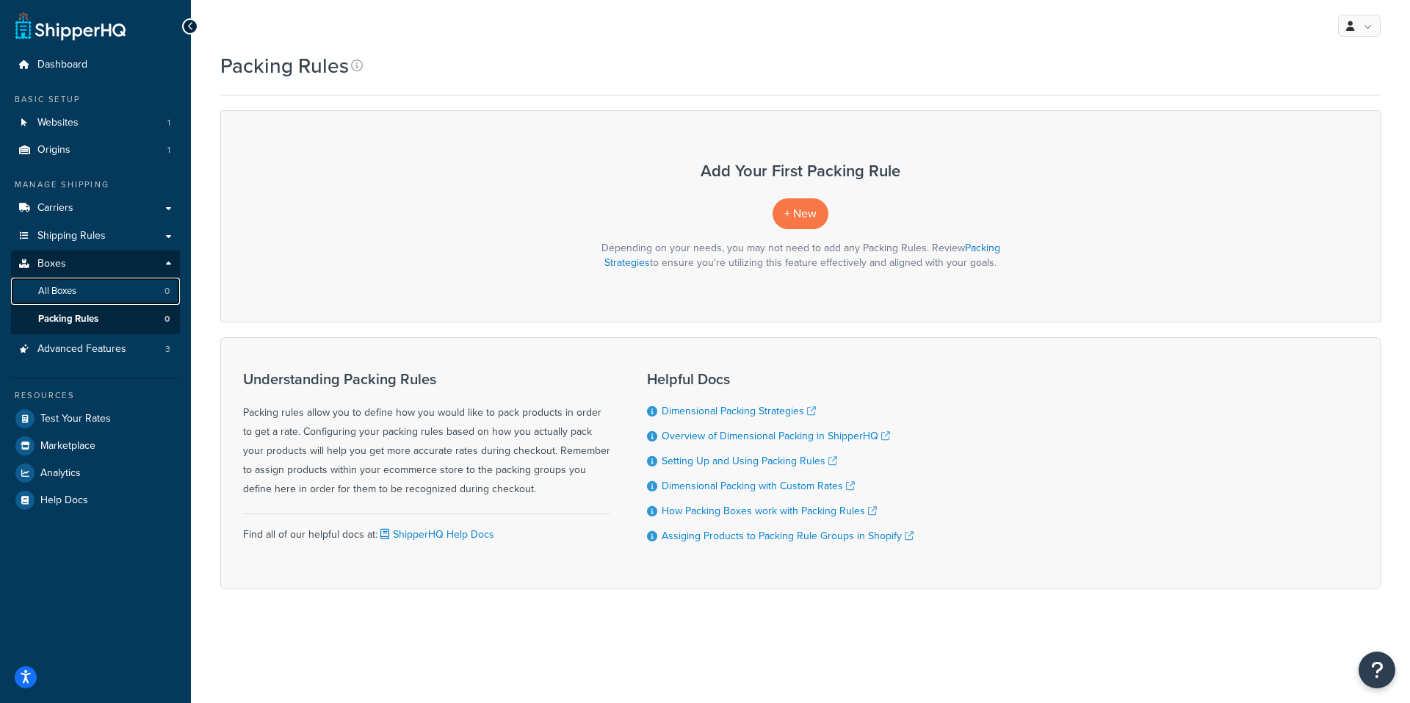
click at [68, 289] on span "All Boxes" at bounding box center [57, 291] width 38 height 12
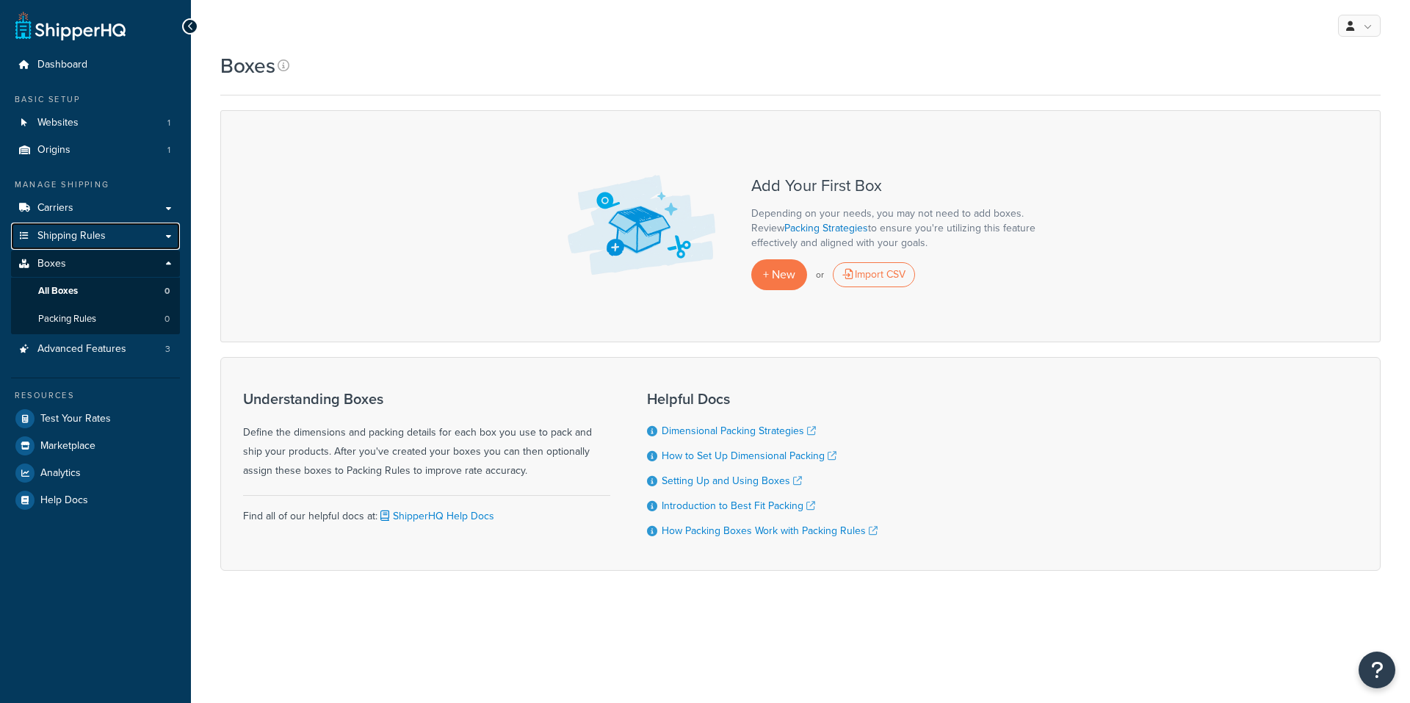
click at [73, 233] on span "Shipping Rules" at bounding box center [71, 236] width 68 height 12
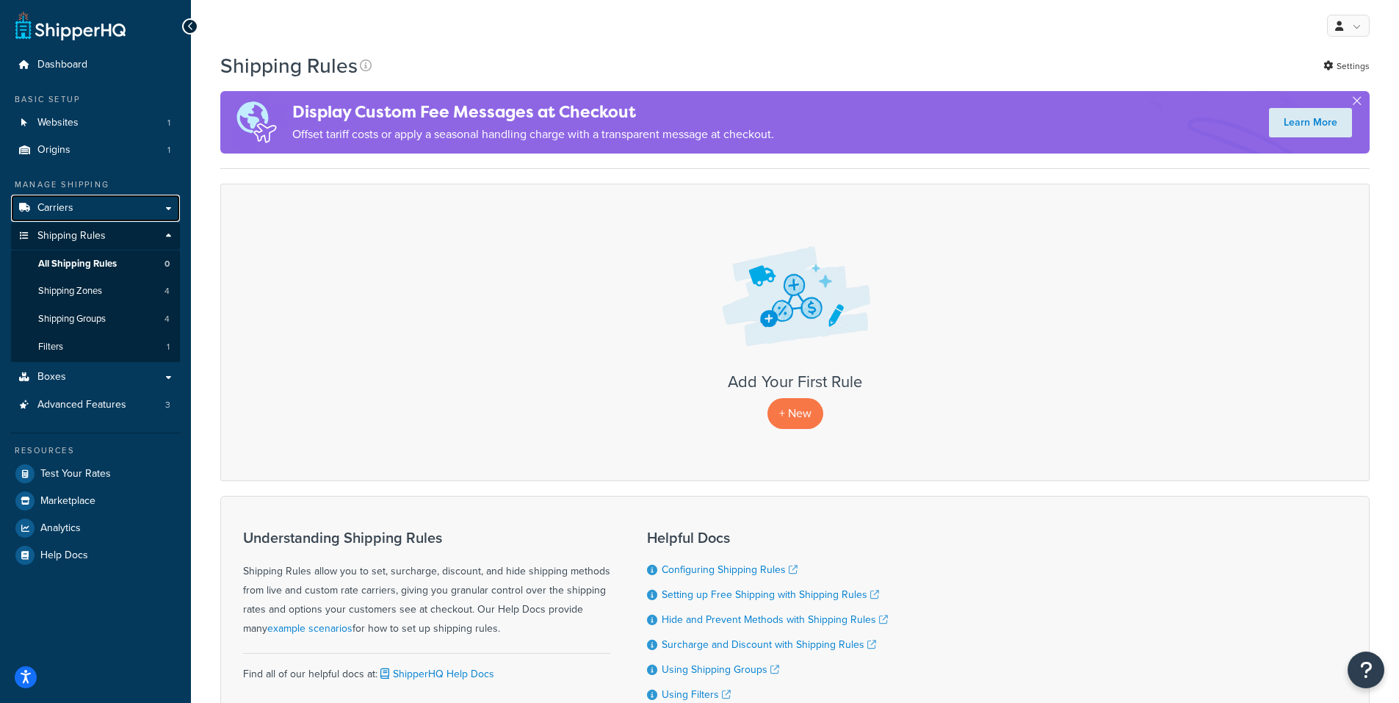
click at [109, 214] on link "Carriers" at bounding box center [95, 208] width 169 height 27
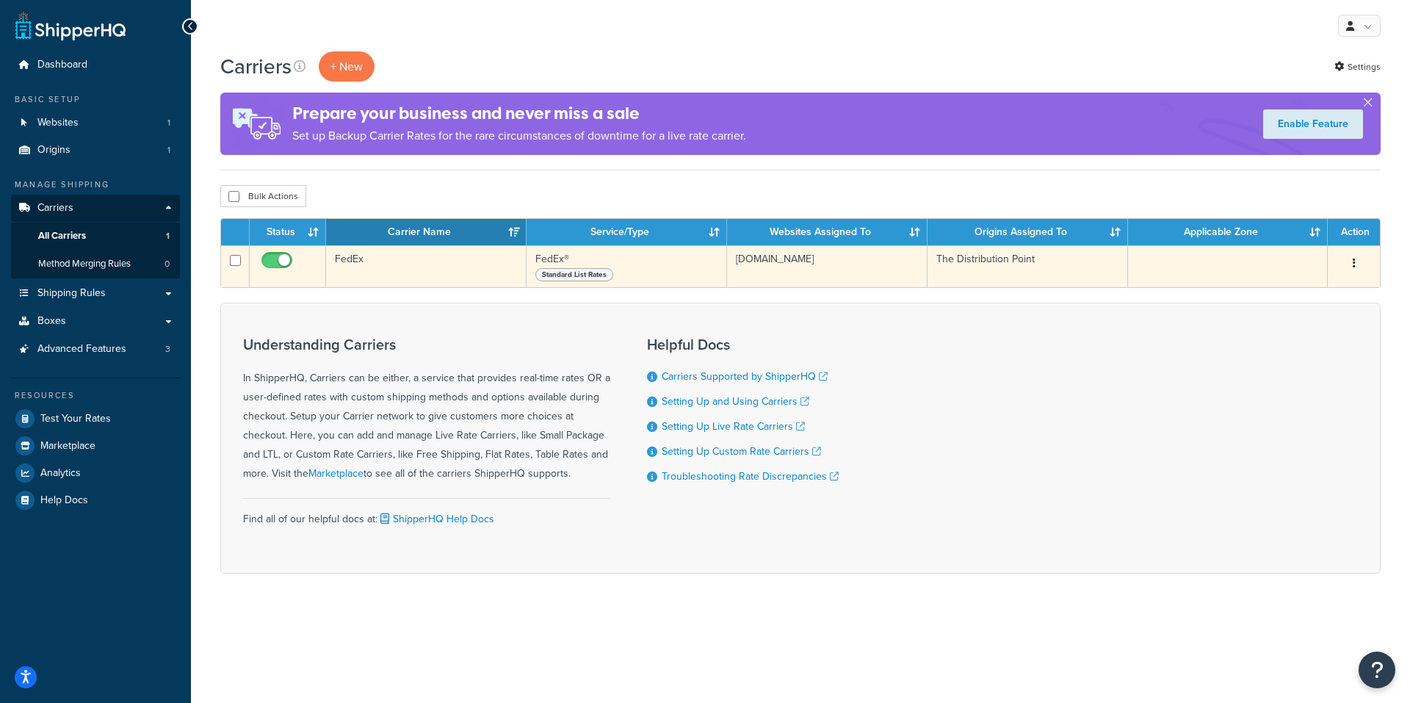
click at [1351, 264] on button "button" at bounding box center [1354, 264] width 21 height 24
click at [1292, 285] on link "Edit" at bounding box center [1294, 293] width 116 height 30
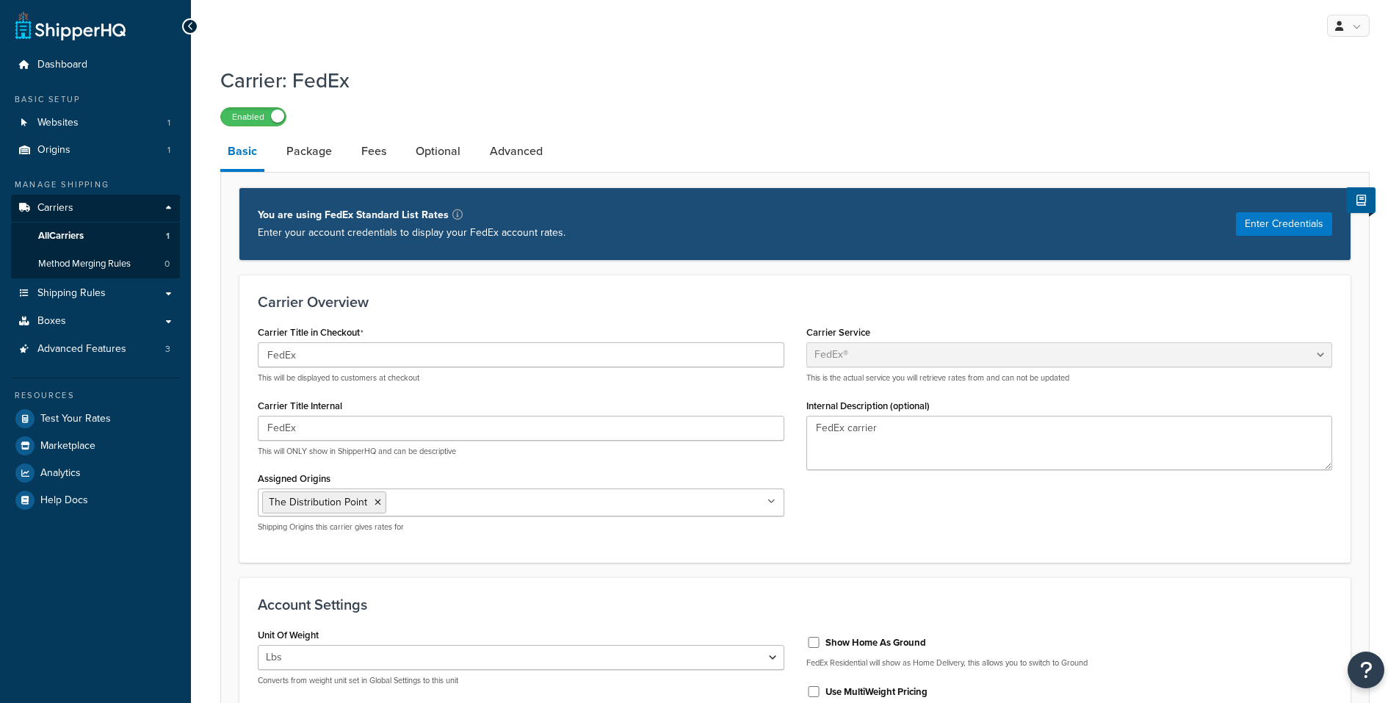
select select "fedEx"
select select "REGULAR_PICKUP"
select select "YOUR_PACKAGING"
